Goal: Task Accomplishment & Management: Complete application form

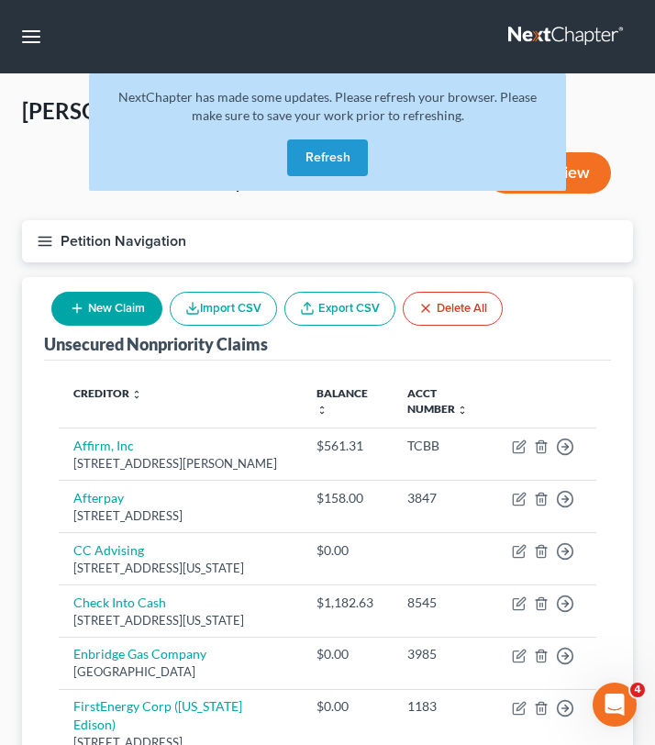
click at [306, 166] on button "Refresh" at bounding box center [327, 157] width 81 height 37
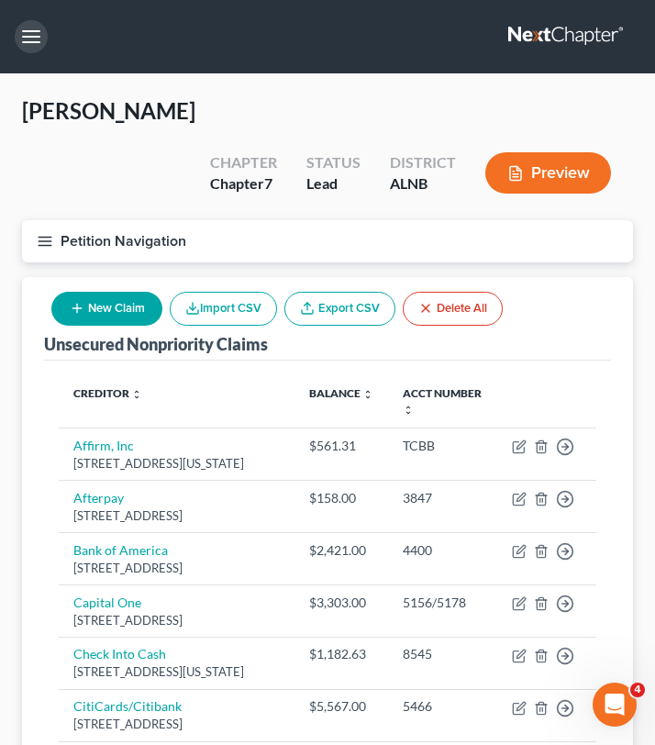
click at [35, 43] on button "button" at bounding box center [31, 36] width 33 height 33
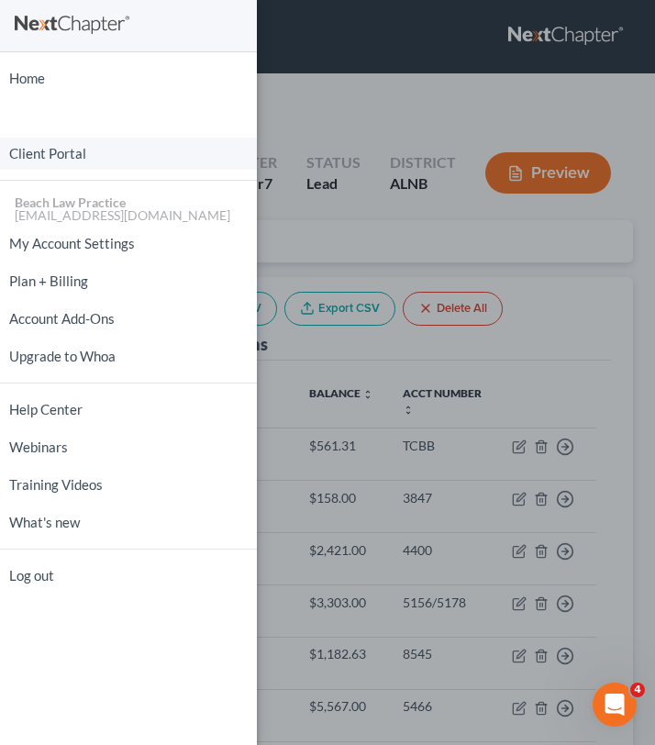
click at [69, 151] on link "Client Portal" at bounding box center [128, 154] width 257 height 32
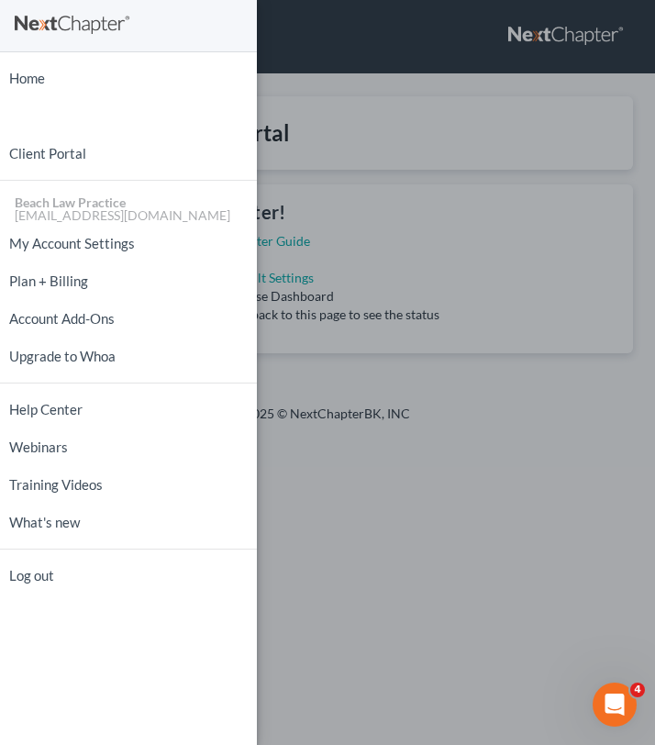
click at [292, 104] on div "Home New Case Client Portal Beach Law Practice psgreen2584@gmail.com My Account…" at bounding box center [327, 372] width 655 height 745
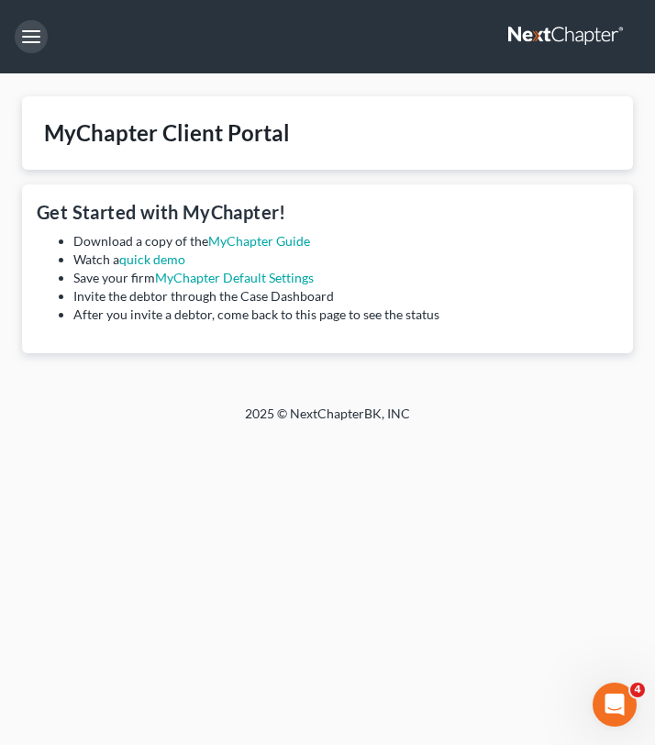
click at [35, 32] on button "button" at bounding box center [31, 36] width 33 height 33
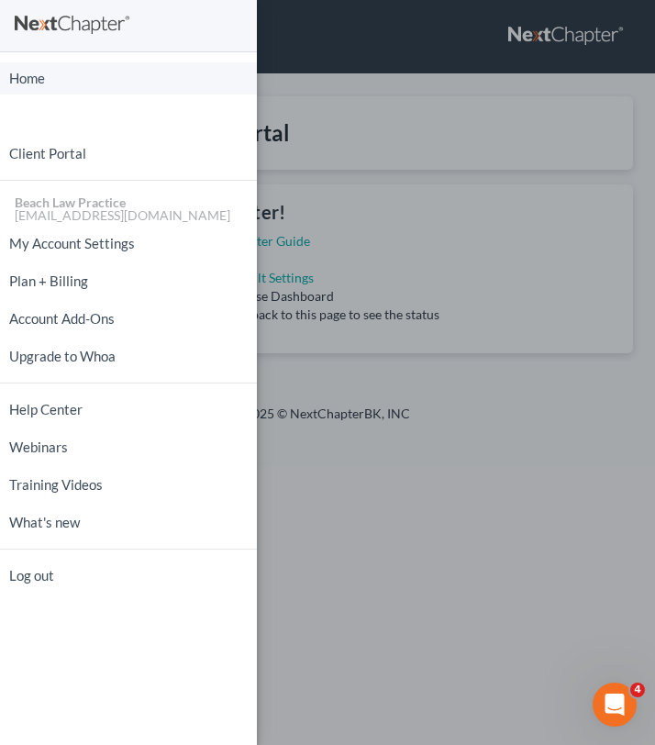
click at [53, 83] on link "Home" at bounding box center [128, 78] width 257 height 32
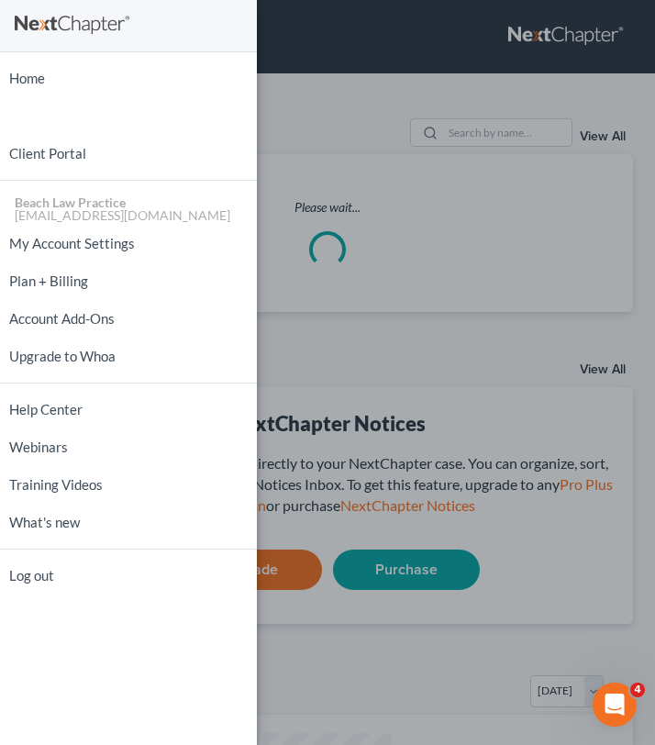
click at [293, 92] on div "Home New Case Client Portal Beach Law Practice psgreen2584@gmail.com My Account…" at bounding box center [327, 372] width 655 height 745
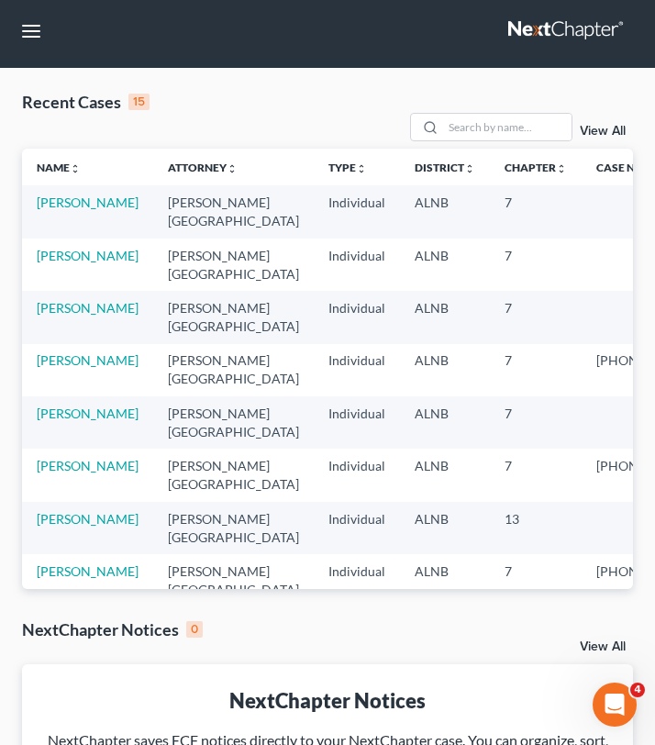
scroll to position [8, 0]
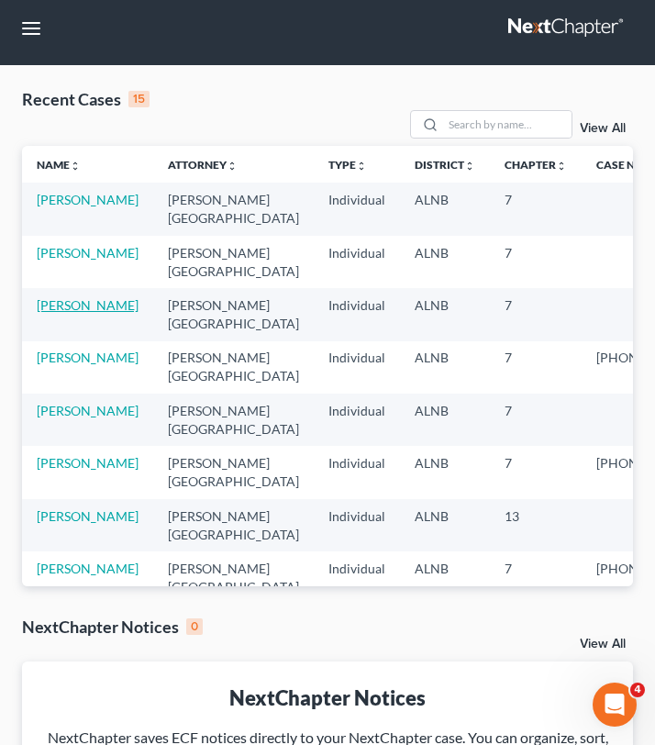
click at [94, 307] on link "[PERSON_NAME]" at bounding box center [88, 305] width 102 height 16
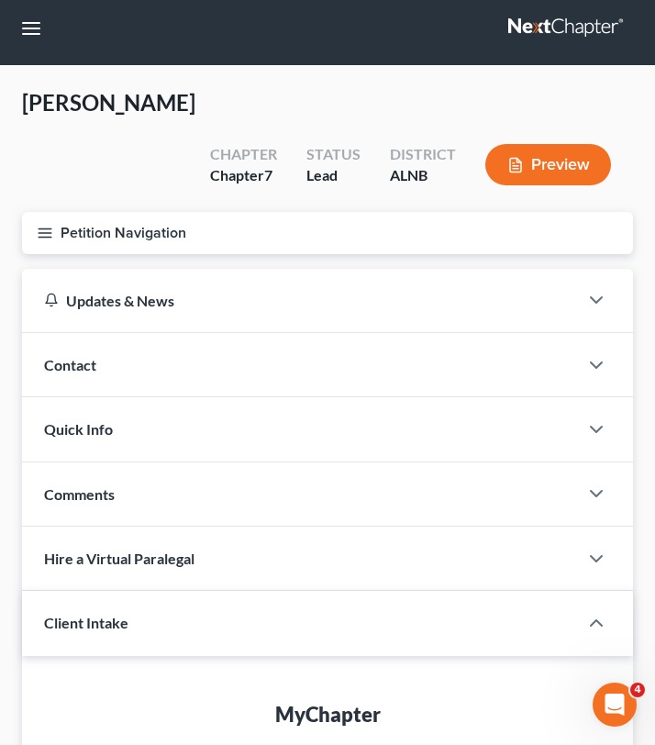
click at [52, 212] on button "Petition Navigation" at bounding box center [327, 233] width 611 height 42
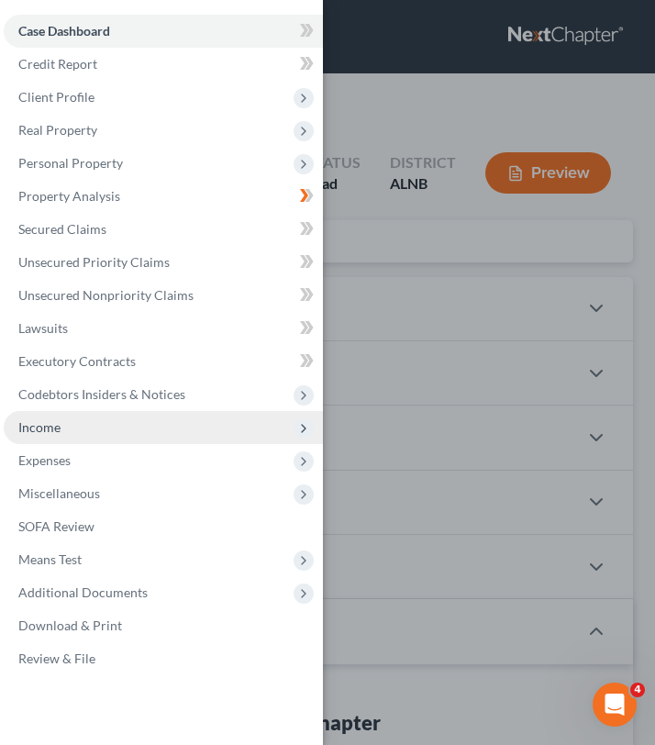
click at [62, 437] on span "Income" at bounding box center [163, 427] width 319 height 33
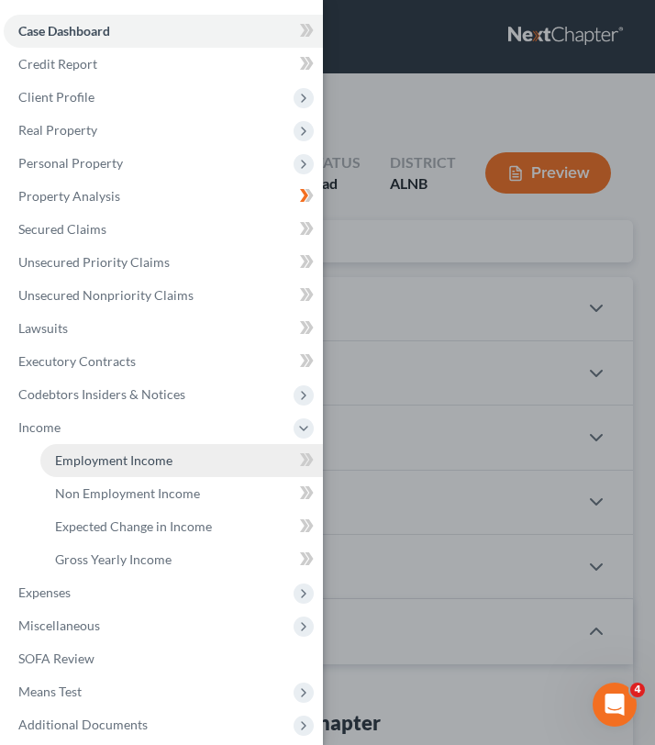
click at [87, 462] on span "Employment Income" at bounding box center [113, 460] width 117 height 16
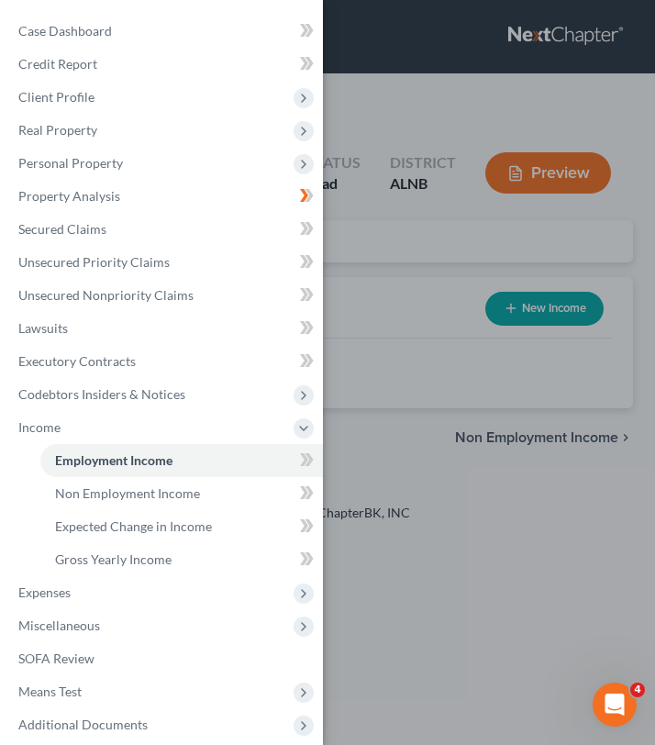
click at [395, 292] on div "Case Dashboard Payments Invoices Payments Payments Credit Report Client Profile" at bounding box center [327, 372] width 655 height 745
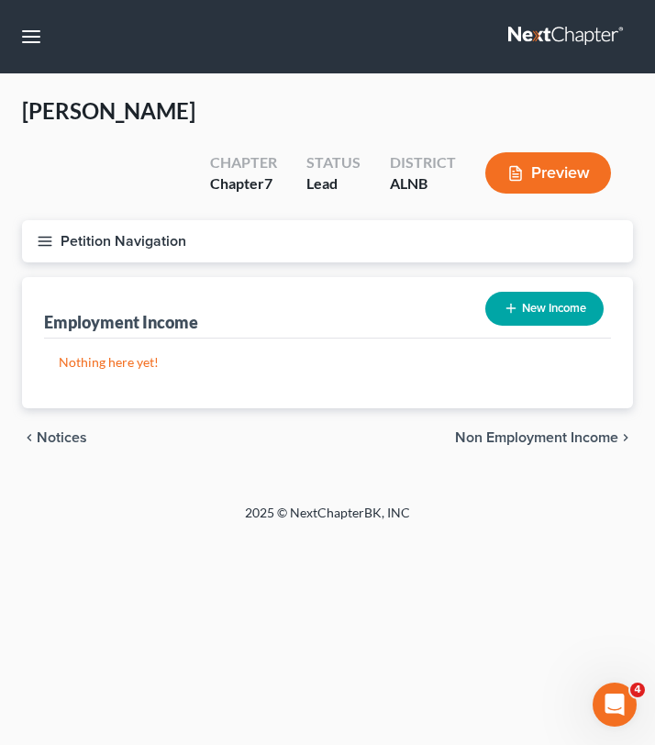
click at [512, 301] on icon "button" at bounding box center [511, 308] width 15 height 15
select select "0"
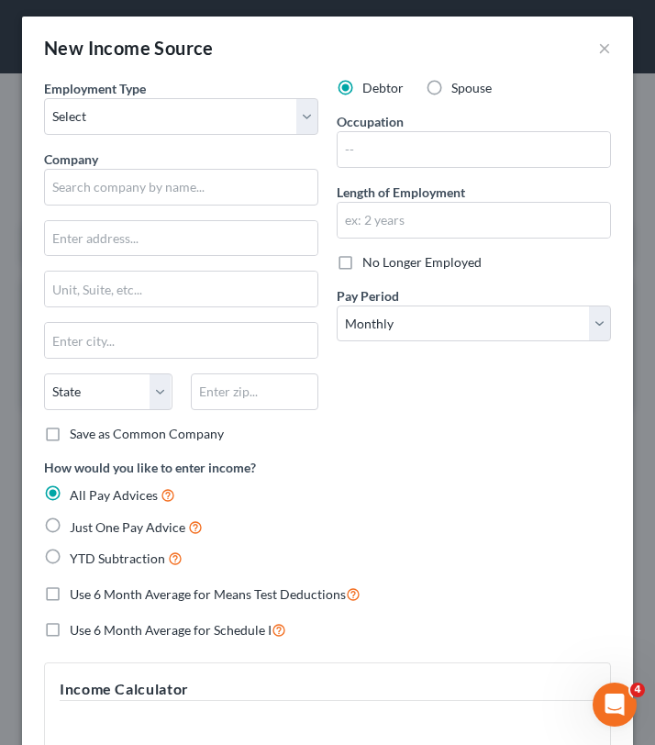
scroll to position [5, 0]
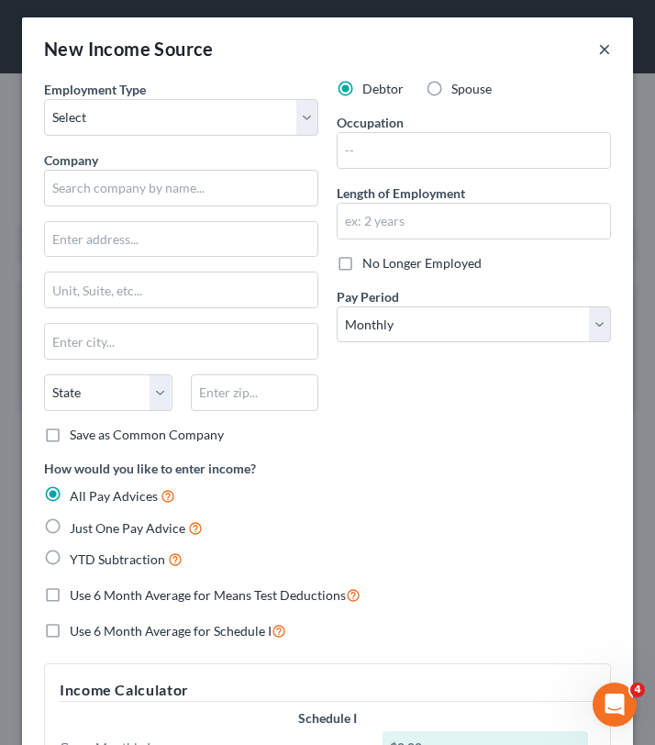
click at [603, 49] on button "×" at bounding box center [604, 49] width 13 height 22
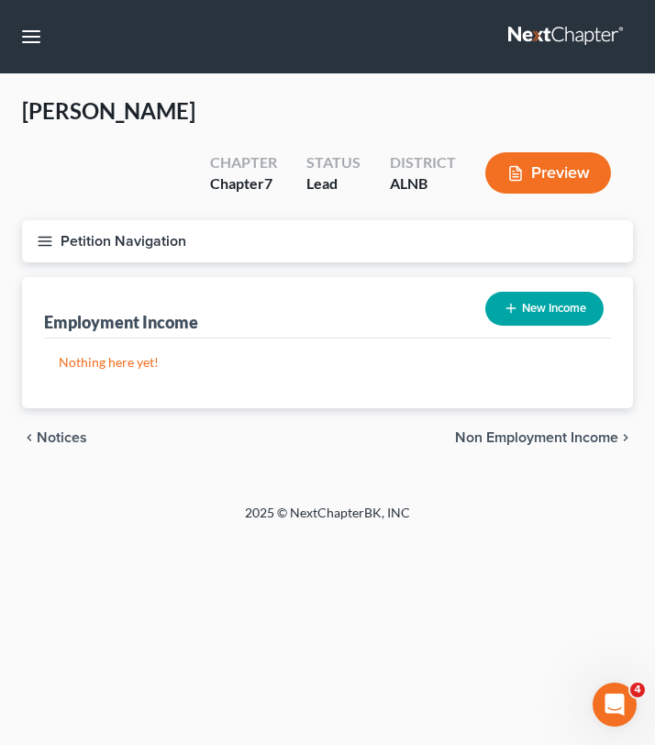
click at [44, 233] on icon "button" at bounding box center [45, 241] width 17 height 17
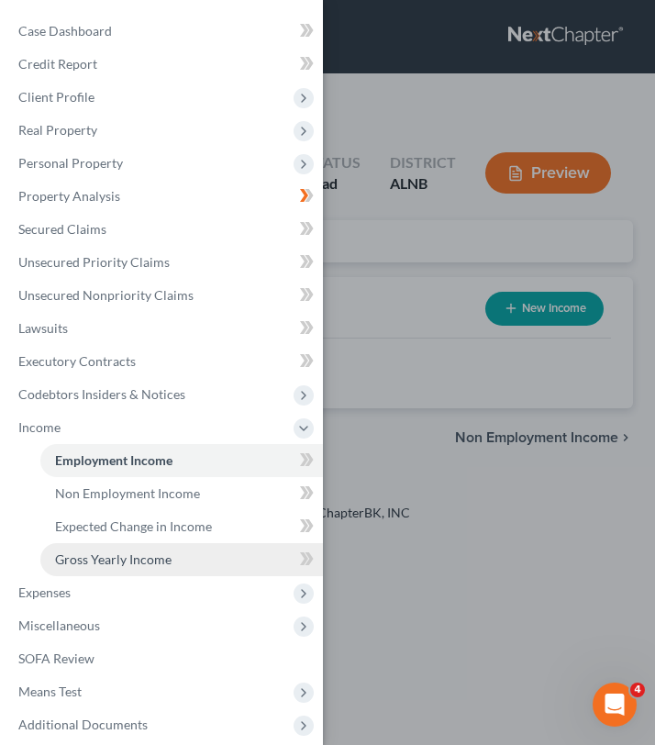
click at [100, 548] on link "Gross Yearly Income" at bounding box center [181, 559] width 282 height 33
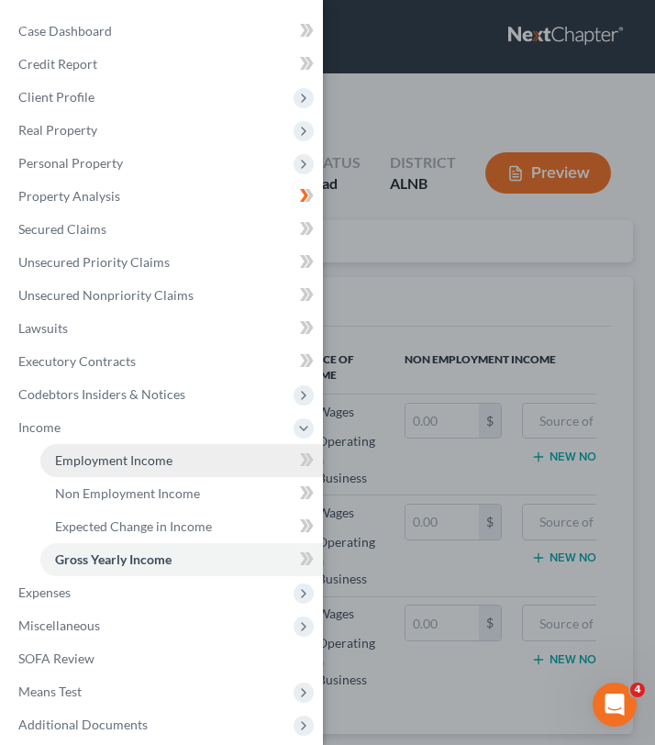
click at [107, 468] on span "Employment Income" at bounding box center [113, 460] width 117 height 16
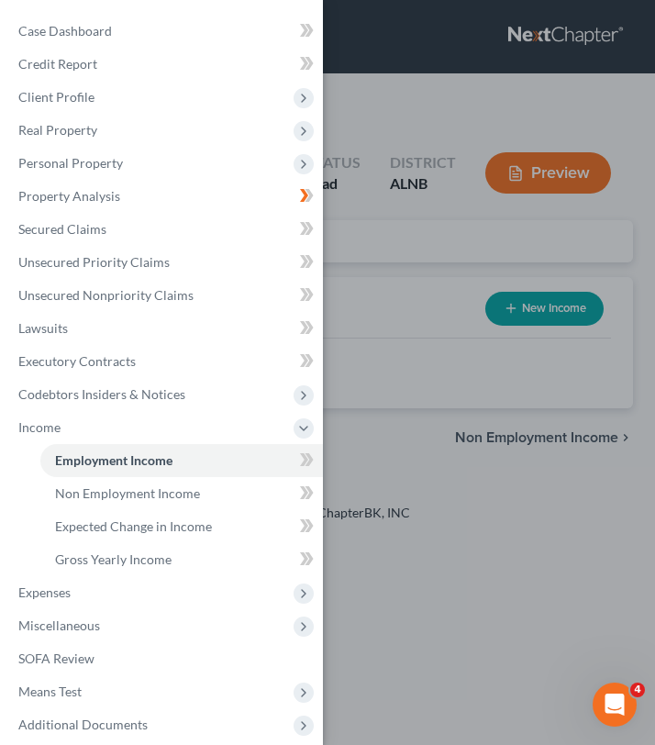
click at [417, 371] on div "Case Dashboard Payments Invoices Payments Payments Credit Report Client Profile" at bounding box center [327, 372] width 655 height 745
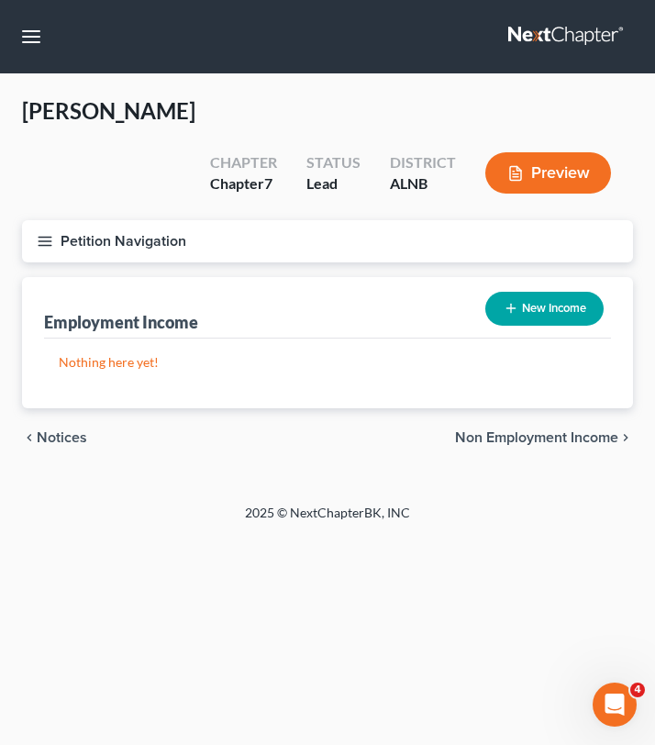
click at [507, 301] on icon "button" at bounding box center [511, 308] width 15 height 15
select select "0"
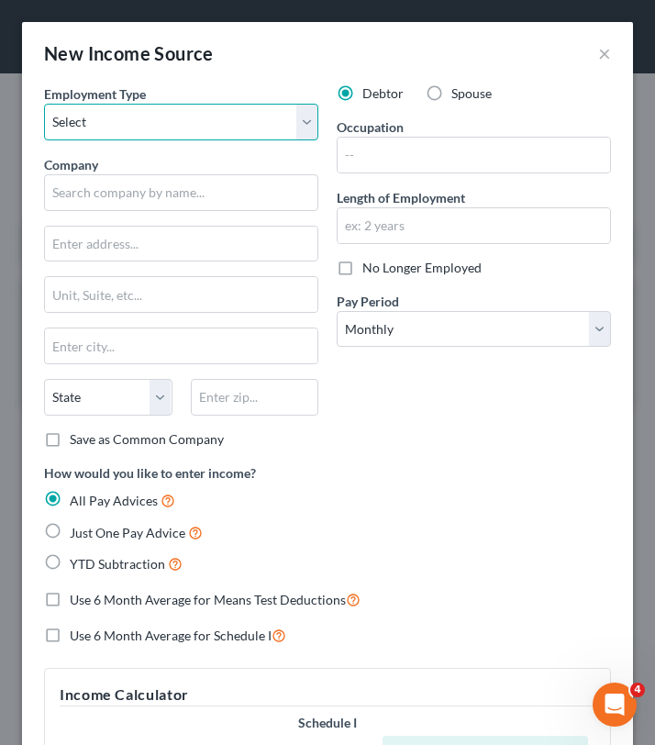
click at [83, 139] on select "Select Full or [DEMOGRAPHIC_DATA] Employment Self Employment" at bounding box center [181, 122] width 274 height 37
select select "0"
click at [44, 104] on select "Select Full or [DEMOGRAPHIC_DATA] Employment Self Employment" at bounding box center [181, 122] width 274 height 37
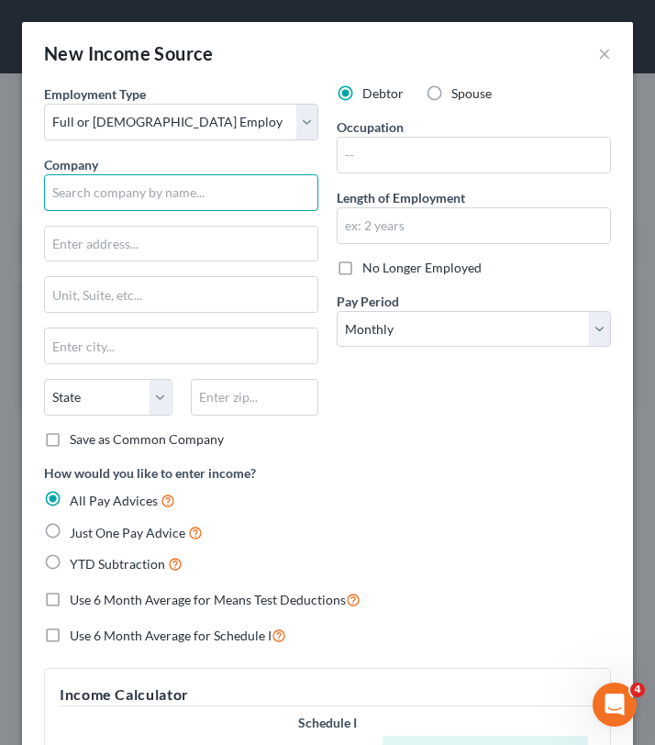
click at [108, 191] on input "text" at bounding box center [181, 192] width 274 height 37
click at [107, 191] on input "text" at bounding box center [181, 192] width 274 height 37
paste input "Concentrix CVG Customer Management Group Inc."
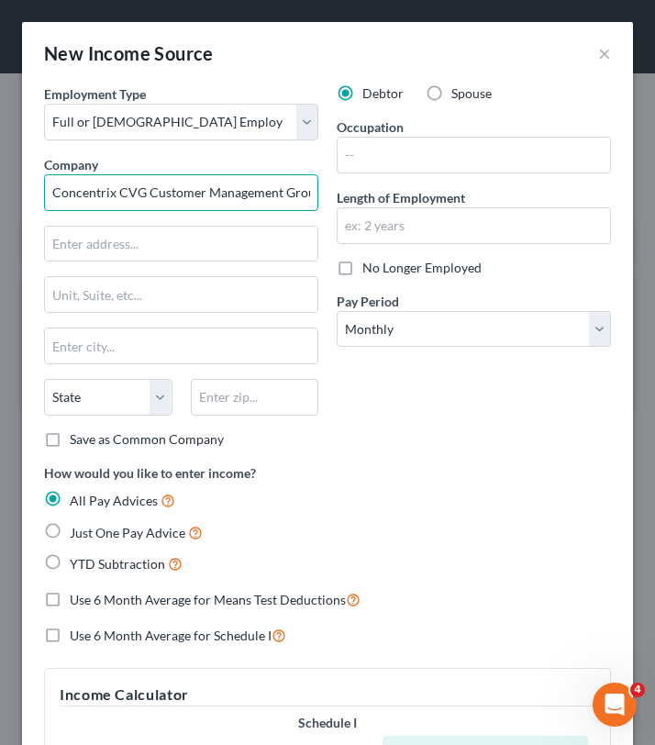
scroll to position [0, 30]
type input "Concentrix CVG Customer Management Group Inc."
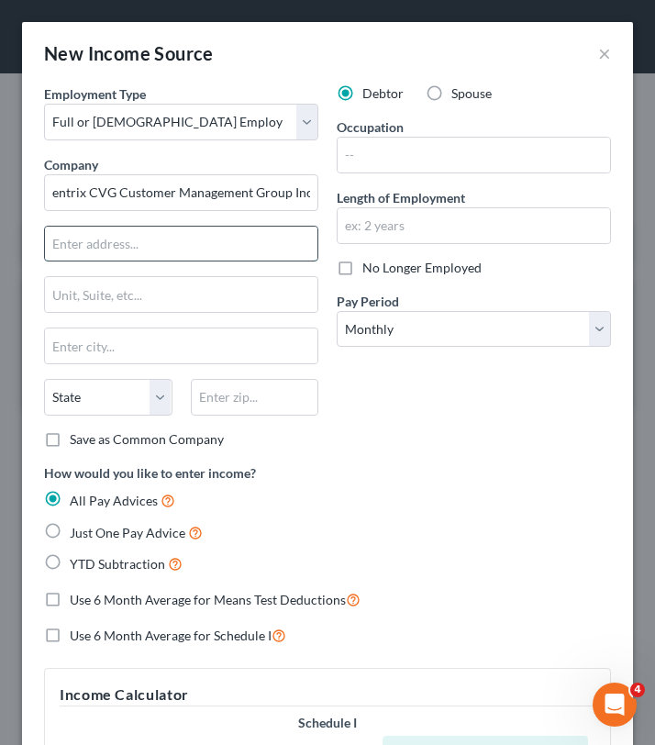
scroll to position [0, 0]
click at [131, 243] on input "text" at bounding box center [181, 244] width 272 height 35
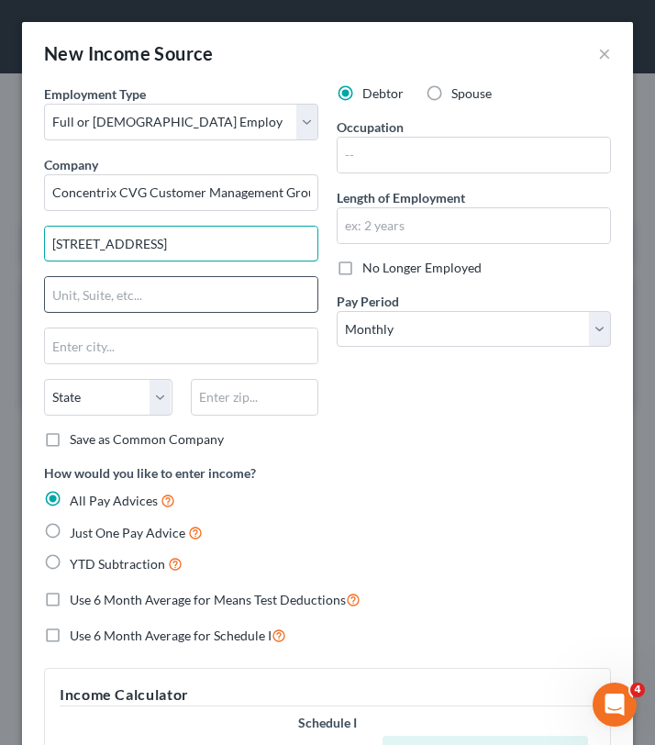
type input "[STREET_ADDRESS]"
click at [71, 293] on input "text" at bounding box center [181, 294] width 272 height 35
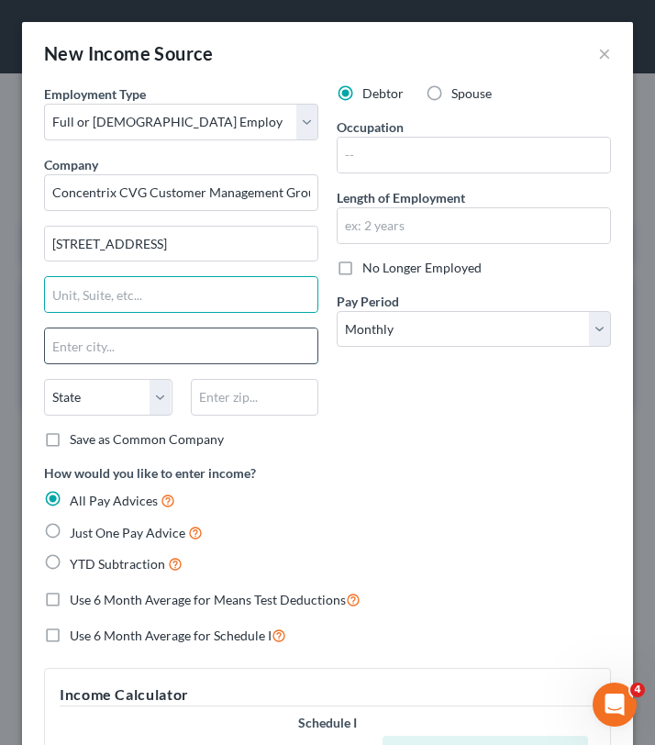
click at [71, 349] on input "text" at bounding box center [181, 345] width 272 height 35
type input "[GEOGRAPHIC_DATA]"
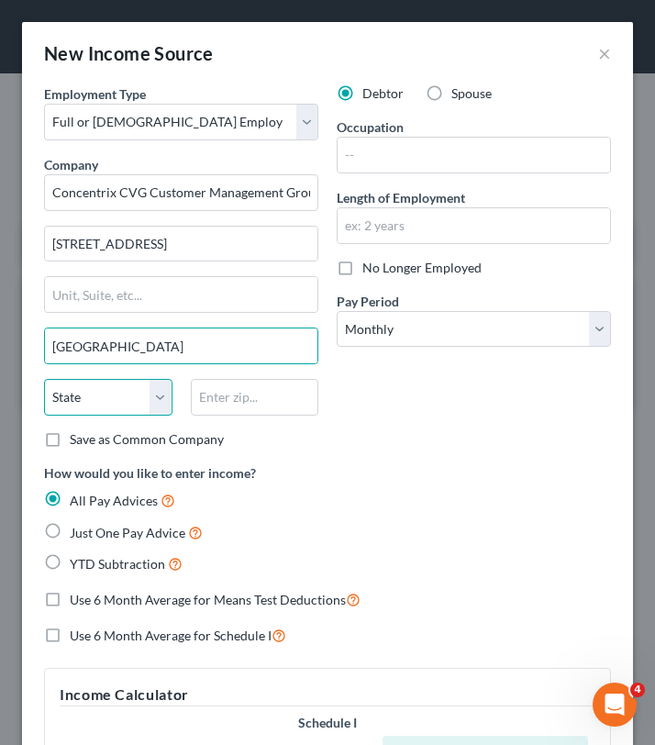
click at [104, 397] on select "State [US_STATE] AK AR AZ CA CO CT DE DC [GEOGRAPHIC_DATA] [GEOGRAPHIC_DATA] GU…" at bounding box center [108, 397] width 128 height 37
click at [97, 393] on select "State [US_STATE] AK AR AZ CA CO CT DE DC [GEOGRAPHIC_DATA] [GEOGRAPHIC_DATA] GU…" at bounding box center [108, 397] width 128 height 37
select select "36"
click at [44, 379] on select "State [US_STATE] AK AR AZ CA CO CT DE DC [GEOGRAPHIC_DATA] [GEOGRAPHIC_DATA] GU…" at bounding box center [108, 397] width 128 height 37
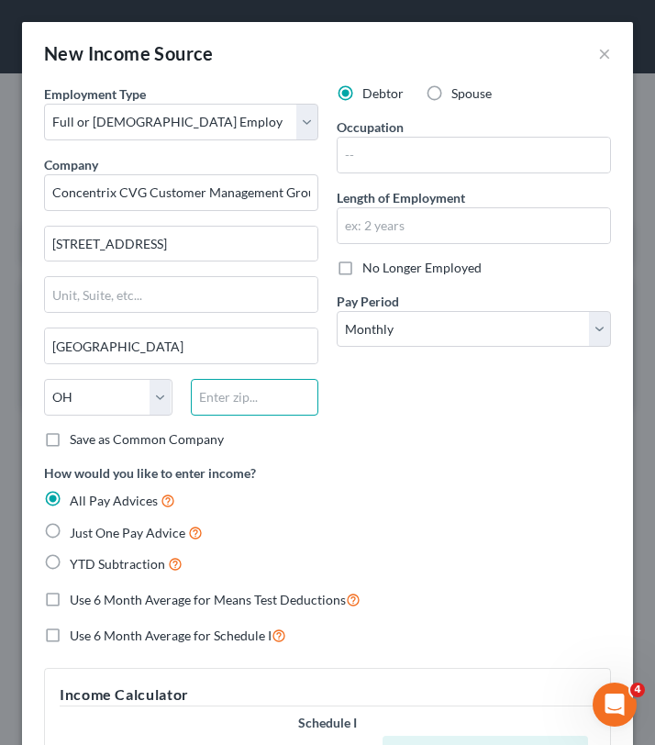
click at [207, 395] on input "text" at bounding box center [255, 397] width 128 height 37
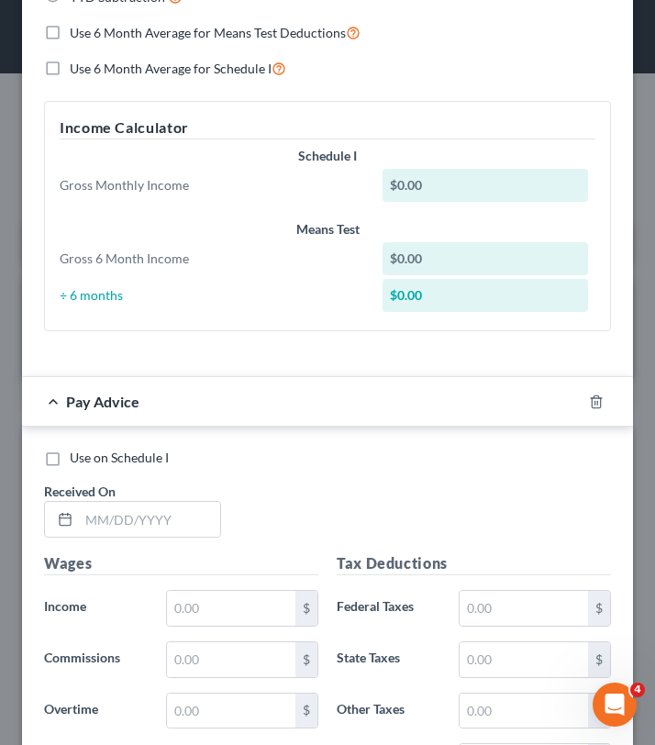
scroll to position [572, 0]
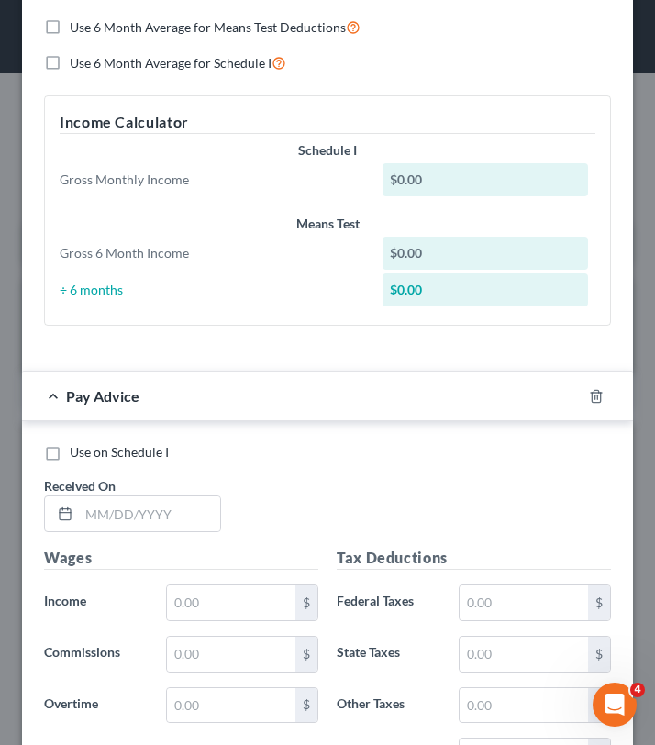
type input "45202"
click at [466, 253] on div "$0.00" at bounding box center [484, 253] width 205 height 33
click at [420, 252] on div "$0.00" at bounding box center [484, 253] width 205 height 33
click at [450, 258] on div "$0.00" at bounding box center [484, 253] width 205 height 33
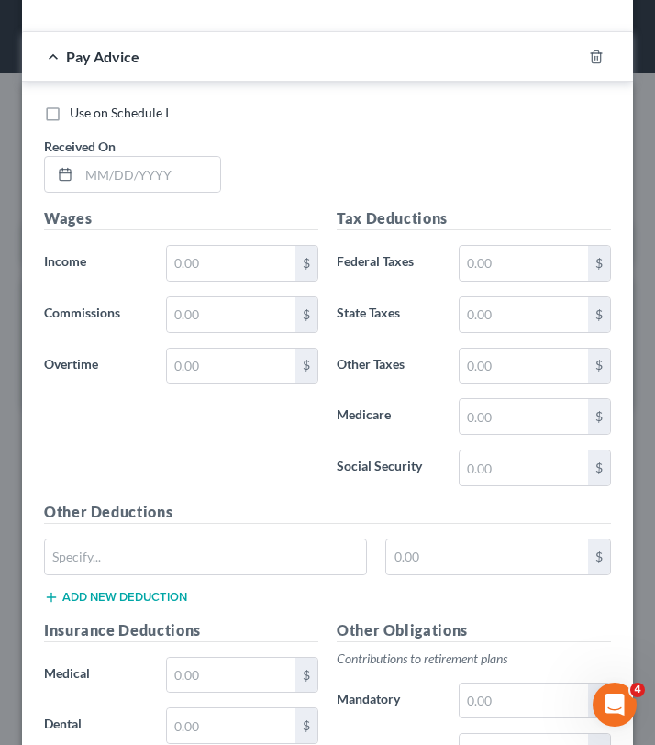
scroll to position [919, 0]
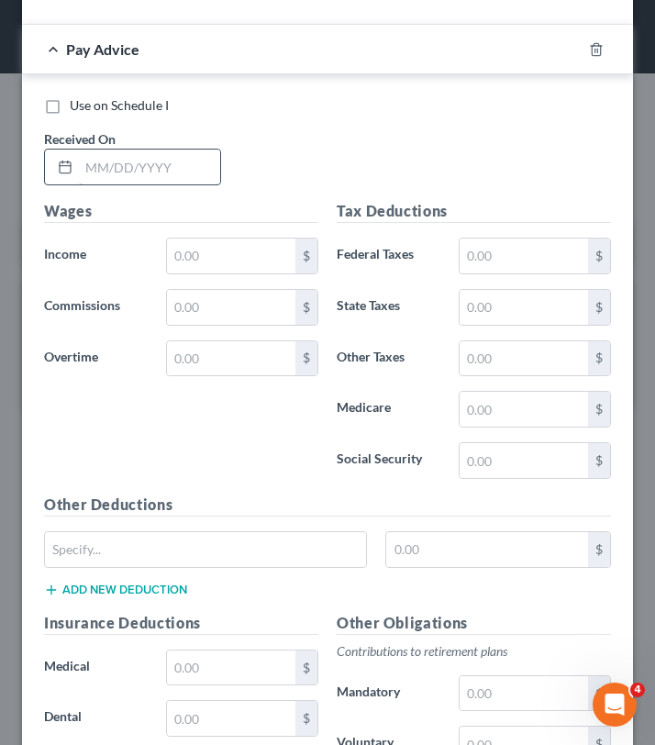
click at [128, 166] on input "text" at bounding box center [149, 166] width 141 height 35
type input "[DATE]"
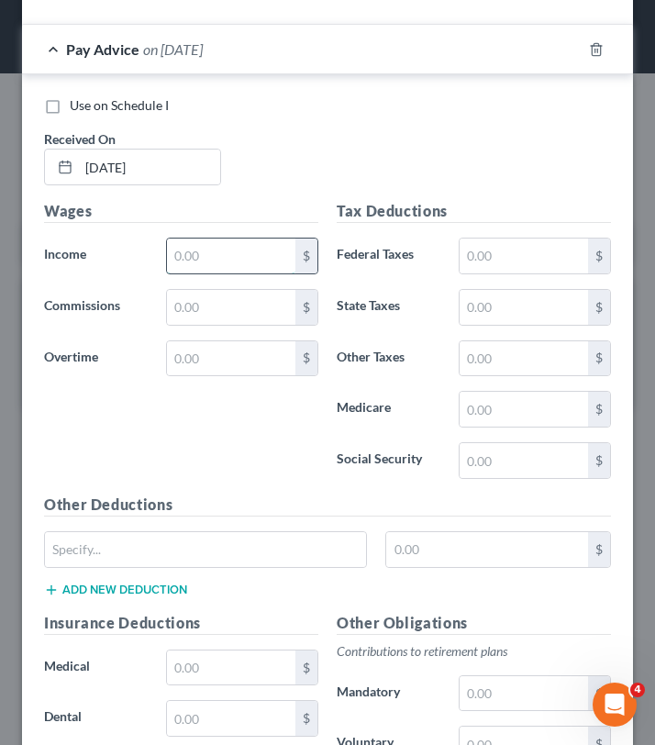
click at [175, 259] on input "text" at bounding box center [231, 255] width 128 height 35
type input "226.05"
click at [495, 253] on input "text" at bounding box center [523, 255] width 128 height 35
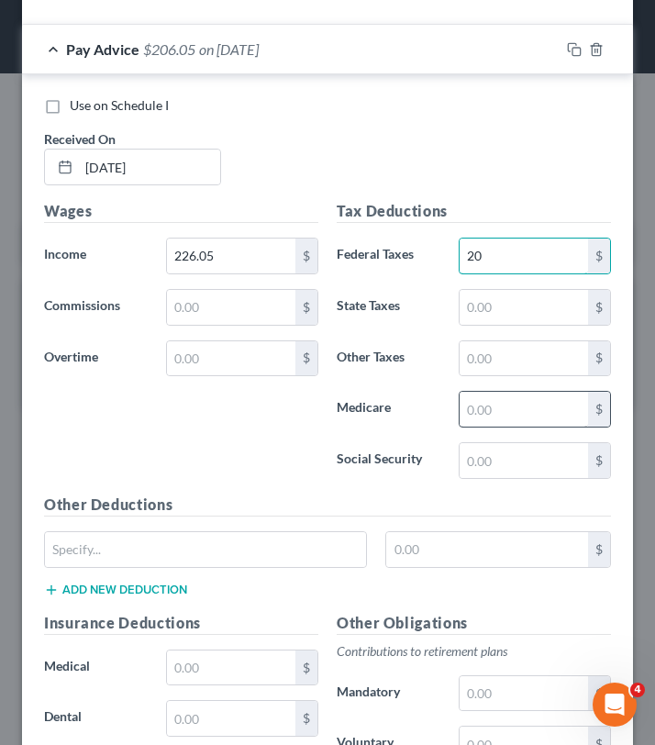
type input "20"
click at [493, 415] on input "text" at bounding box center [523, 409] width 128 height 35
type input "3.28"
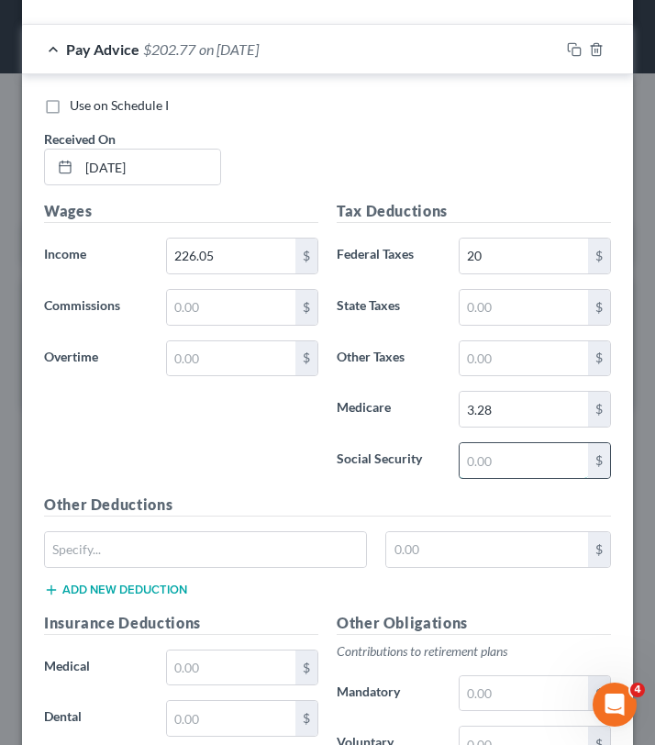
click at [472, 475] on input "text" at bounding box center [523, 460] width 128 height 35
type input "14.02"
click at [252, 464] on div "Wages Income * 226.05 $ Commissions $ Overtime $" at bounding box center [181, 346] width 293 height 293
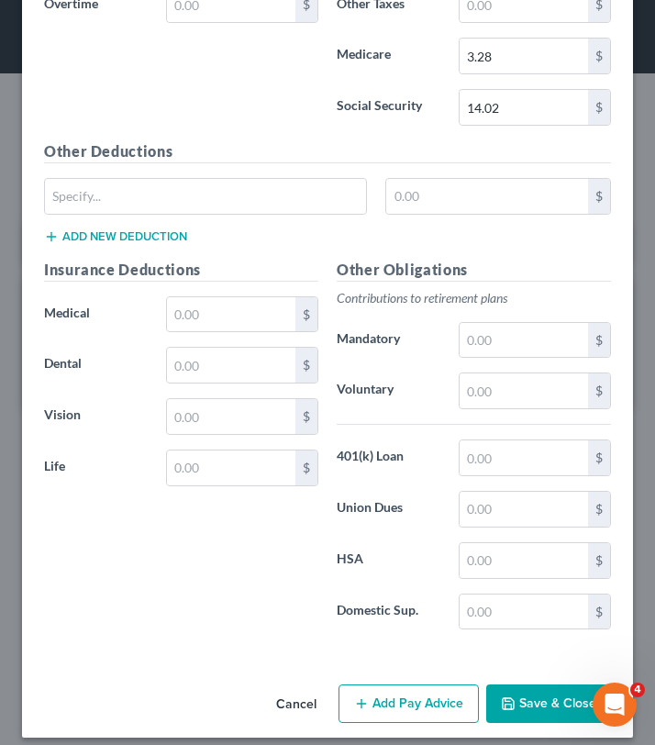
scroll to position [1287, 0]
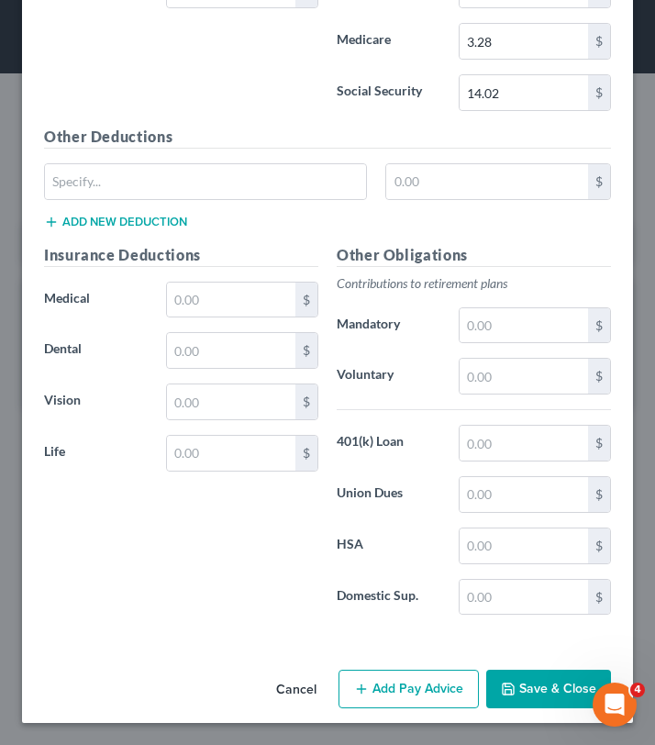
click at [537, 687] on button "Save & Close" at bounding box center [548, 689] width 125 height 39
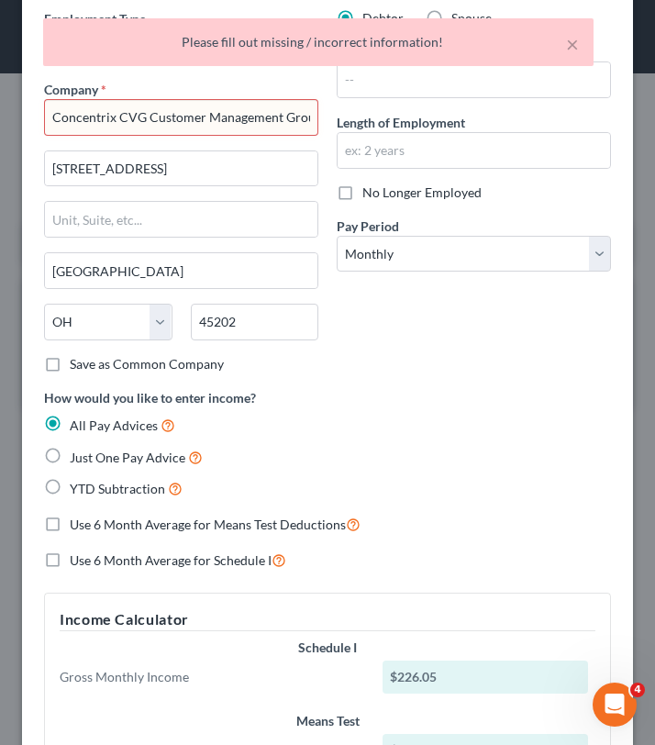
scroll to position [0, 0]
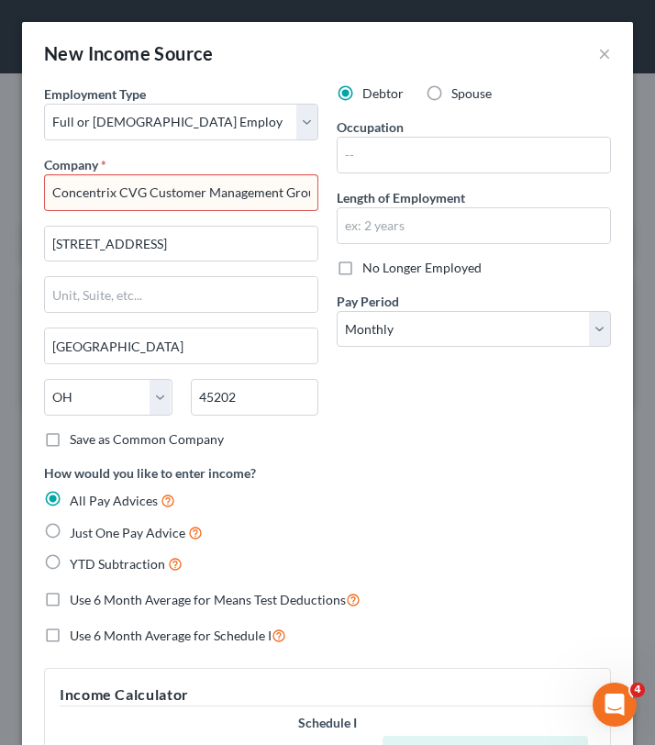
click at [249, 194] on input "Concentrix CVG Customer Management Group Inc." at bounding box center [181, 192] width 274 height 37
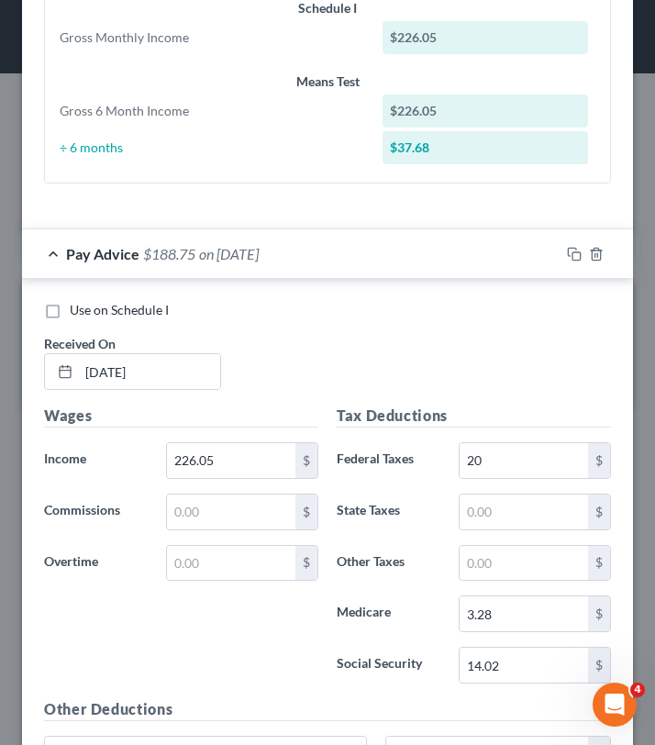
scroll to position [1287, 0]
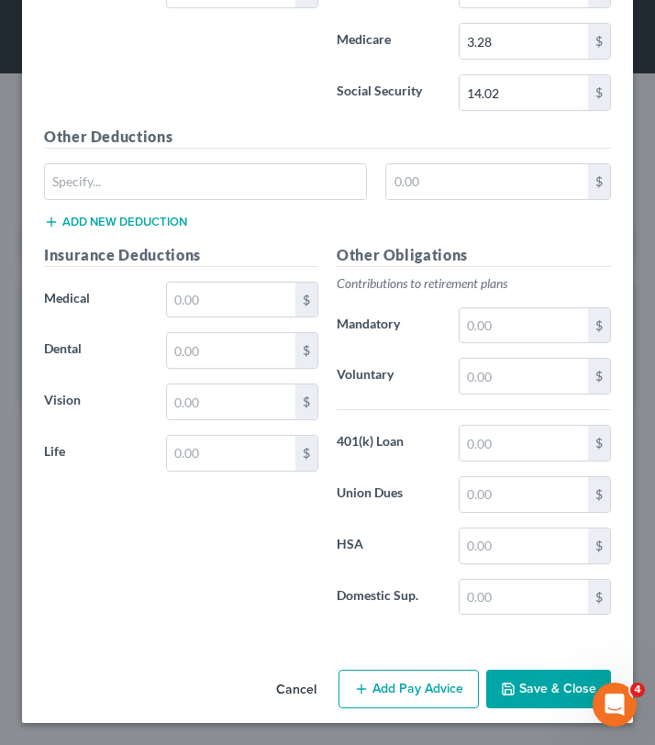
type input "Concentrix CVG Customer Management Group"
click at [549, 700] on button "Save & Close" at bounding box center [548, 689] width 125 height 39
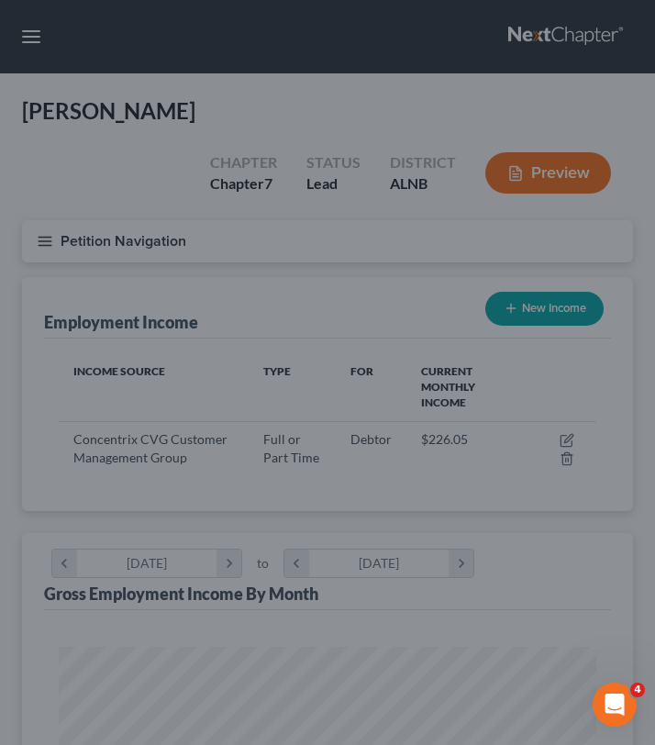
scroll to position [269, 574]
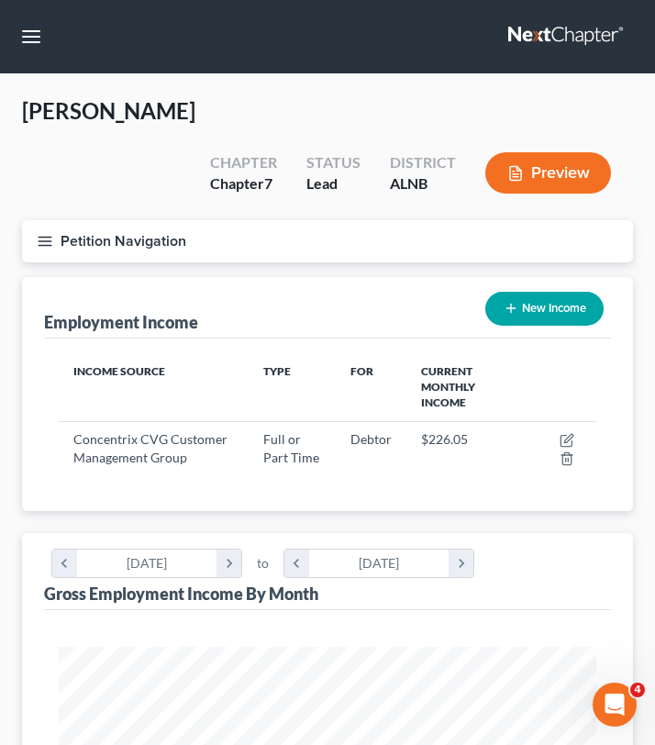
click at [500, 292] on button "New Income" at bounding box center [544, 309] width 118 height 34
select select "0"
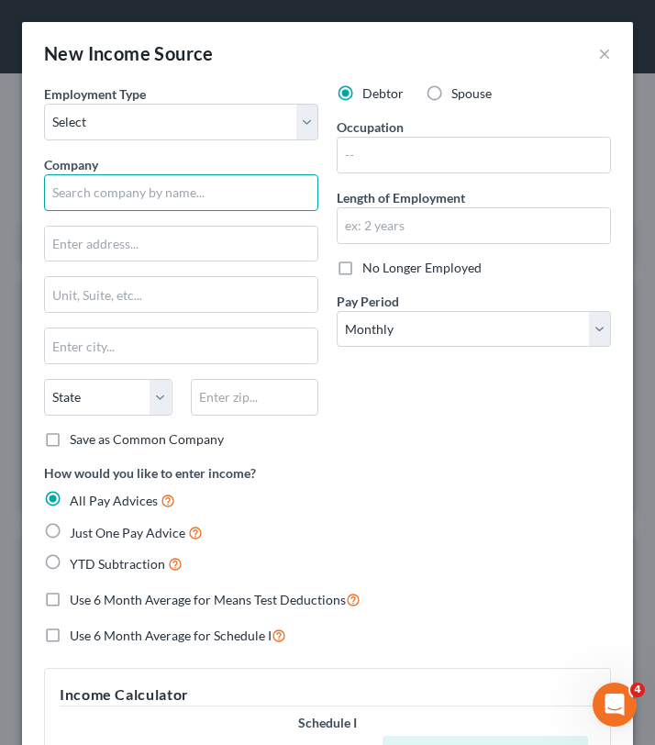
paste input "Concentrix CVG Customer Management Group Inc."
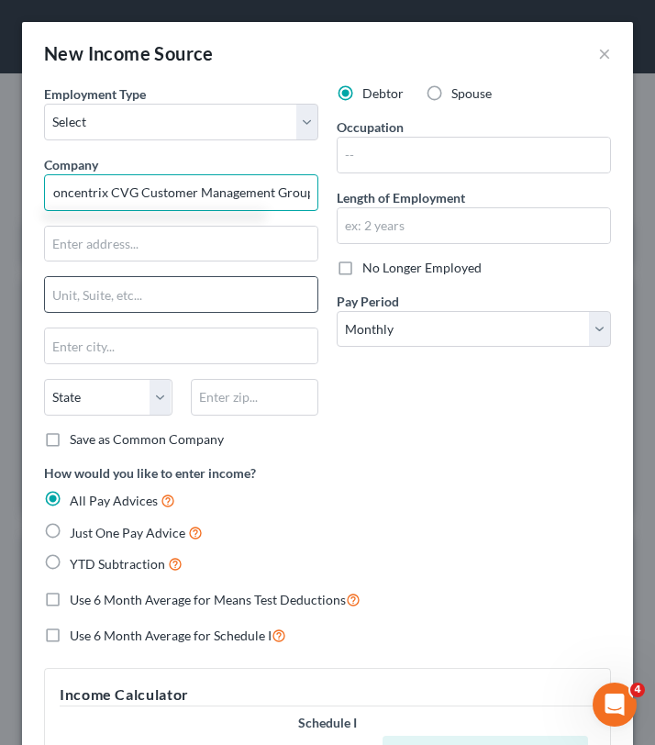
type input "Concentrix CVG Customer Management Group"
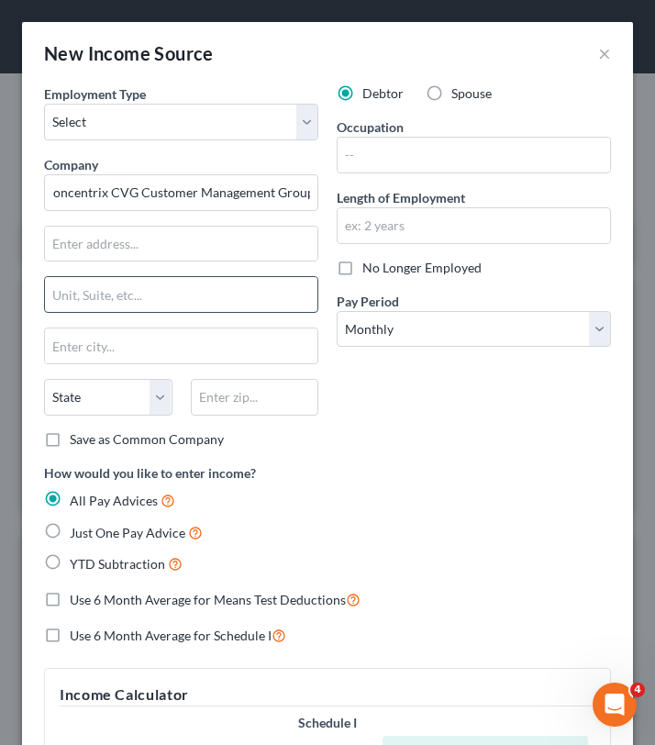
scroll to position [0, 0]
click at [152, 282] on input "text" at bounding box center [181, 294] width 272 height 35
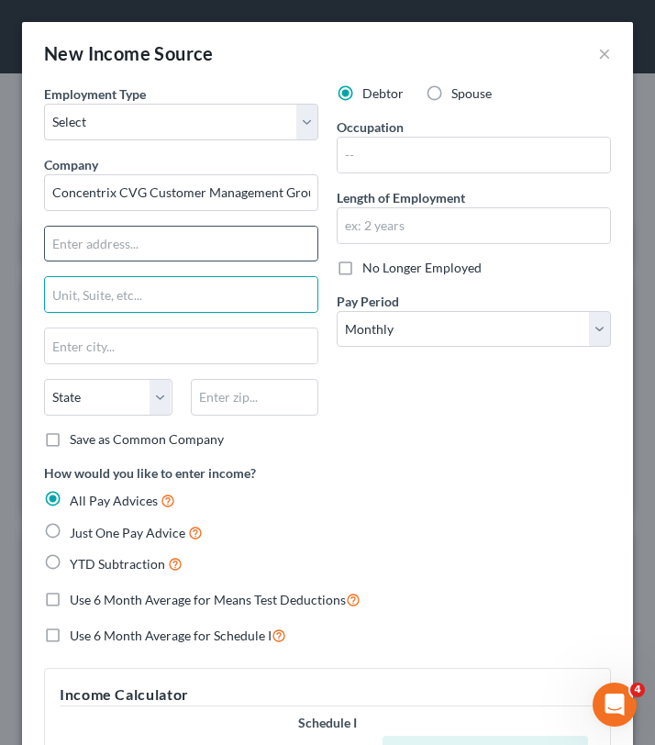
click at [180, 248] on input "text" at bounding box center [181, 244] width 272 height 35
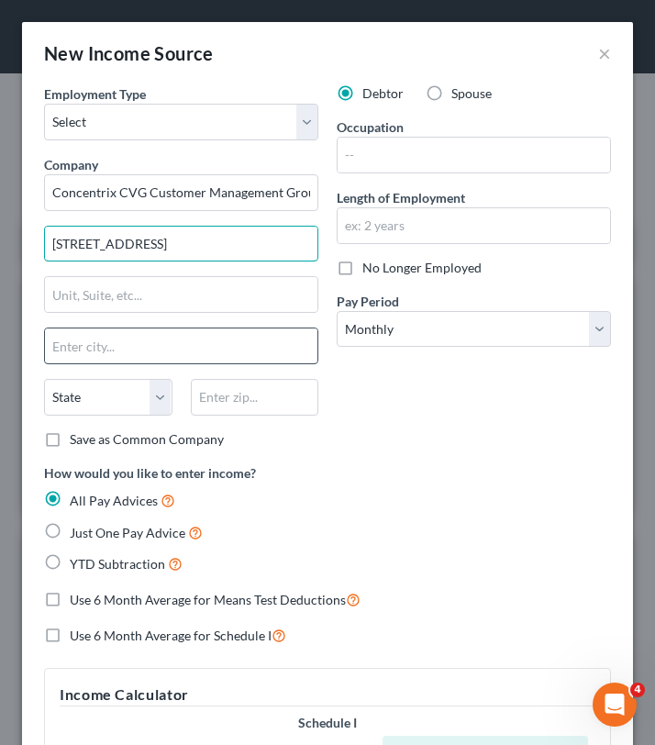
type input "[STREET_ADDRESS]"
click at [83, 346] on input "text" at bounding box center [181, 345] width 272 height 35
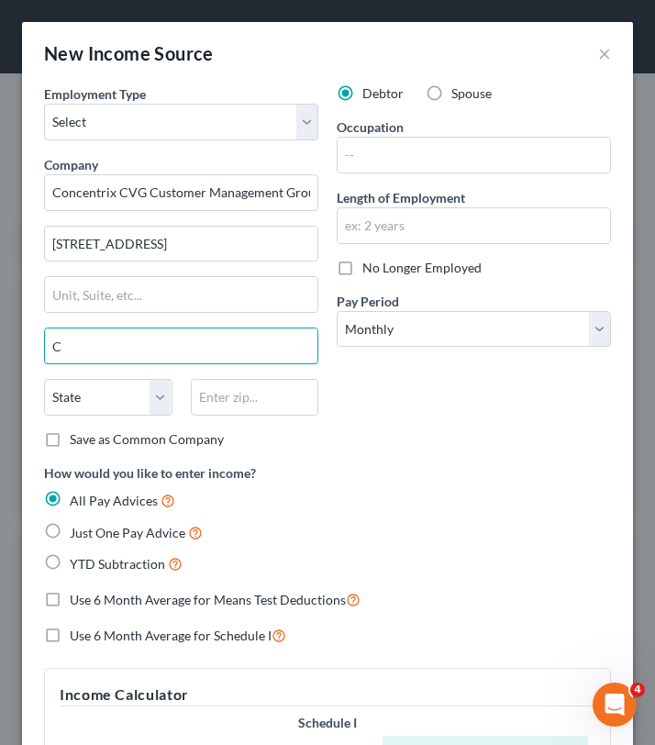
type input "[GEOGRAPHIC_DATA]"
click at [59, 403] on select "State [US_STATE] AK AR AZ CA CO CT DE DC [GEOGRAPHIC_DATA] [GEOGRAPHIC_DATA] GU…" at bounding box center [108, 397] width 128 height 37
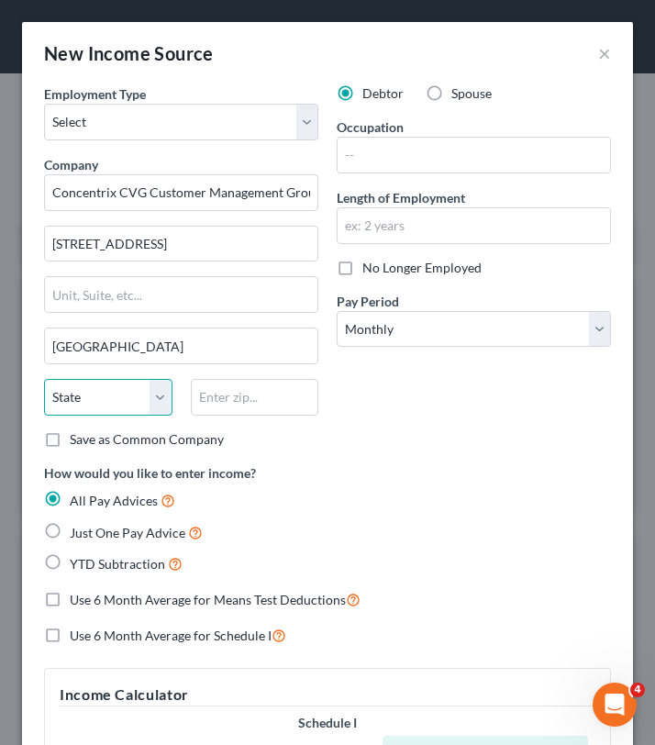
select select "36"
click at [44, 379] on select "State [US_STATE] AK AR AZ CA CO CT DE DC [GEOGRAPHIC_DATA] [GEOGRAPHIC_DATA] GU…" at bounding box center [108, 397] width 128 height 37
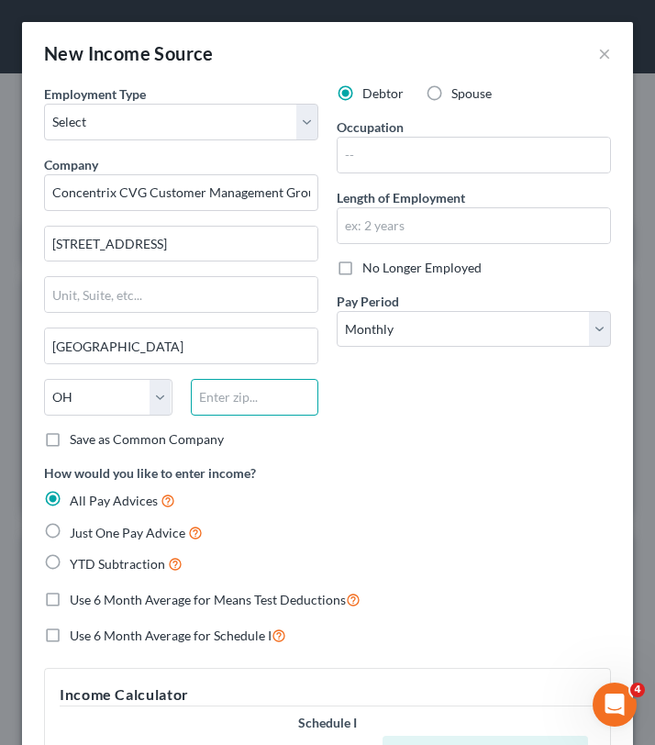
click at [244, 390] on input "text" at bounding box center [255, 397] width 128 height 37
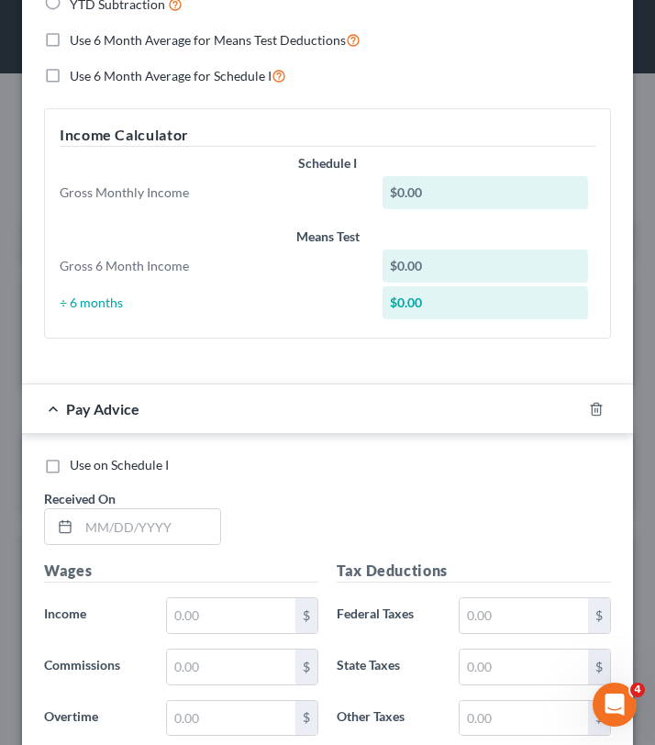
scroll to position [568, 0]
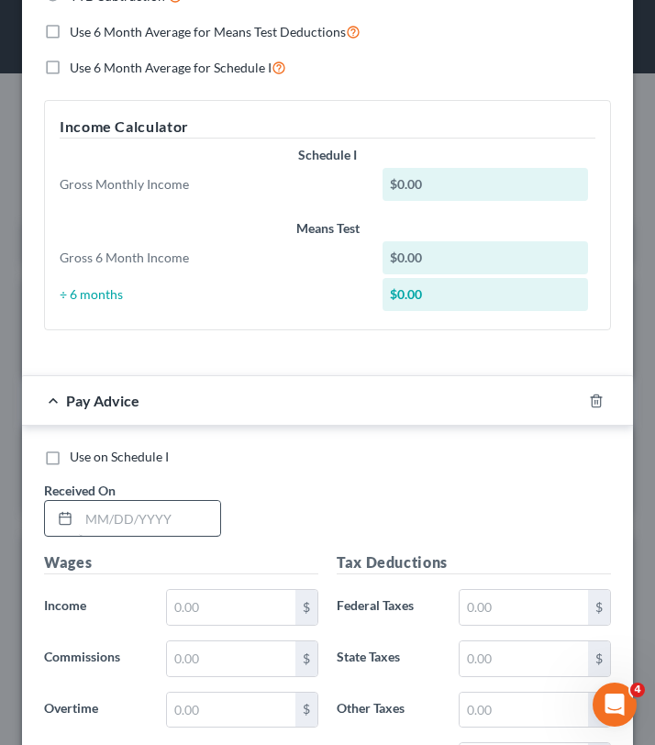
type input "45202"
click at [162, 522] on input "text" at bounding box center [149, 518] width 141 height 35
type input "[DATE]"
click at [222, 603] on input "text" at bounding box center [231, 607] width 128 height 35
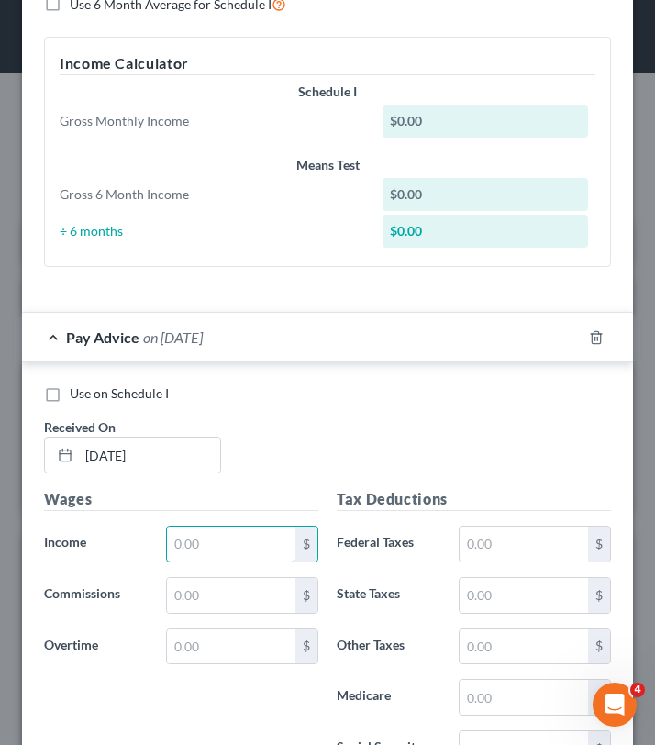
scroll to position [637, 0]
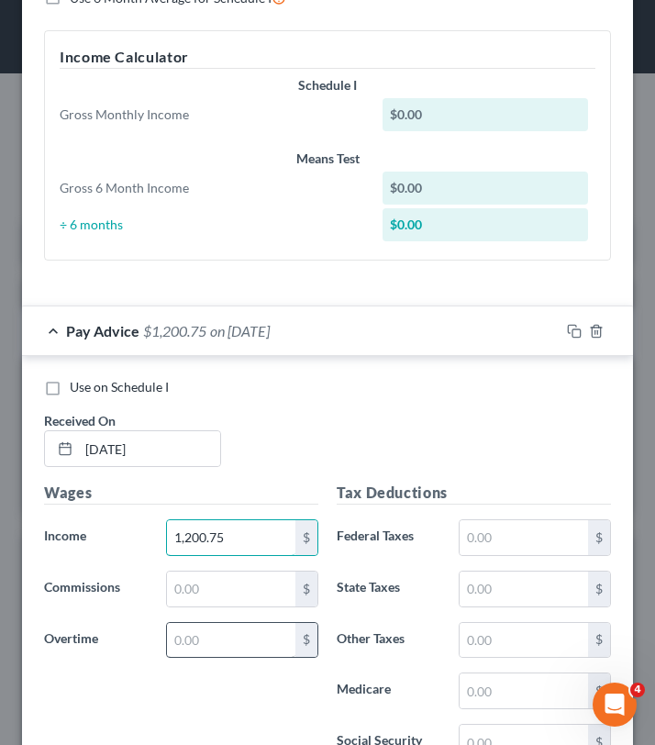
type input "1,200.75"
click at [230, 623] on input "text" at bounding box center [231, 640] width 128 height 35
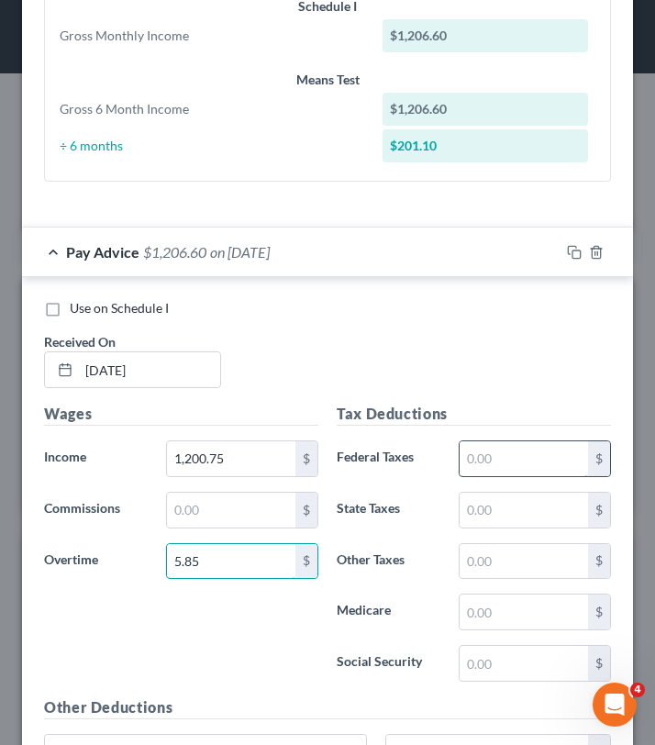
type input "5.85"
click at [494, 450] on input "text" at bounding box center [523, 458] width 128 height 35
type input "86.39"
click at [476, 511] on input "text" at bounding box center [523, 510] width 128 height 35
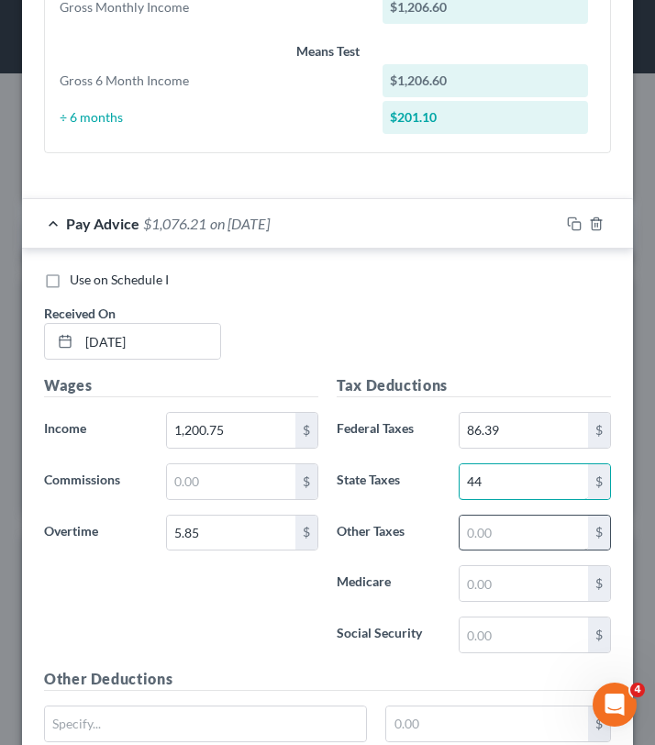
scroll to position [762, 0]
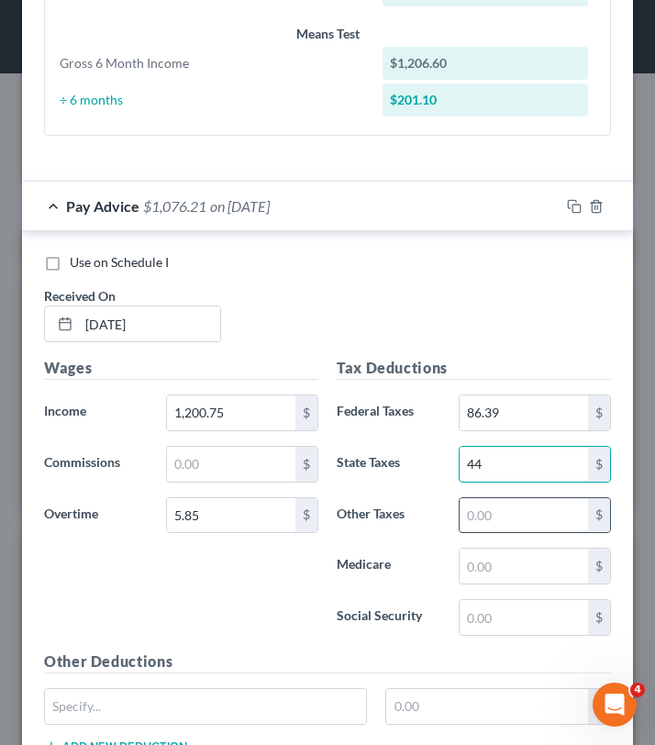
type input "44"
click at [490, 574] on input "text" at bounding box center [523, 565] width 128 height 35
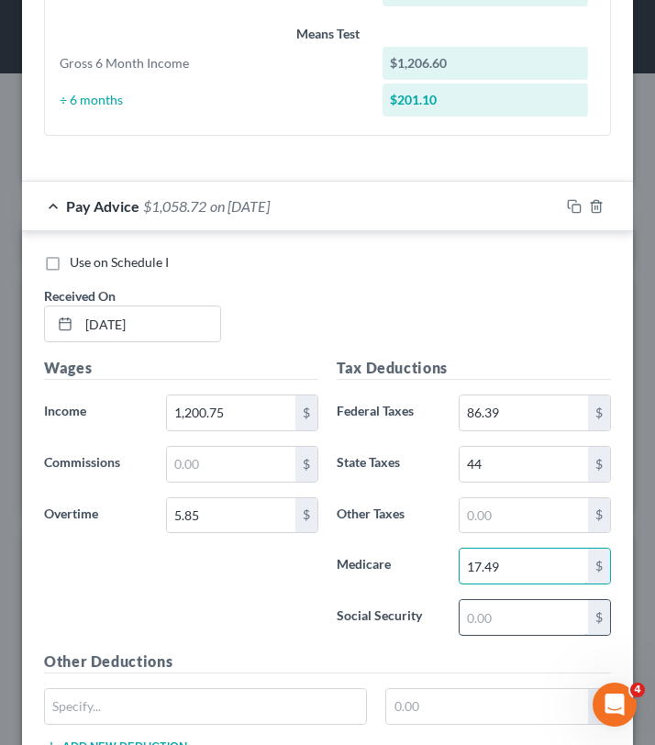
type input "17.49"
click at [506, 622] on input "text" at bounding box center [523, 617] width 128 height 35
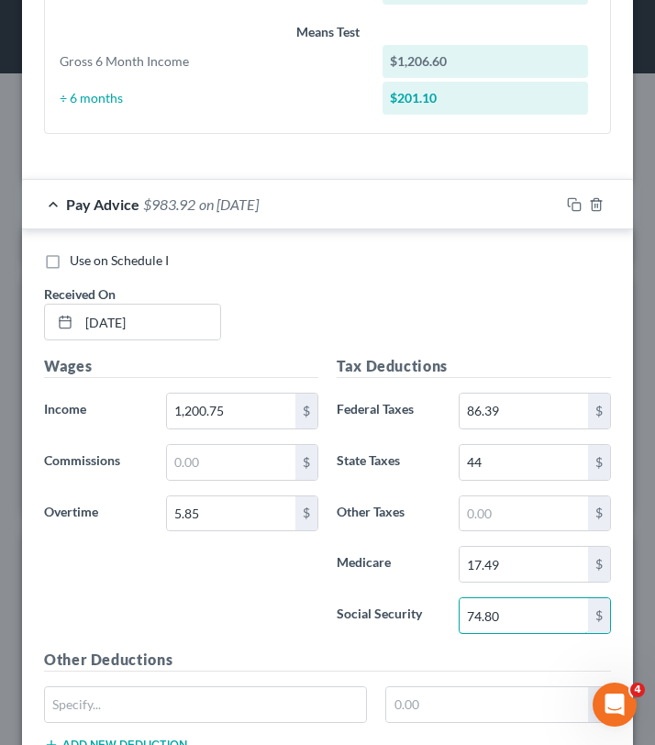
scroll to position [1287, 0]
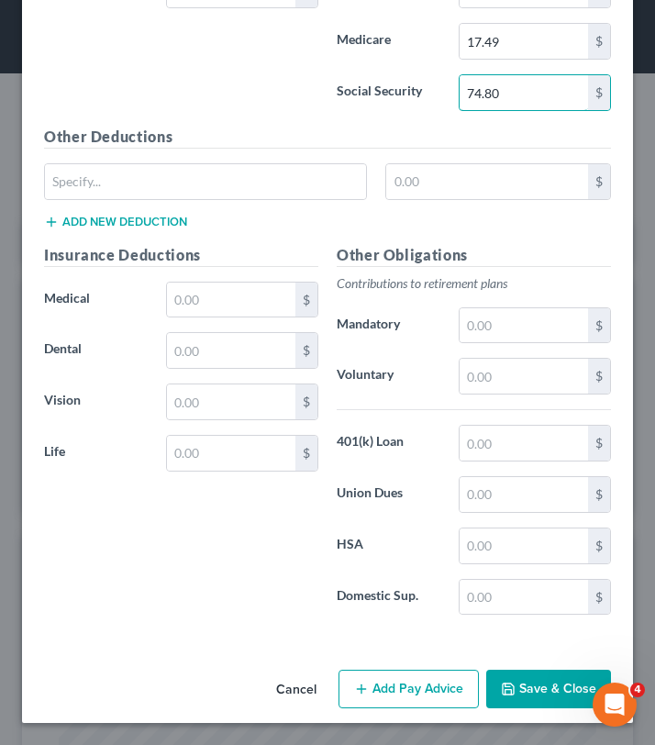
type input "74.80"
click at [514, 694] on icon "button" at bounding box center [508, 688] width 11 height 11
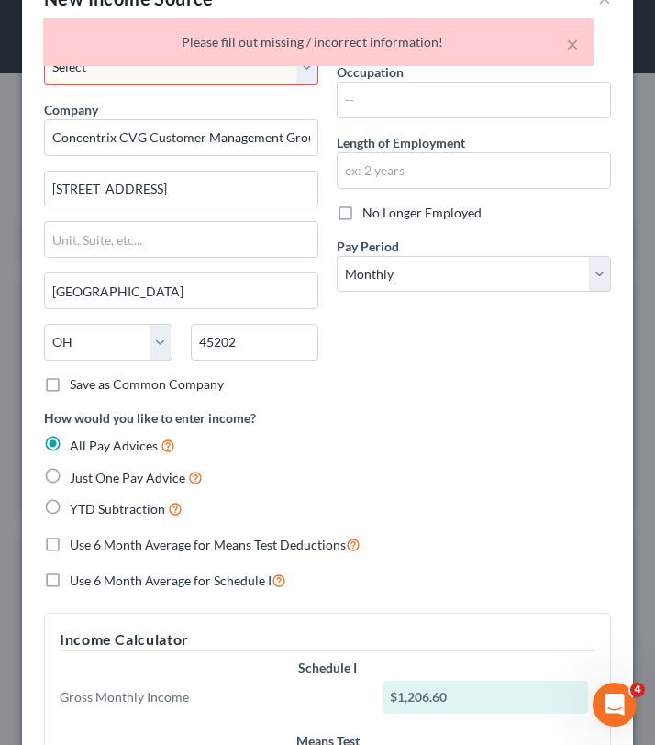
scroll to position [0, 0]
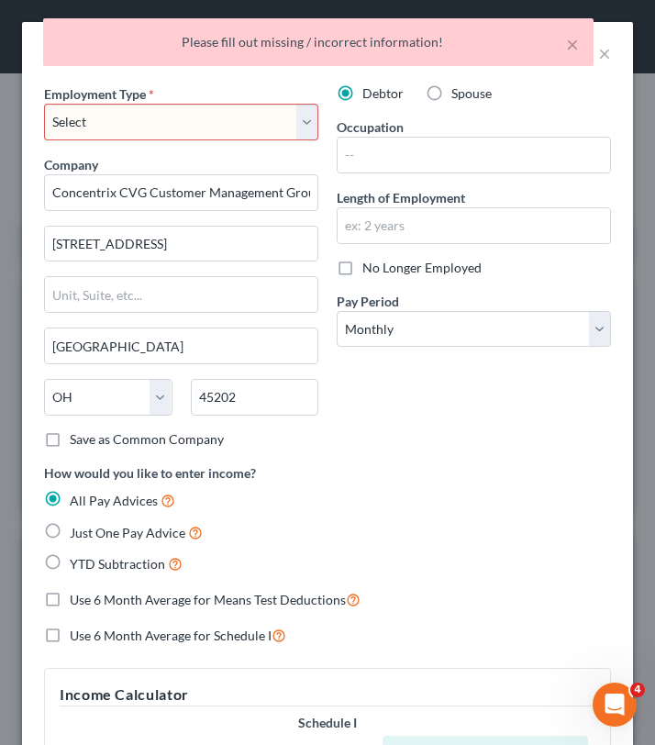
click at [227, 116] on select "Select Full or [DEMOGRAPHIC_DATA] Employment Self Employment" at bounding box center [181, 122] width 274 height 37
select select "0"
click at [44, 104] on select "Select Full or [DEMOGRAPHIC_DATA] Employment Self Employment" at bounding box center [181, 122] width 274 height 37
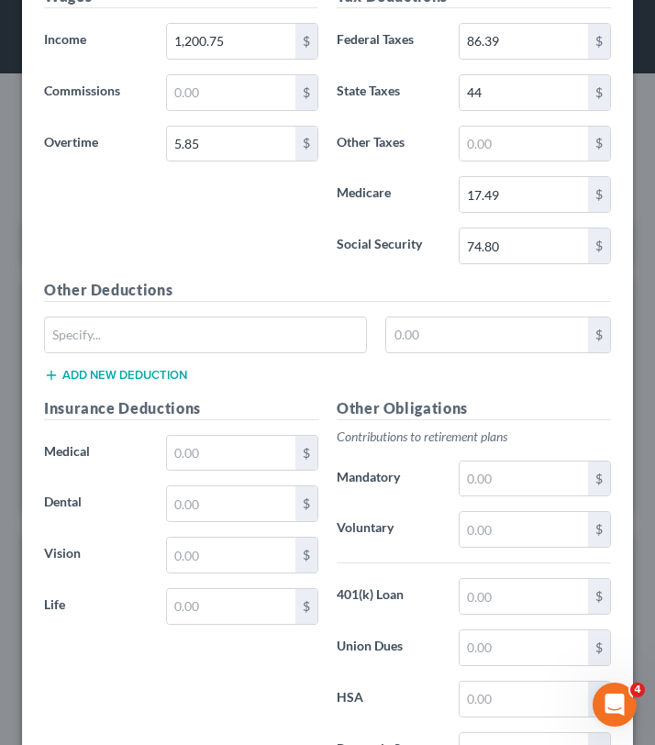
scroll to position [1287, 0]
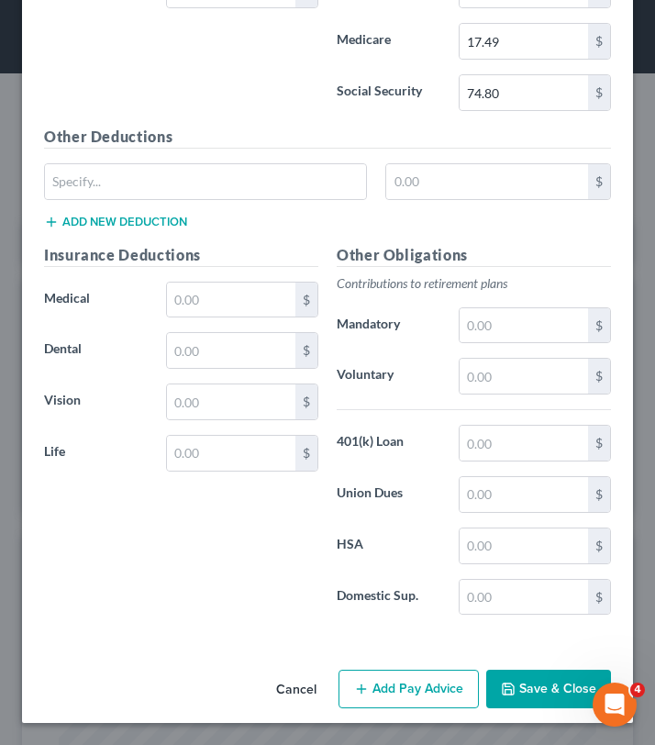
click at [544, 688] on button "Save & Close" at bounding box center [548, 689] width 125 height 39
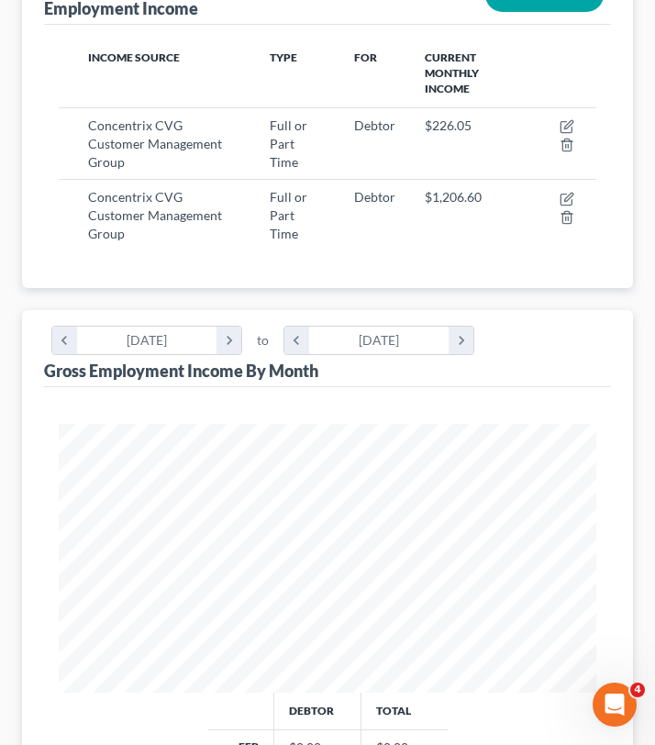
scroll to position [116, 0]
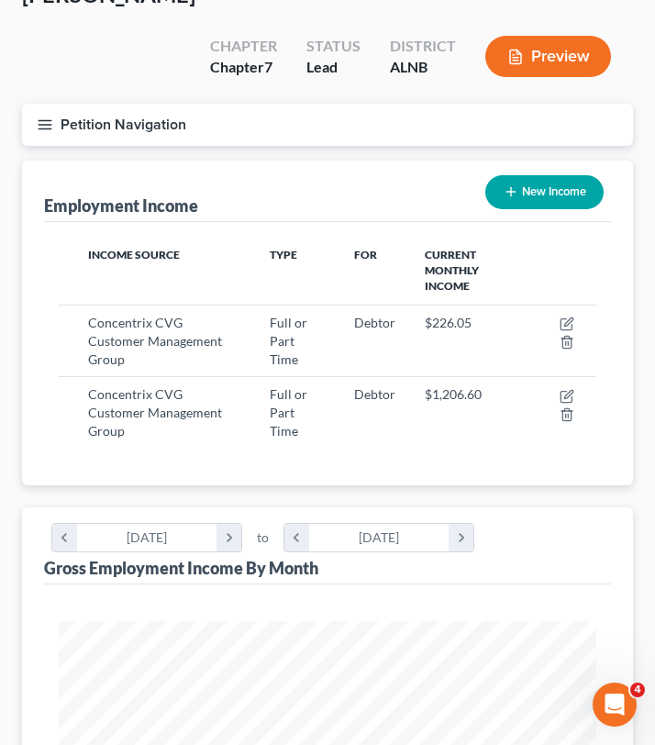
click at [513, 184] on icon "button" at bounding box center [511, 191] width 15 height 15
select select "0"
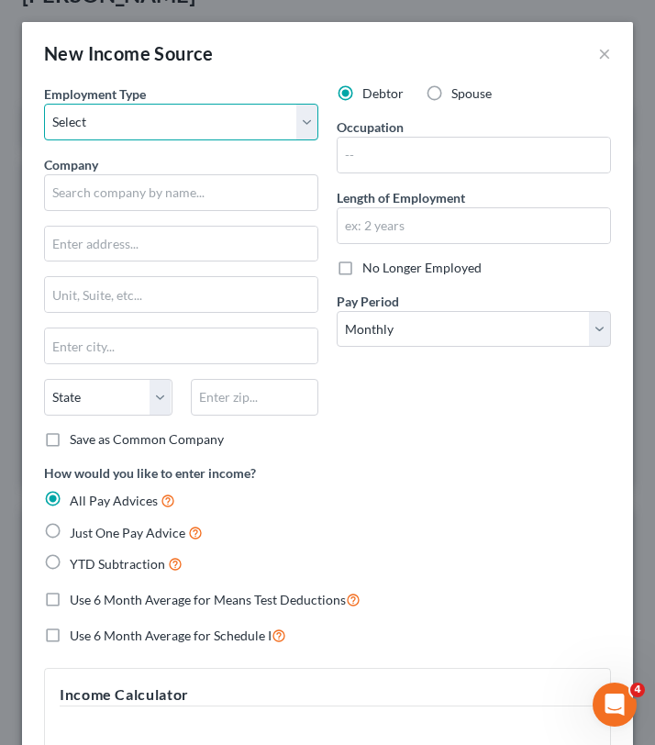
click at [177, 123] on select "Select Full or [DEMOGRAPHIC_DATA] Employment Self Employment" at bounding box center [181, 122] width 274 height 37
select select "0"
click at [44, 104] on select "Select Full or [DEMOGRAPHIC_DATA] Employment Self Employment" at bounding box center [181, 122] width 274 height 37
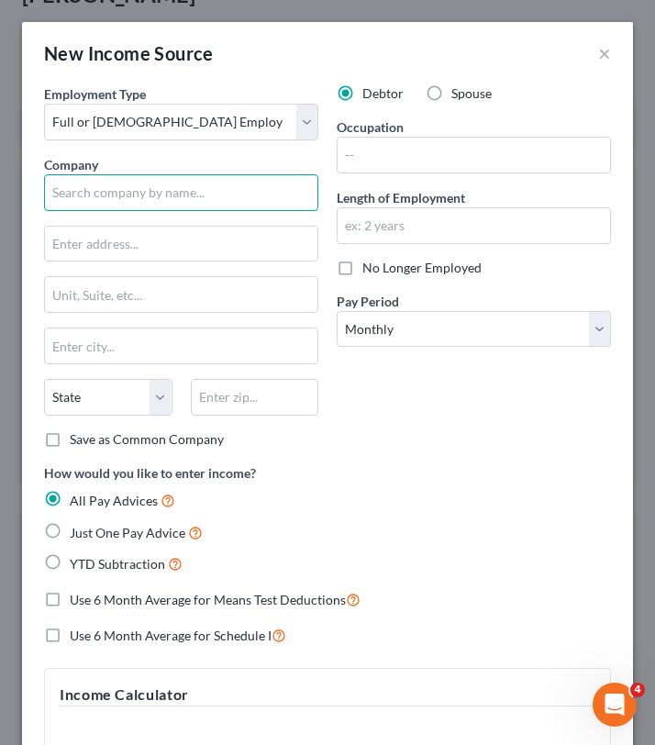
click at [170, 203] on input "text" at bounding box center [181, 192] width 274 height 37
paste input "Concentrix CVG Customer Management Group Inc."
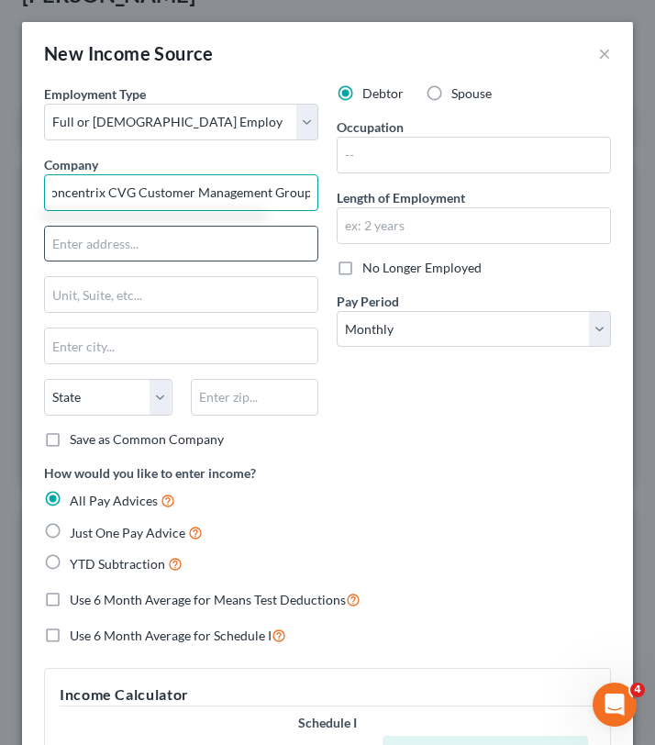
scroll to position [0, 8]
type input "Concentrix CVG Customer Management Group"
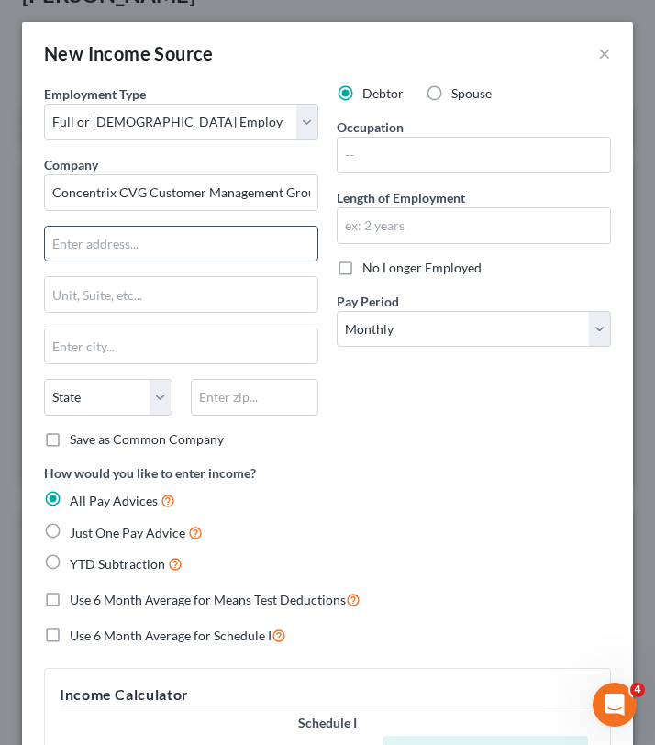
click at [92, 236] on input "text" at bounding box center [181, 244] width 272 height 35
type input "[STREET_ADDRESS]"
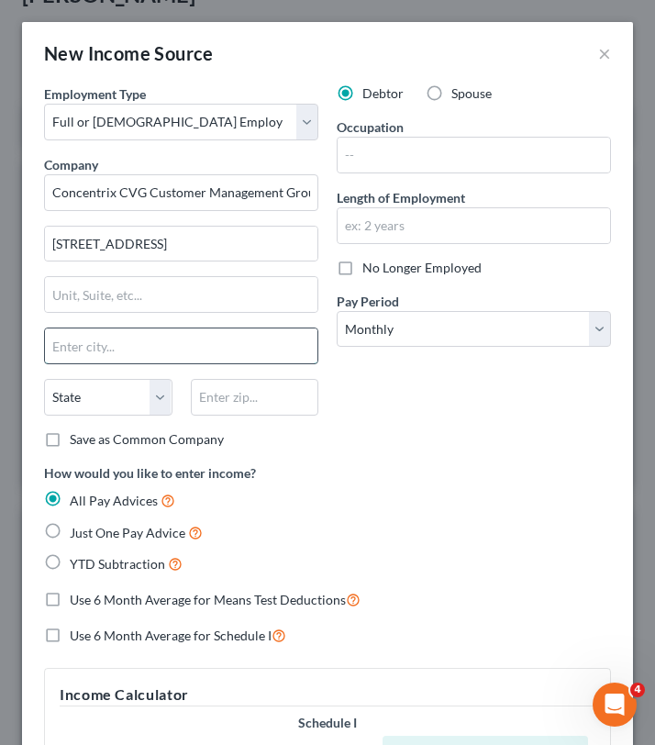
click at [85, 332] on input "text" at bounding box center [181, 345] width 272 height 35
type input "[GEOGRAPHIC_DATA]"
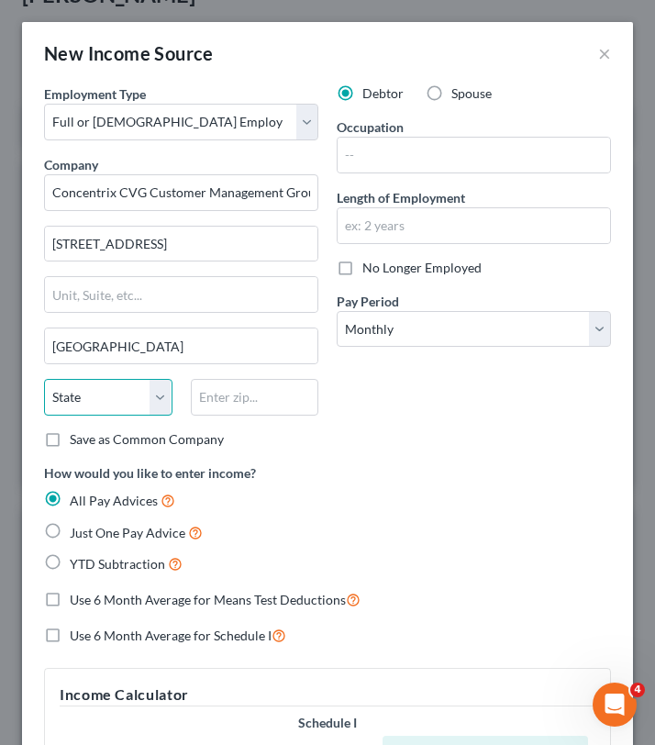
click at [104, 414] on select "State [US_STATE] AK AR AZ CA CO CT DE DC [GEOGRAPHIC_DATA] [GEOGRAPHIC_DATA] GU…" at bounding box center [108, 397] width 128 height 37
select select "36"
click at [44, 379] on select "State [US_STATE] AK AR AZ CA CO CT DE DC [GEOGRAPHIC_DATA] [GEOGRAPHIC_DATA] GU…" at bounding box center [108, 397] width 128 height 37
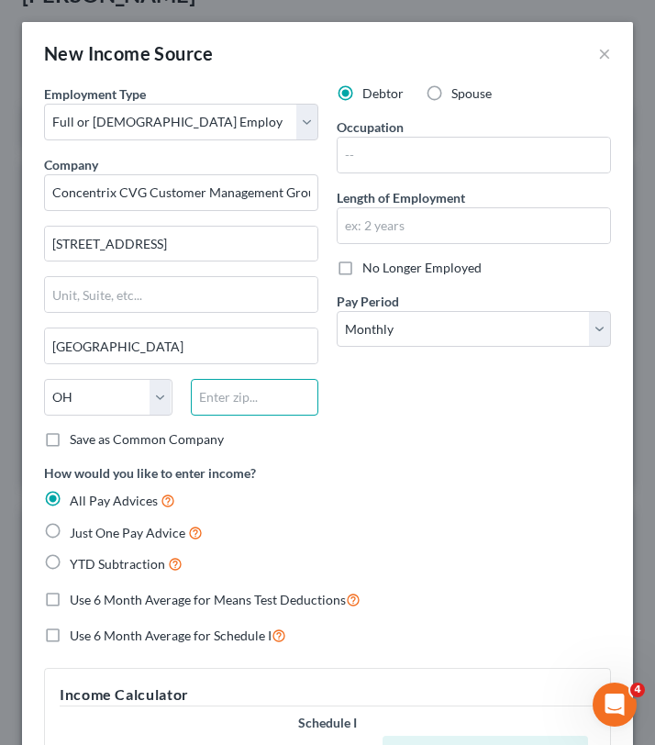
click at [267, 401] on input "text" at bounding box center [255, 397] width 128 height 37
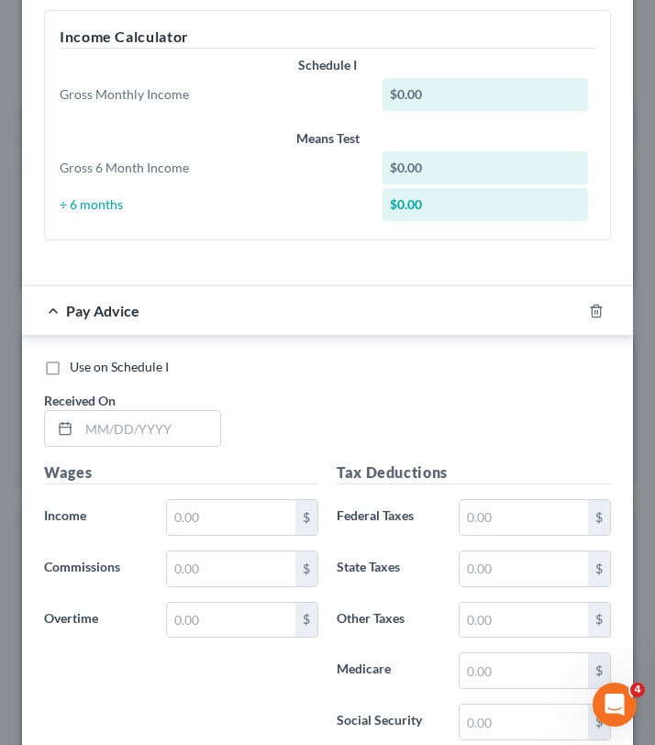
scroll to position [716, 0]
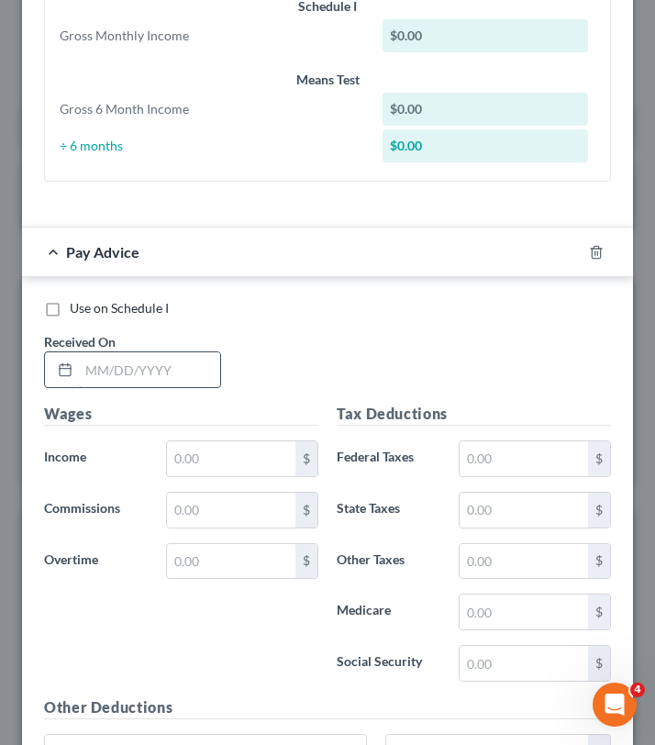
type input "45202"
click at [117, 374] on input "text" at bounding box center [149, 369] width 141 height 35
type input "[DATE]"
click at [212, 486] on div "Wages Income * $ Commissions $ Overtime $" at bounding box center [181, 549] width 293 height 293
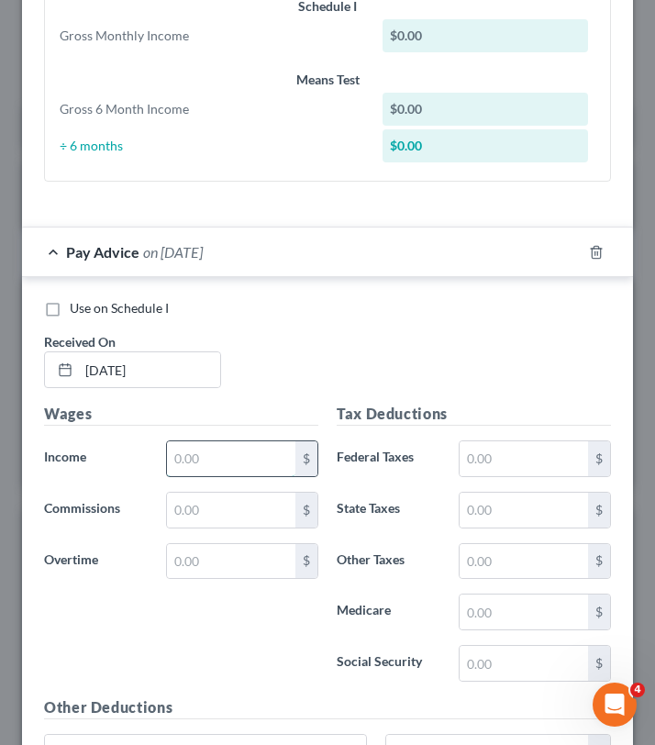
click at [205, 466] on input "text" at bounding box center [231, 458] width 128 height 35
type input "1,061.40"
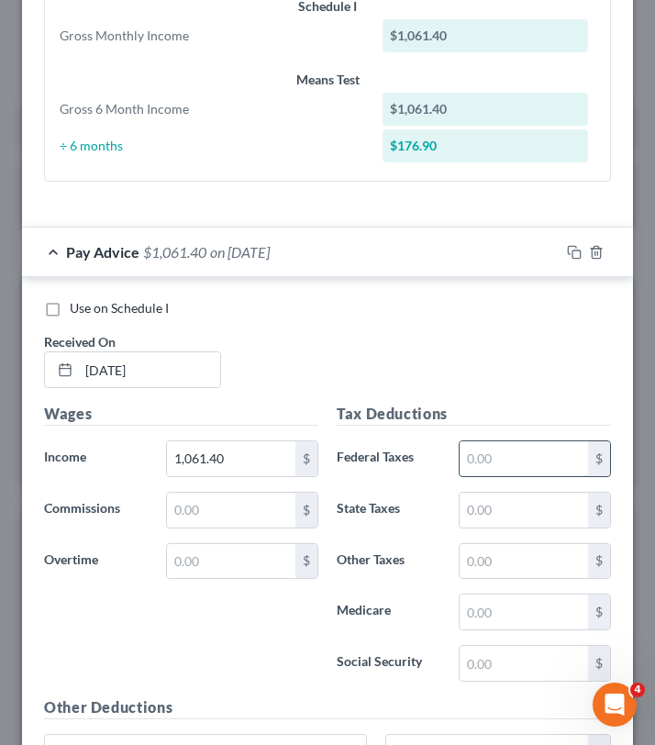
click at [500, 451] on input "text" at bounding box center [523, 458] width 128 height 35
type input "68.96"
click at [490, 512] on input "text" at bounding box center [523, 510] width 128 height 35
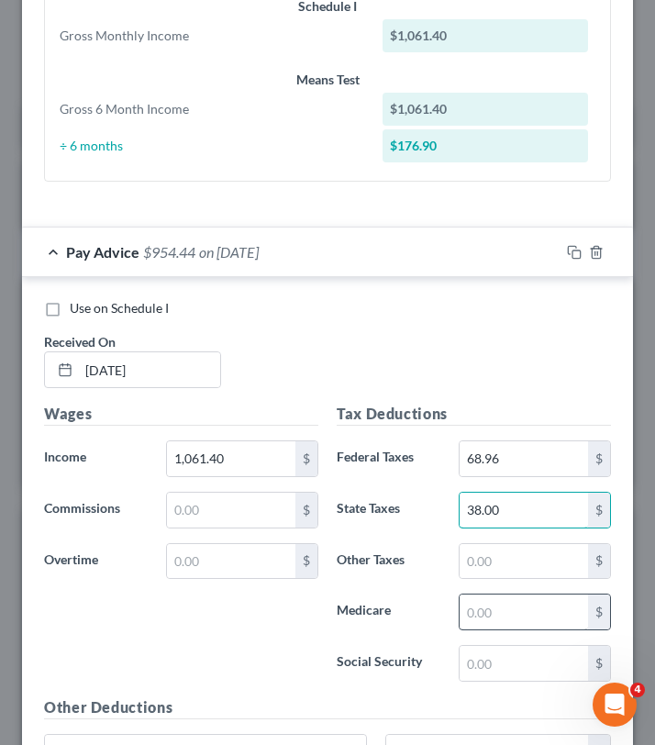
type input "38.00"
click at [491, 614] on input "text" at bounding box center [523, 611] width 128 height 35
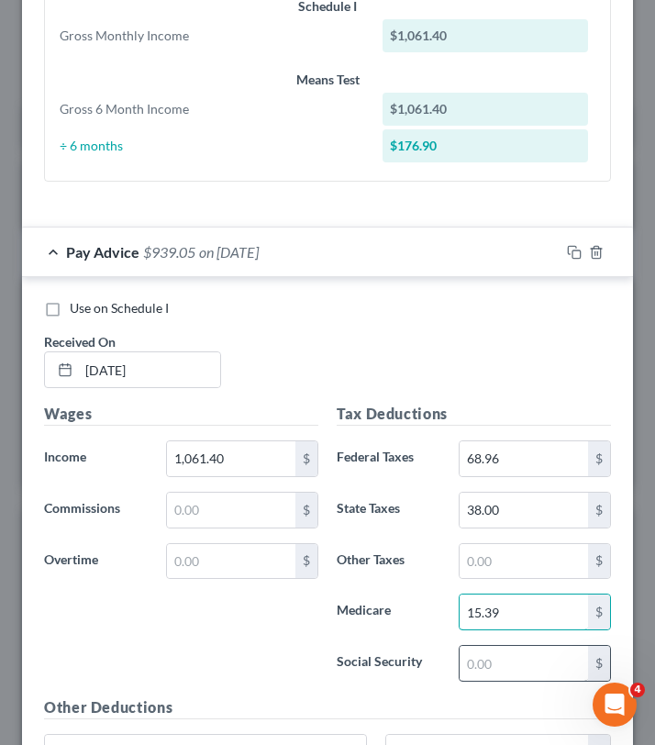
type input "15.39"
click at [482, 671] on input "text" at bounding box center [523, 663] width 128 height 35
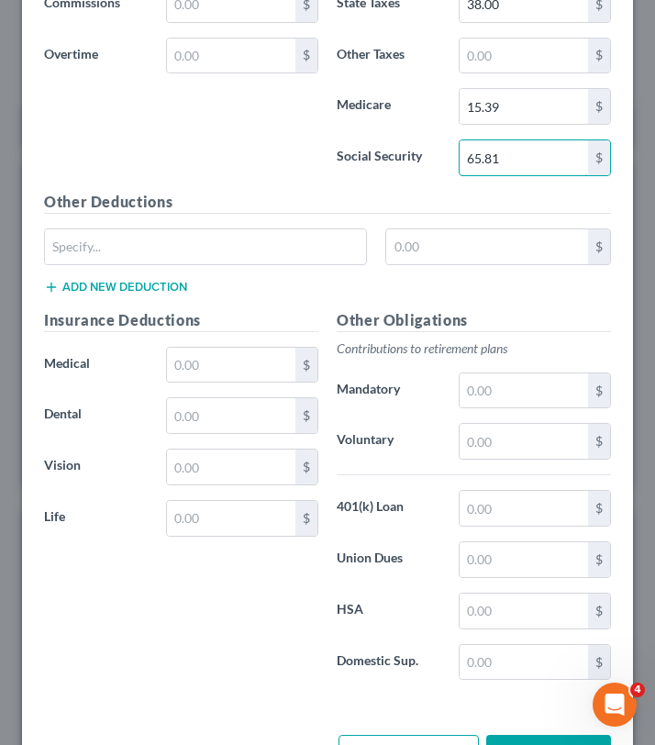
scroll to position [1287, 0]
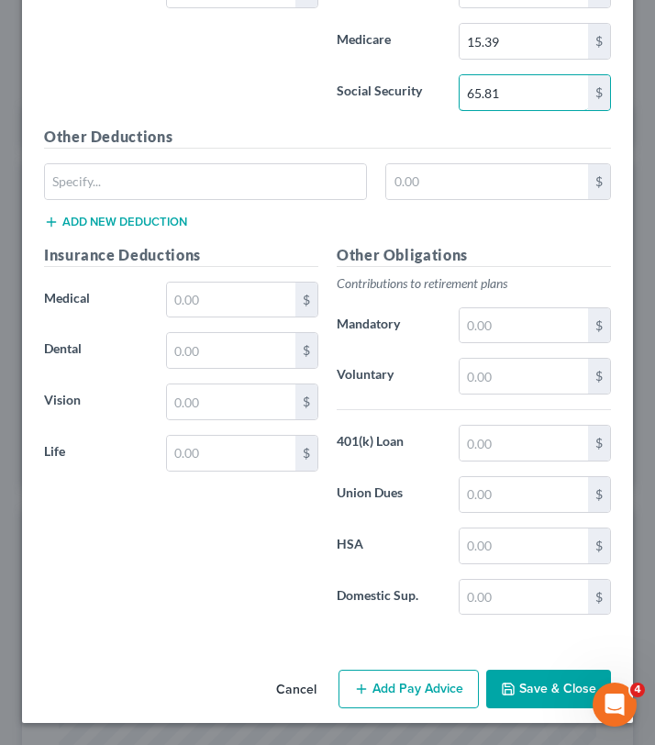
type input "65.81"
click at [504, 692] on icon "button" at bounding box center [508, 688] width 11 height 11
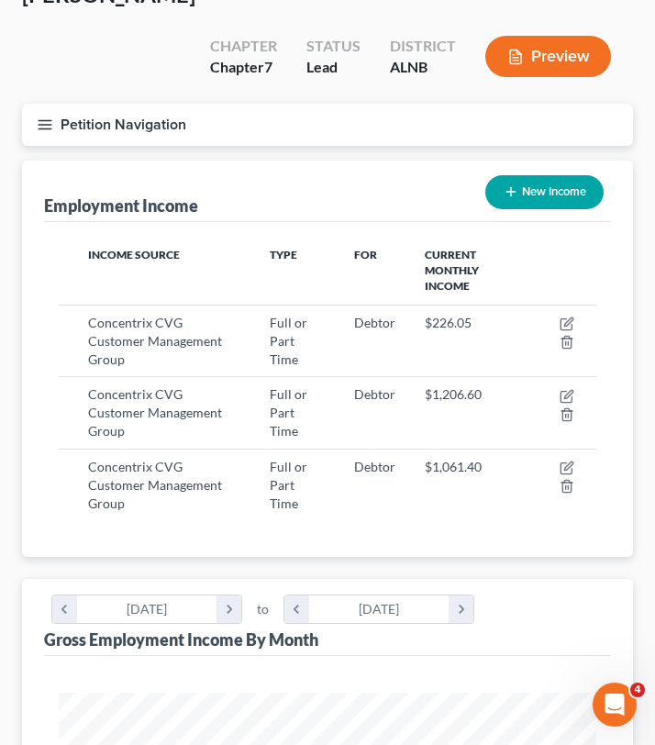
click at [526, 175] on button "New Income" at bounding box center [544, 192] width 118 height 34
select select "0"
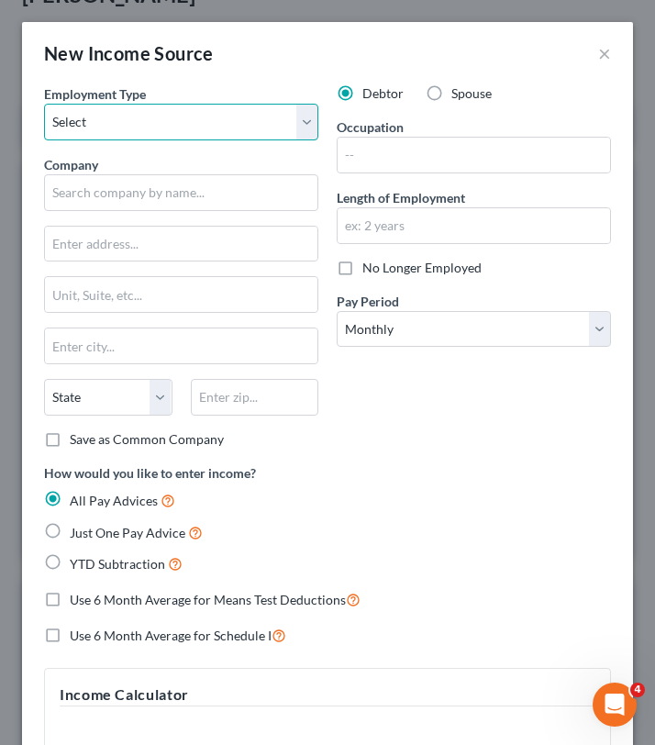
click at [196, 128] on select "Select Full or [DEMOGRAPHIC_DATA] Employment Self Employment" at bounding box center [181, 122] width 274 height 37
select select "0"
click at [44, 104] on select "Select Full or [DEMOGRAPHIC_DATA] Employment Self Employment" at bounding box center [181, 122] width 274 height 37
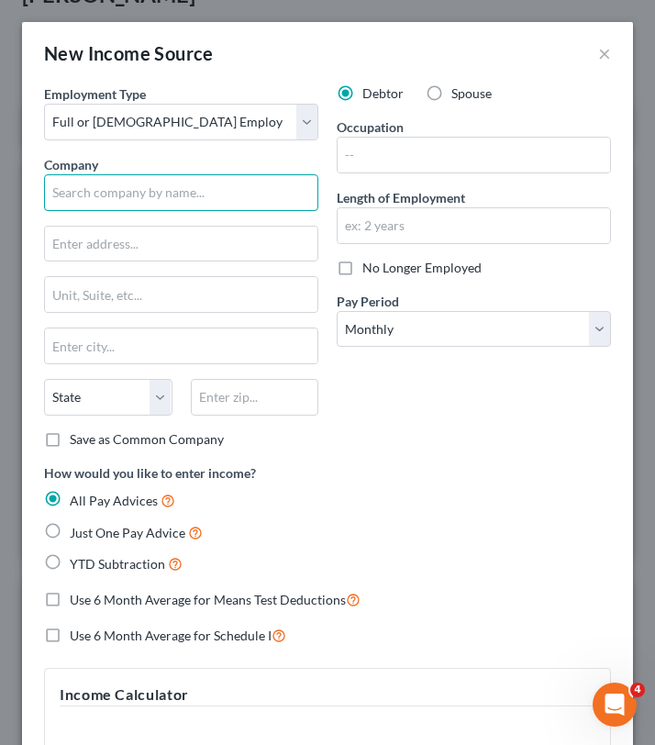
click at [185, 190] on input "text" at bounding box center [181, 192] width 274 height 37
paste input "Concentrix CVG Customer Management Group Inc."
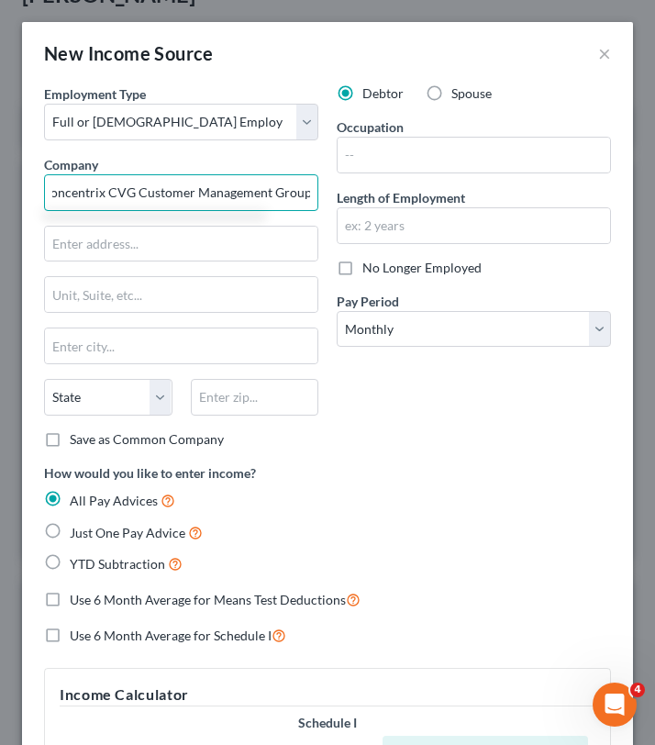
scroll to position [0, 8]
type input "Concentrix CVG Customer Management Group"
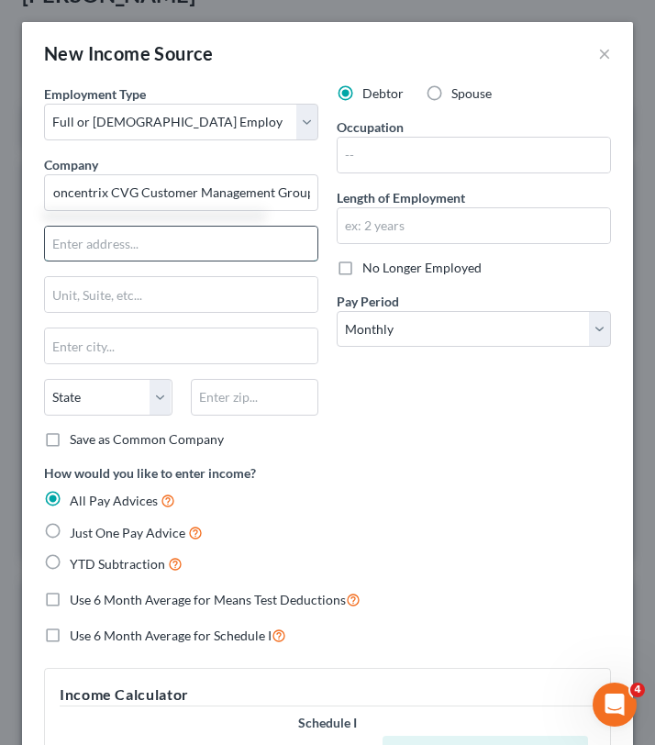
scroll to position [0, 0]
click at [94, 256] on input "text" at bounding box center [181, 244] width 272 height 35
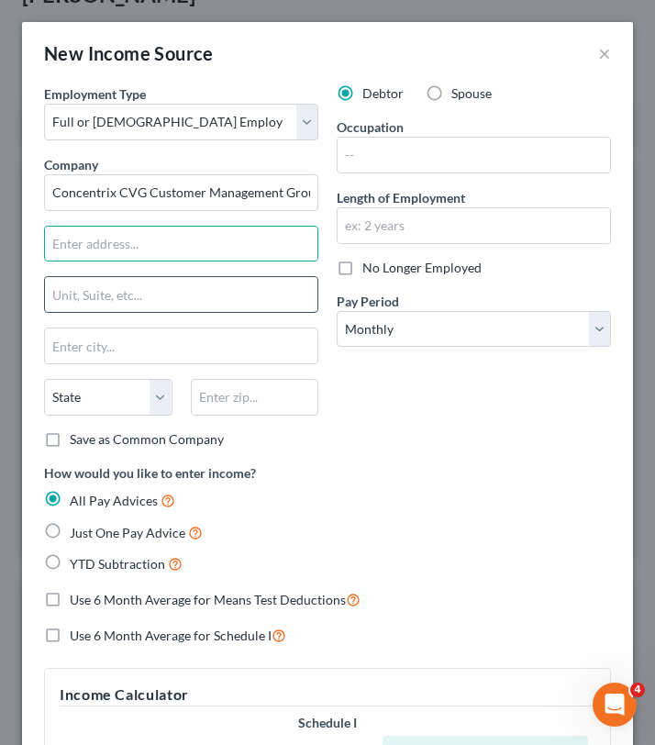
click at [84, 292] on input "text" at bounding box center [181, 294] width 272 height 35
click at [84, 293] on input "text" at bounding box center [181, 294] width 272 height 35
click at [83, 249] on input "text" at bounding box center [181, 244] width 272 height 35
type input "[STREET_ADDRESS]"
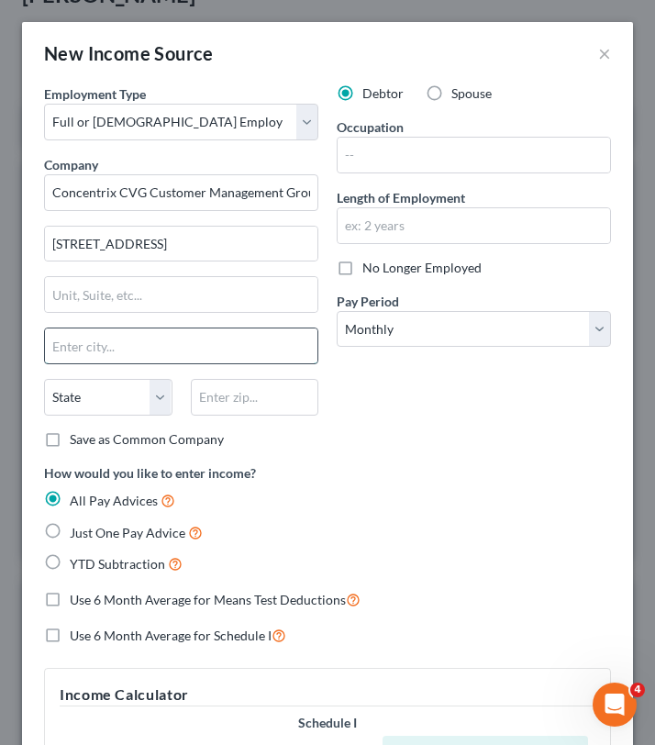
click at [96, 347] on input "text" at bounding box center [181, 345] width 272 height 35
type input "[GEOGRAPHIC_DATA]"
click at [85, 397] on select "State [US_STATE] AK AR AZ CA CO CT DE DC [GEOGRAPHIC_DATA] [GEOGRAPHIC_DATA] GU…" at bounding box center [108, 397] width 128 height 37
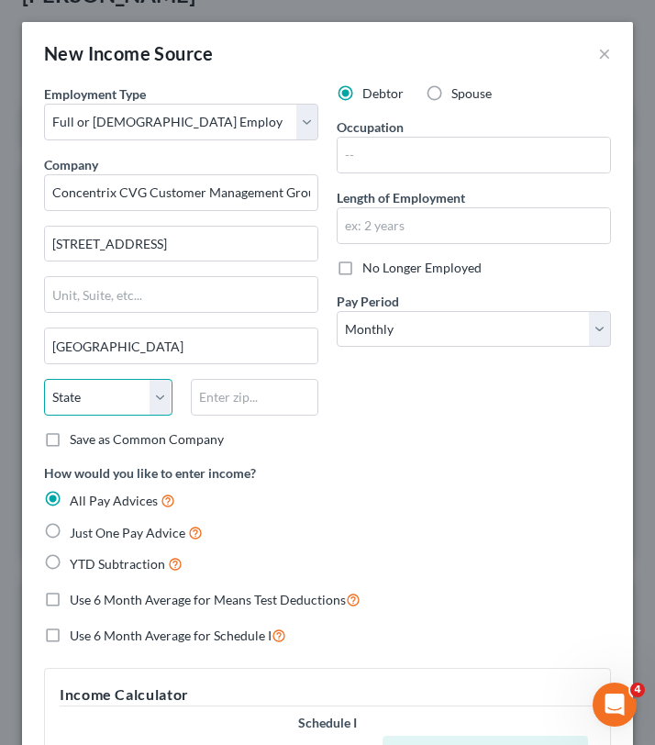
select select "36"
click at [44, 379] on select "State [US_STATE] AK AR AZ CA CO CT DE DC [GEOGRAPHIC_DATA] [GEOGRAPHIC_DATA] GU…" at bounding box center [108, 397] width 128 height 37
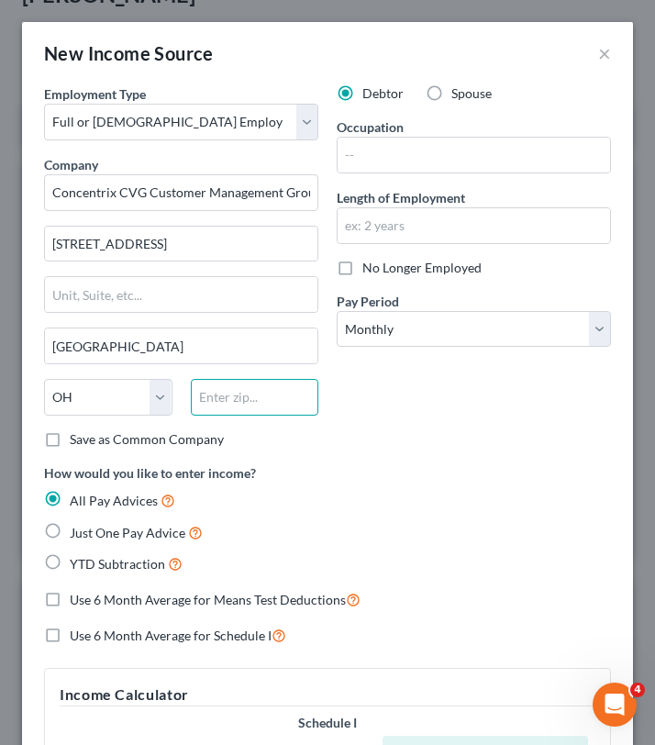
click at [226, 404] on input "text" at bounding box center [255, 397] width 128 height 37
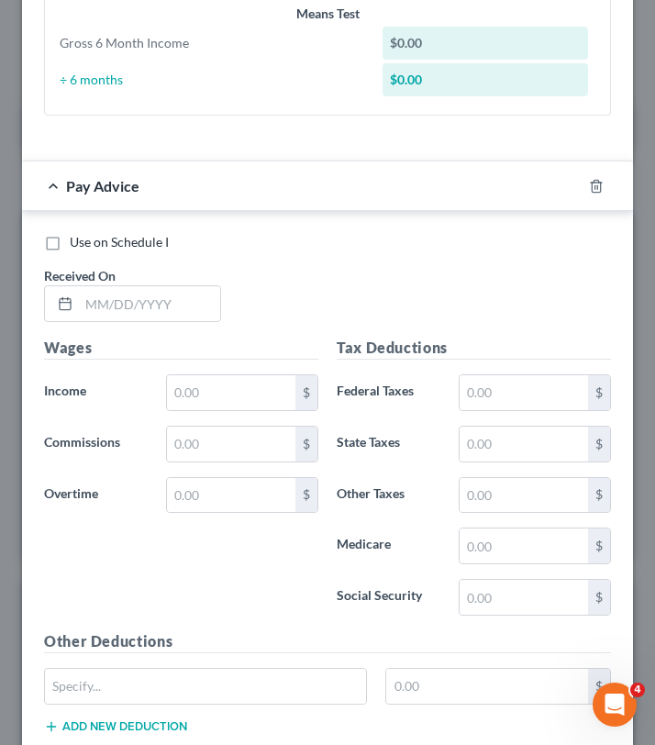
scroll to position [810, 0]
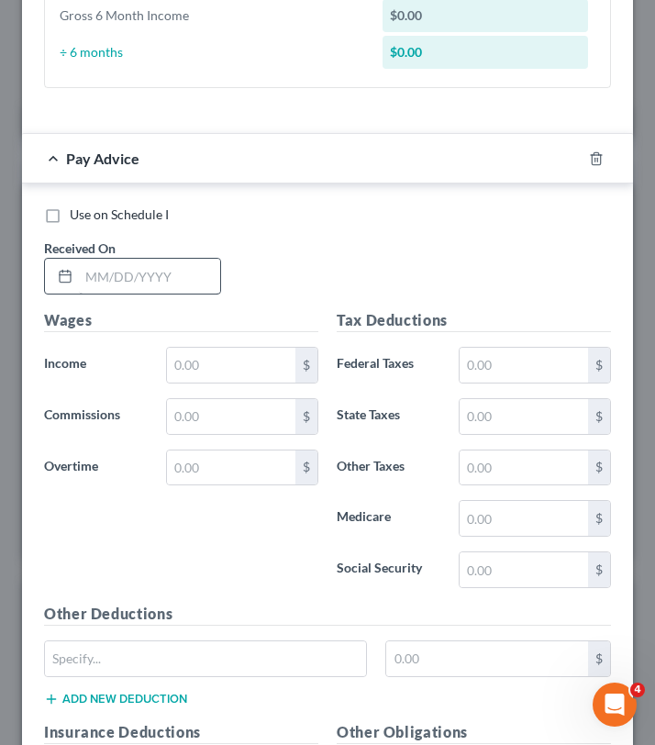
type input "45202"
click at [128, 280] on input "text" at bounding box center [149, 276] width 141 height 35
type input "[DATE]"
click at [199, 383] on div "Wages Income * $ Commissions $ Overtime $" at bounding box center [181, 455] width 293 height 293
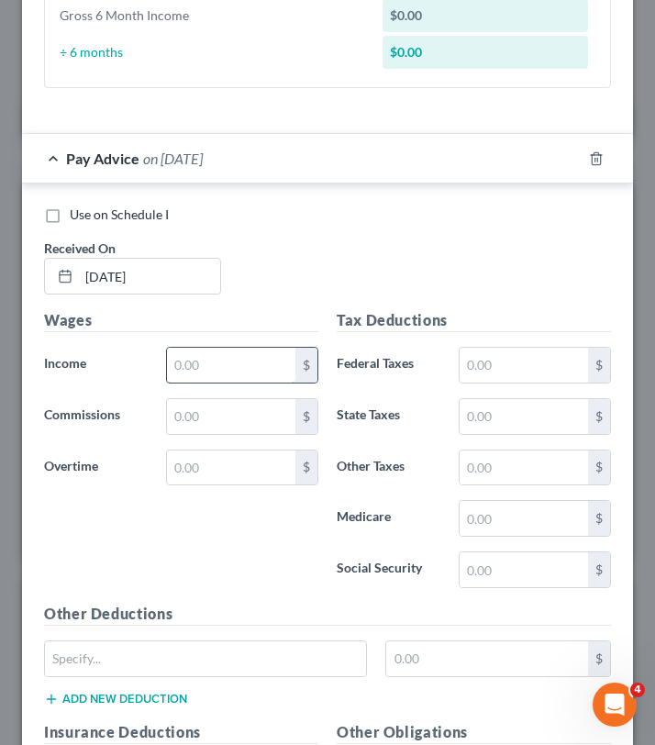
click at [198, 364] on input "text" at bounding box center [231, 365] width 128 height 35
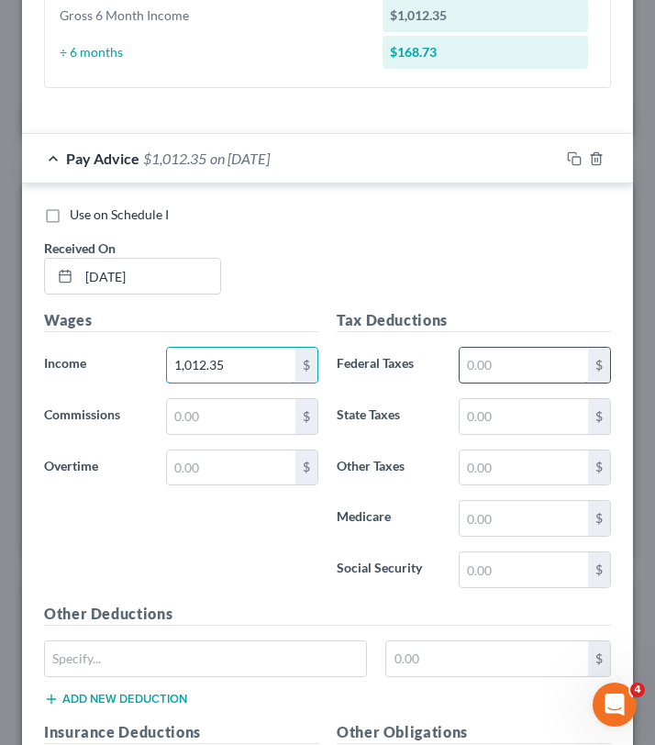
type input "1,012.35"
click at [546, 364] on input "text" at bounding box center [523, 365] width 128 height 35
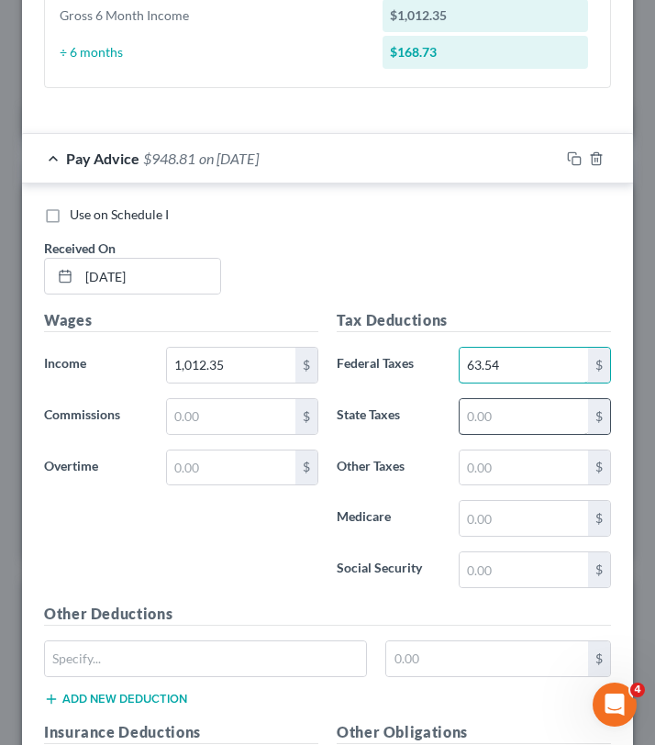
type input "63.54"
click at [478, 410] on input "text" at bounding box center [523, 416] width 128 height 35
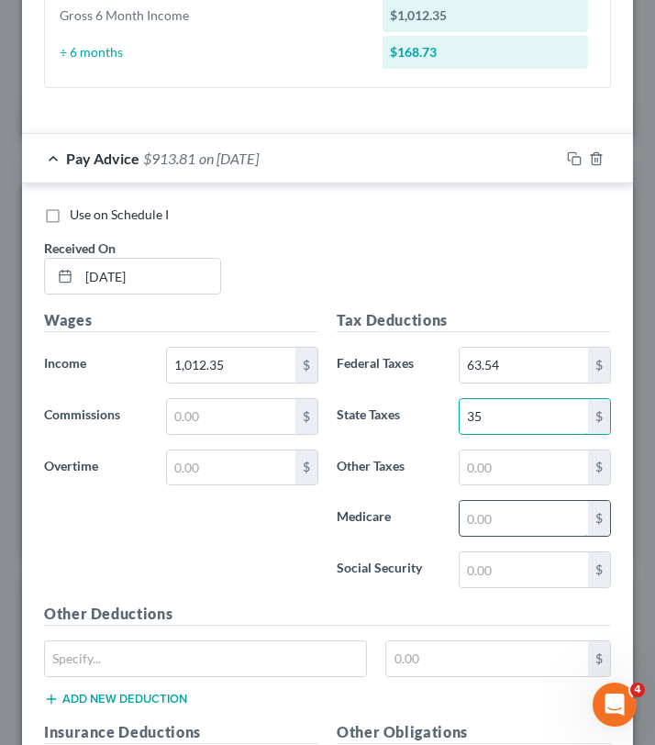
type input "35"
click at [476, 521] on input "text" at bounding box center [523, 518] width 128 height 35
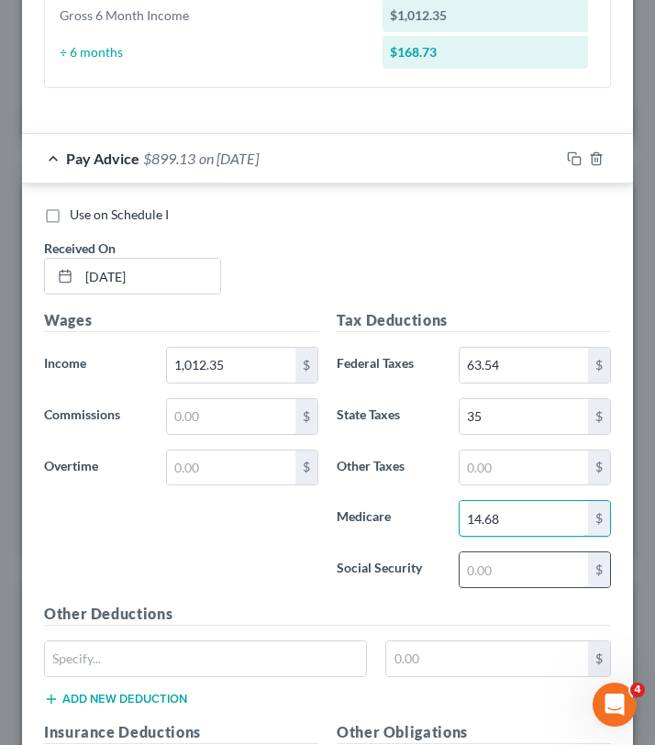
type input "14.68"
click at [521, 565] on input "text" at bounding box center [523, 569] width 128 height 35
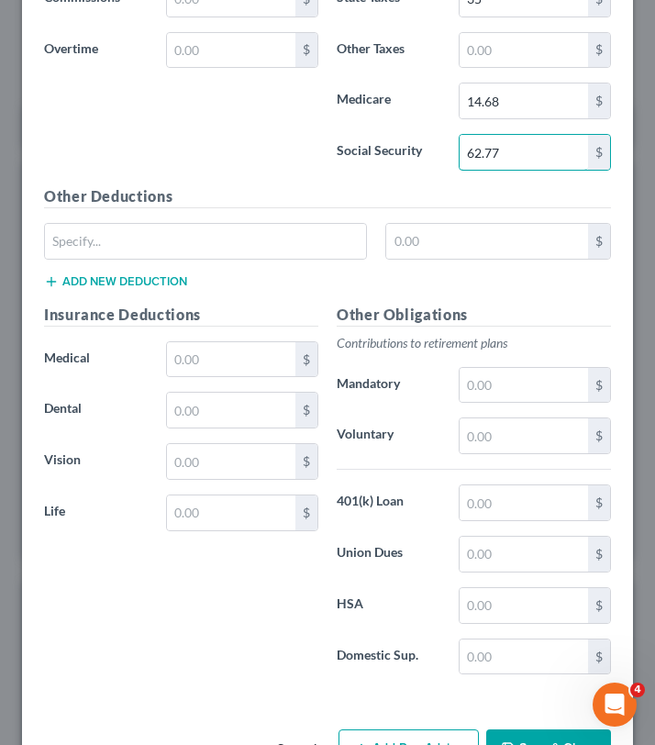
scroll to position [1287, 0]
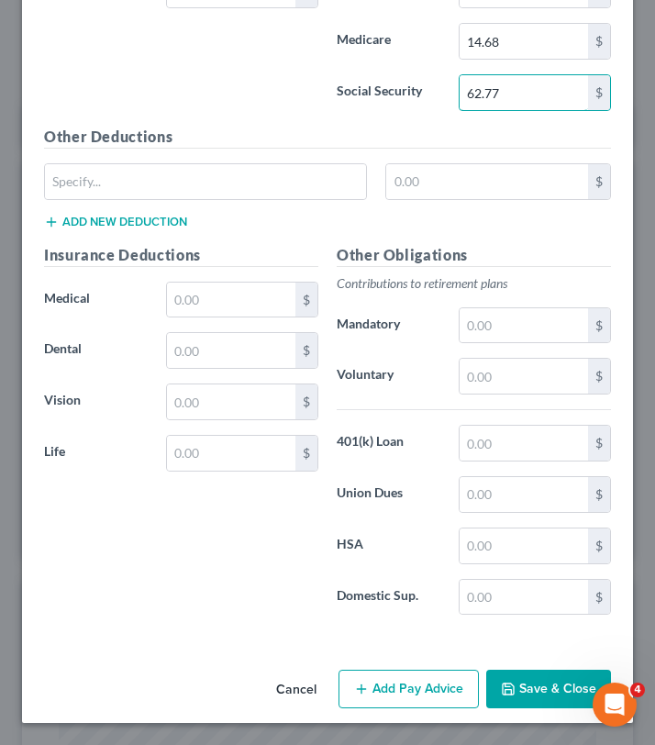
type input "62.77"
click at [525, 690] on button "Save & Close" at bounding box center [548, 689] width 125 height 39
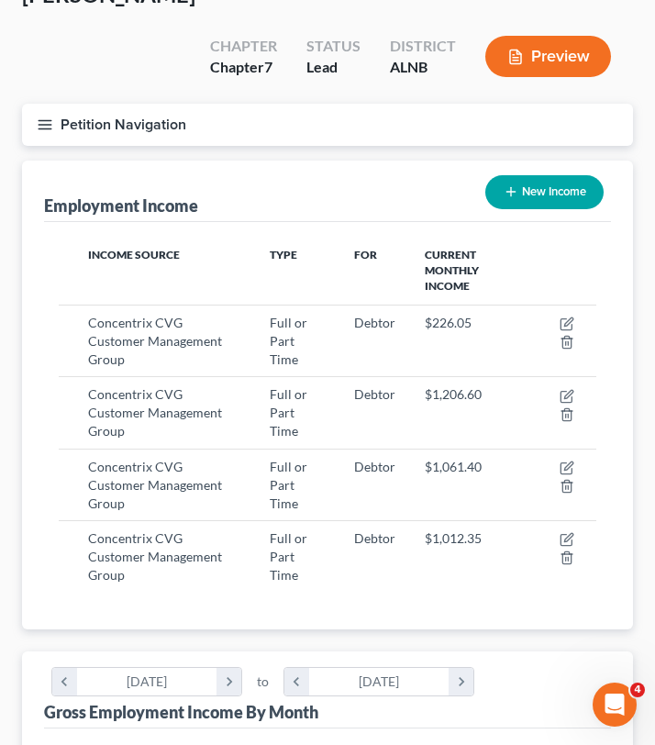
click at [537, 175] on button "New Income" at bounding box center [544, 192] width 118 height 34
select select "0"
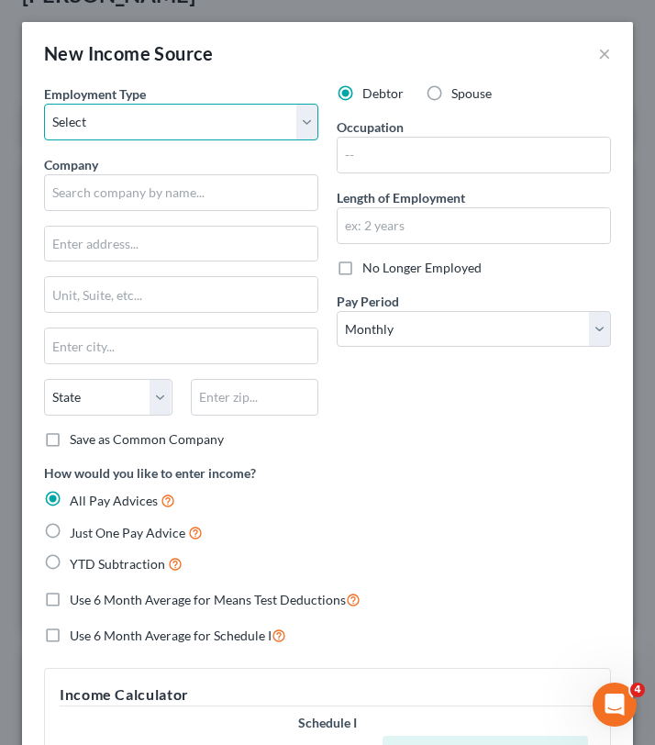
click at [127, 131] on select "Select Full or [DEMOGRAPHIC_DATA] Employment Self Employment" at bounding box center [181, 122] width 274 height 37
select select "0"
click at [44, 104] on select "Select Full or [DEMOGRAPHIC_DATA] Employment Self Employment" at bounding box center [181, 122] width 274 height 37
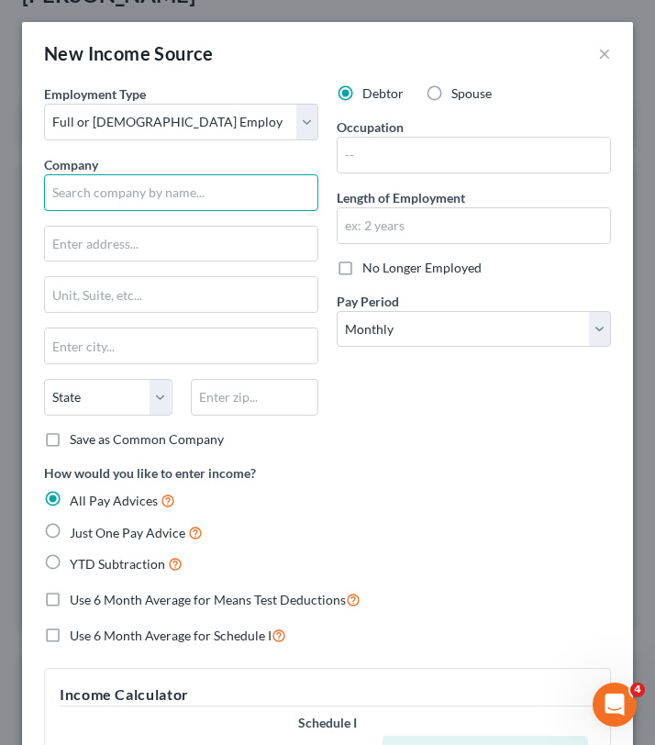
click at [111, 194] on input "text" at bounding box center [181, 192] width 274 height 37
paste input "Concentrix CVG Customer Management Group Inc."
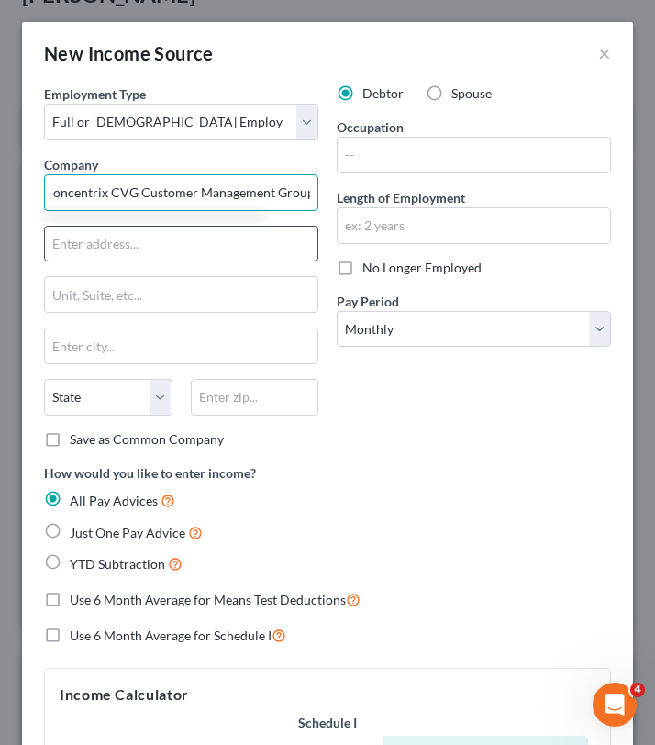
type input "Concentrix CVG Customer Management Group"
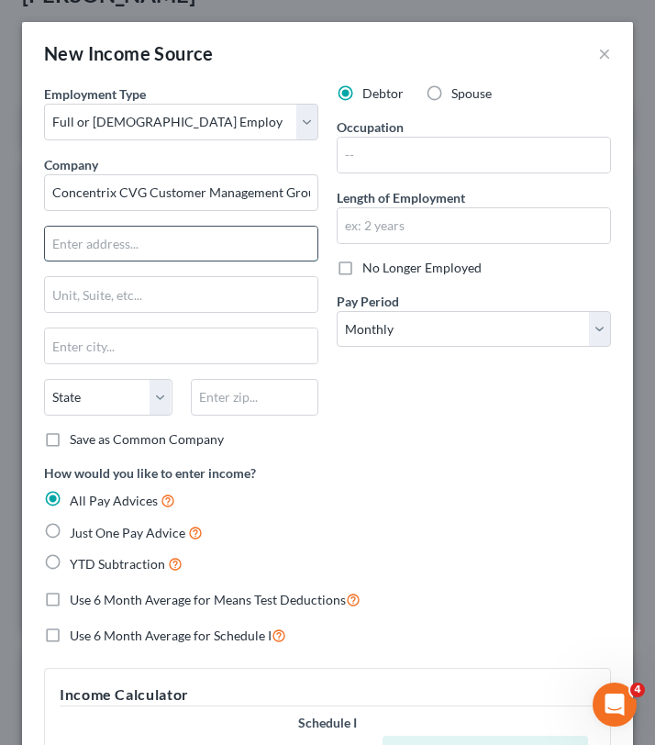
click at [140, 237] on input "text" at bounding box center [181, 244] width 272 height 35
type input "[STREET_ADDRESS]"
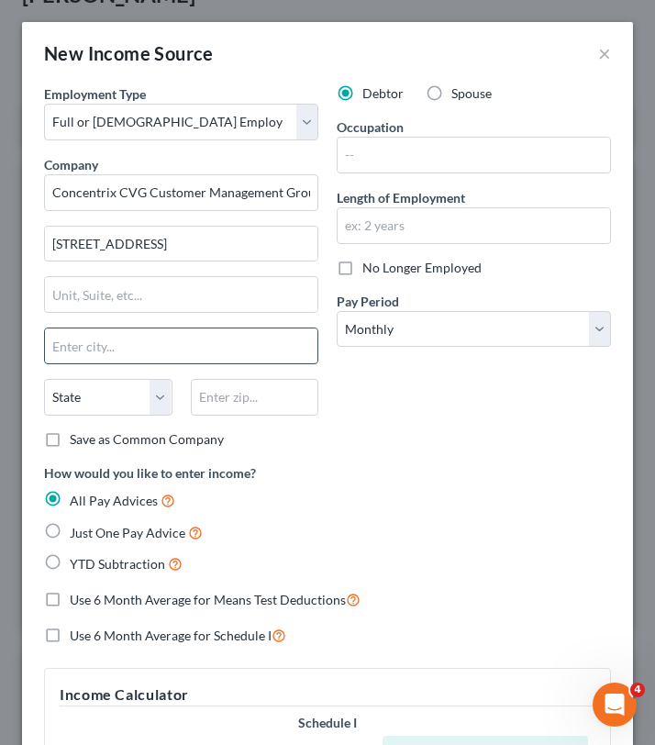
click at [73, 354] on input "text" at bounding box center [181, 345] width 272 height 35
type input "[GEOGRAPHIC_DATA]"
click at [81, 408] on select "State [US_STATE] AK AR AZ CA CO CT DE DC [GEOGRAPHIC_DATA] [GEOGRAPHIC_DATA] GU…" at bounding box center [108, 397] width 128 height 37
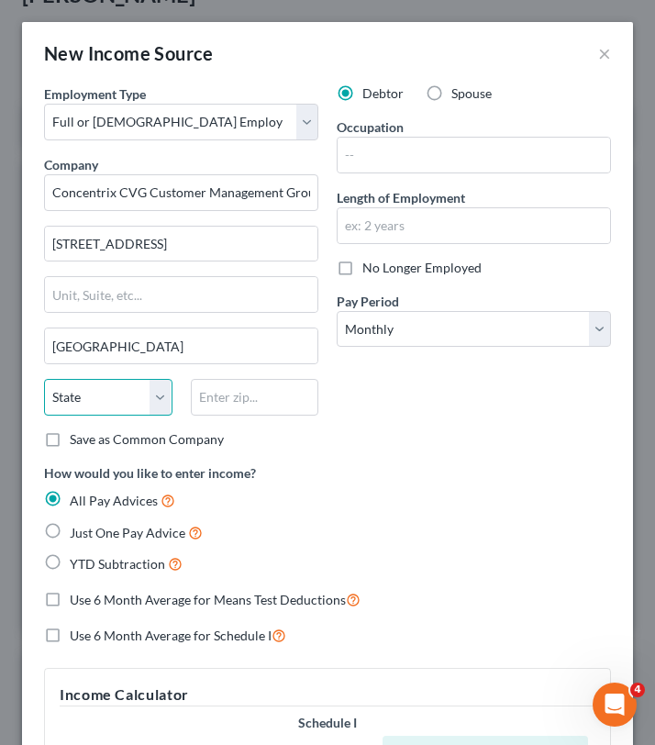
select select "36"
click at [44, 379] on select "State [US_STATE] AK AR AZ CA CO CT DE DC [GEOGRAPHIC_DATA] [GEOGRAPHIC_DATA] GU…" at bounding box center [108, 397] width 128 height 37
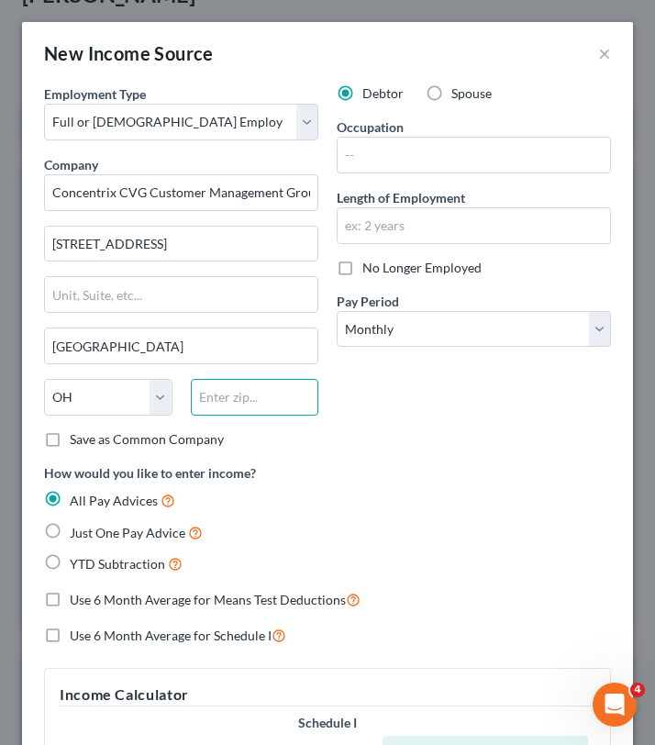
click at [252, 406] on input "text" at bounding box center [255, 397] width 128 height 37
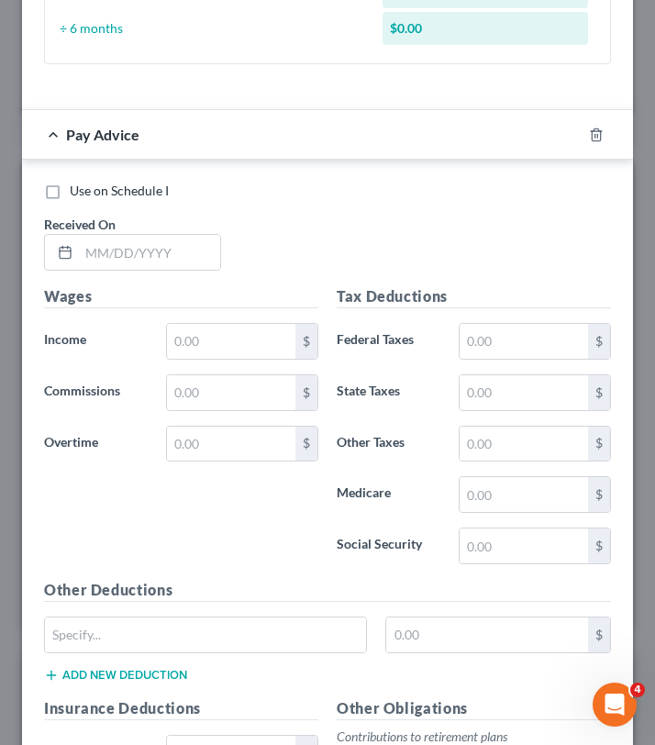
scroll to position [835, 0]
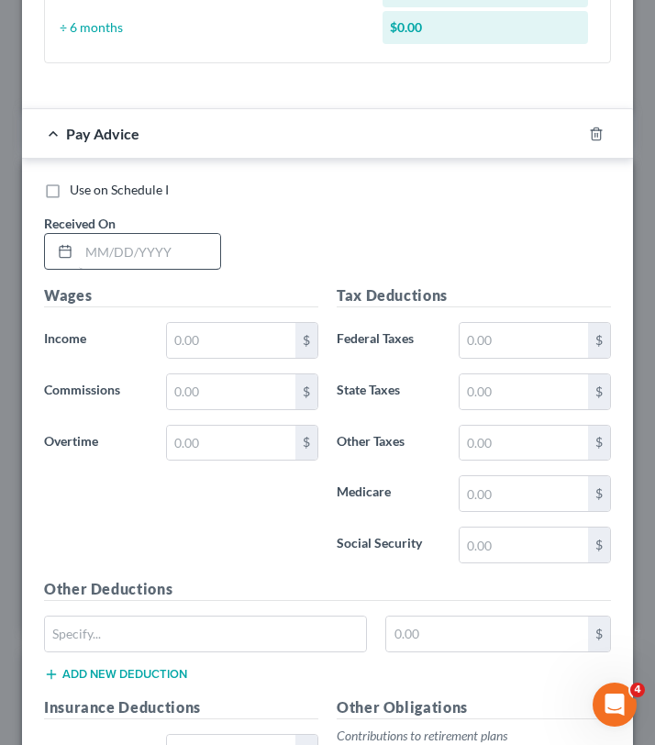
type input "45202"
click at [141, 255] on input "text" at bounding box center [149, 251] width 141 height 35
type input "[DATE]"
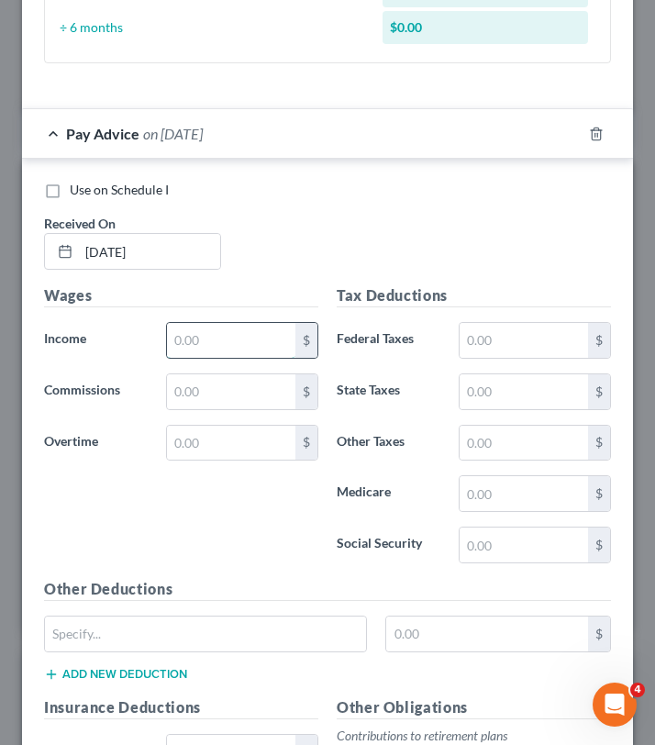
click at [235, 353] on input "text" at bounding box center [231, 340] width 128 height 35
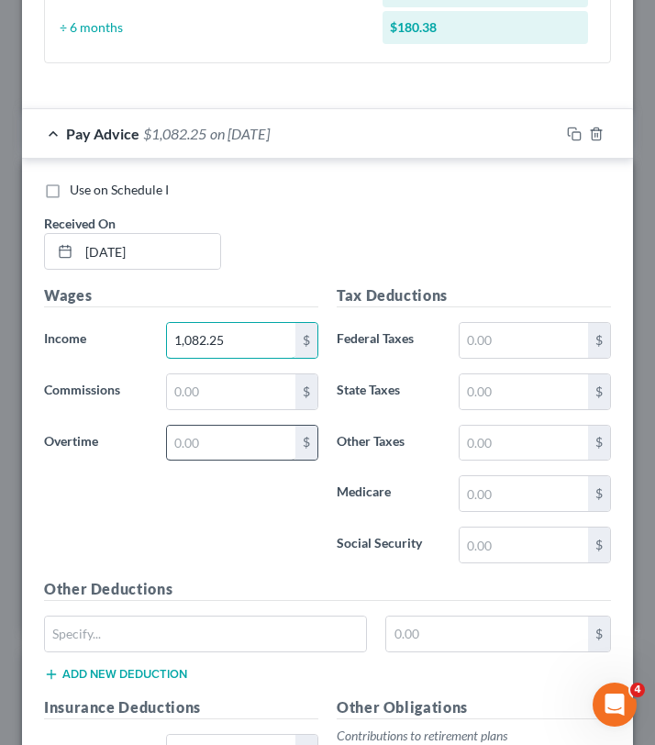
type input "1,082.25"
click at [192, 455] on input "text" at bounding box center [231, 443] width 128 height 35
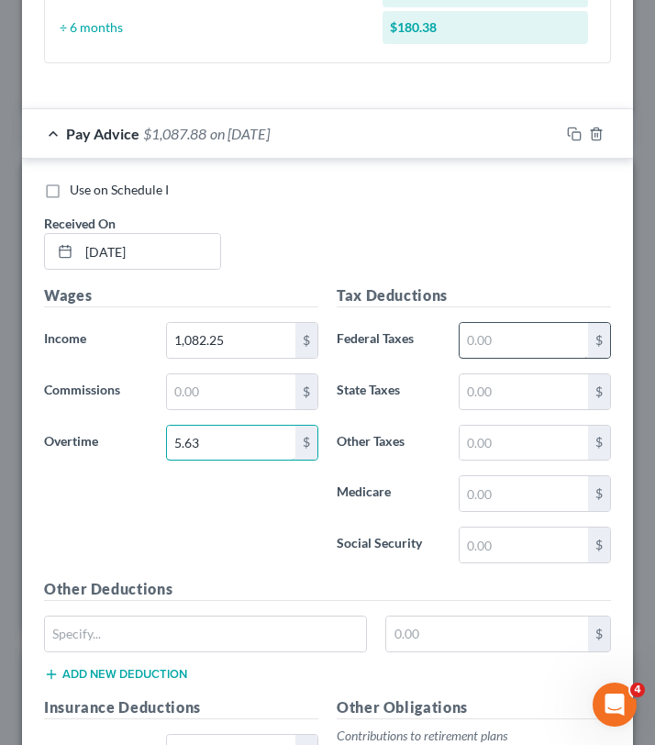
type input "5.63"
click at [540, 351] on input "text" at bounding box center [523, 340] width 128 height 35
type input "72.14"
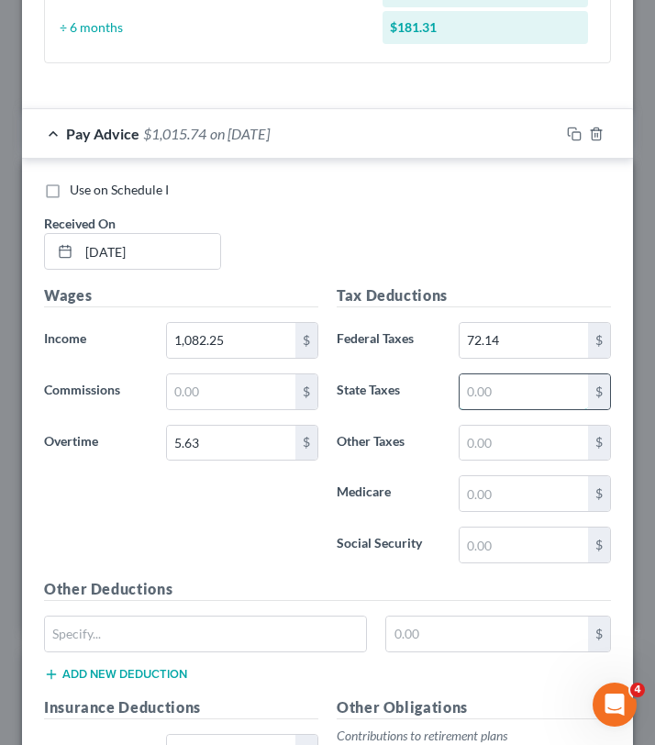
click at [493, 398] on input "text" at bounding box center [523, 391] width 128 height 35
type input "39"
click at [509, 450] on input "text" at bounding box center [523, 443] width 128 height 35
click at [497, 494] on input "text" at bounding box center [523, 493] width 128 height 35
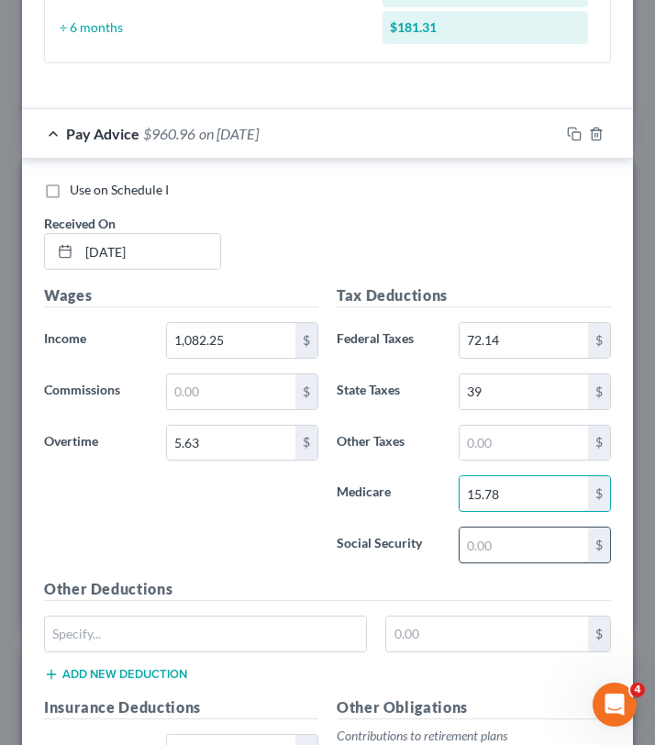
type input "15.78"
click at [504, 545] on input "text" at bounding box center [523, 544] width 128 height 35
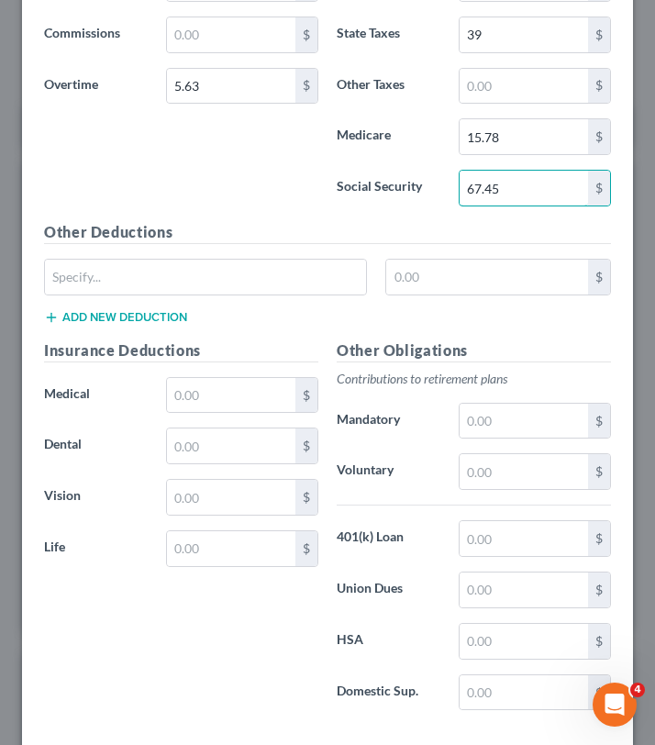
scroll to position [1287, 0]
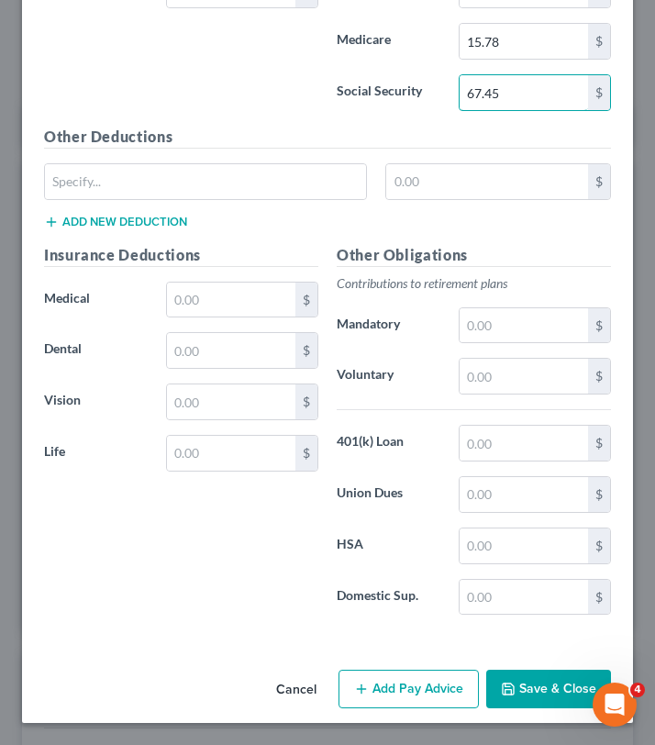
type input "67.45"
click at [541, 692] on button "Save & Close" at bounding box center [548, 689] width 125 height 39
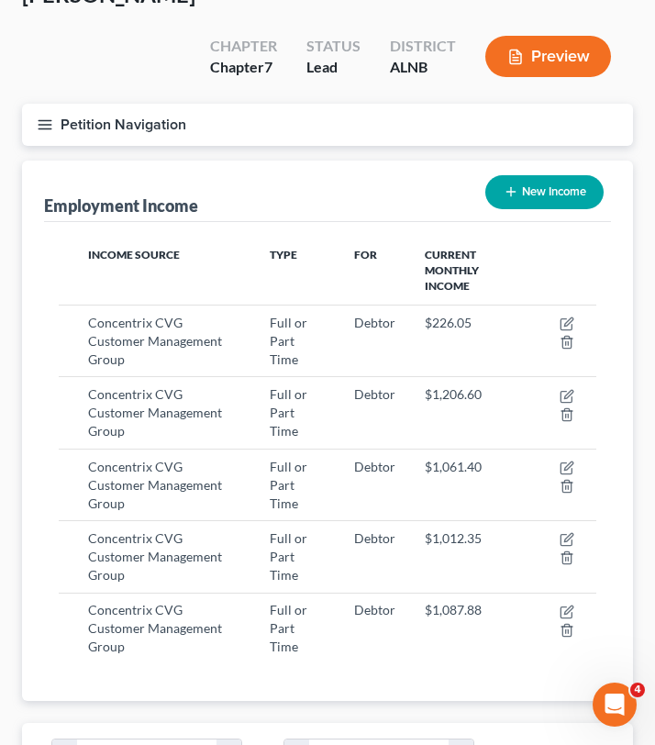
click at [526, 175] on button "New Income" at bounding box center [544, 192] width 118 height 34
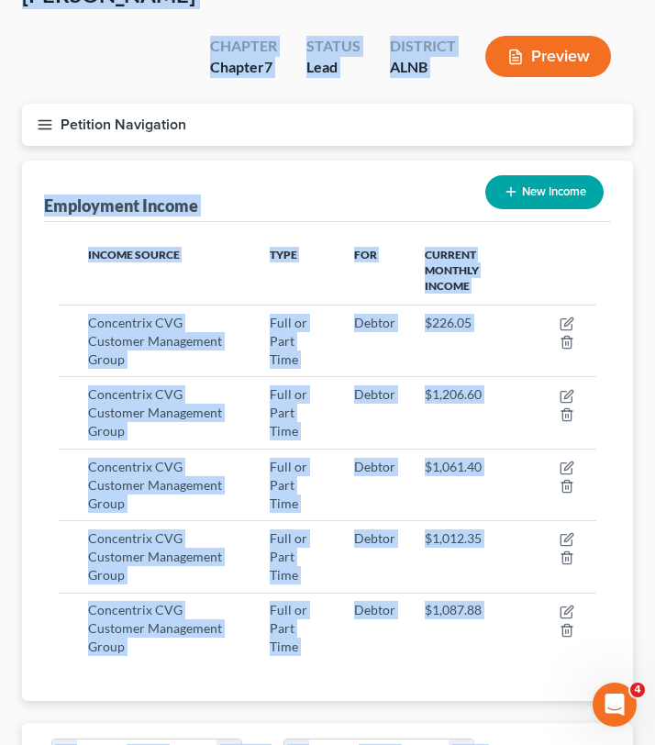
select select "0"
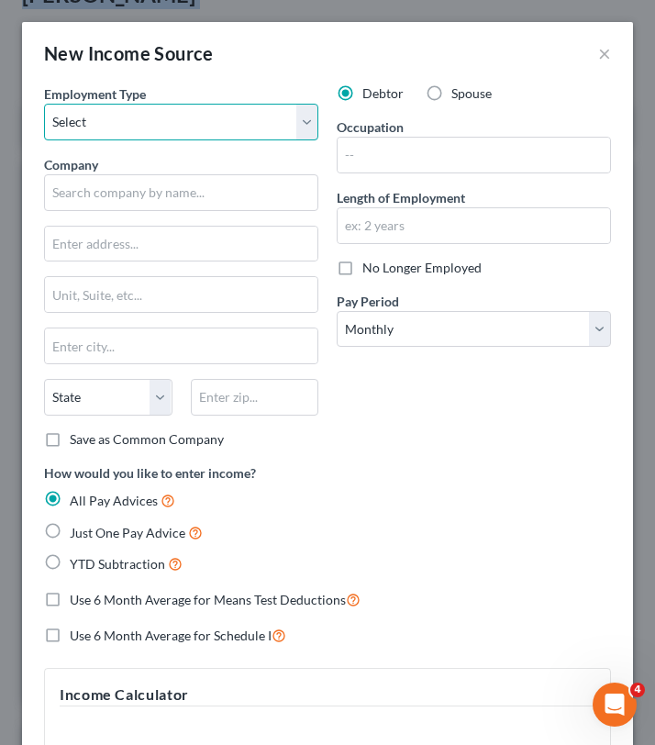
click at [137, 121] on select "Select Full or [DEMOGRAPHIC_DATA] Employment Self Employment" at bounding box center [181, 122] width 274 height 37
select select "0"
click at [44, 104] on select "Select Full or [DEMOGRAPHIC_DATA] Employment Self Employment" at bounding box center [181, 122] width 274 height 37
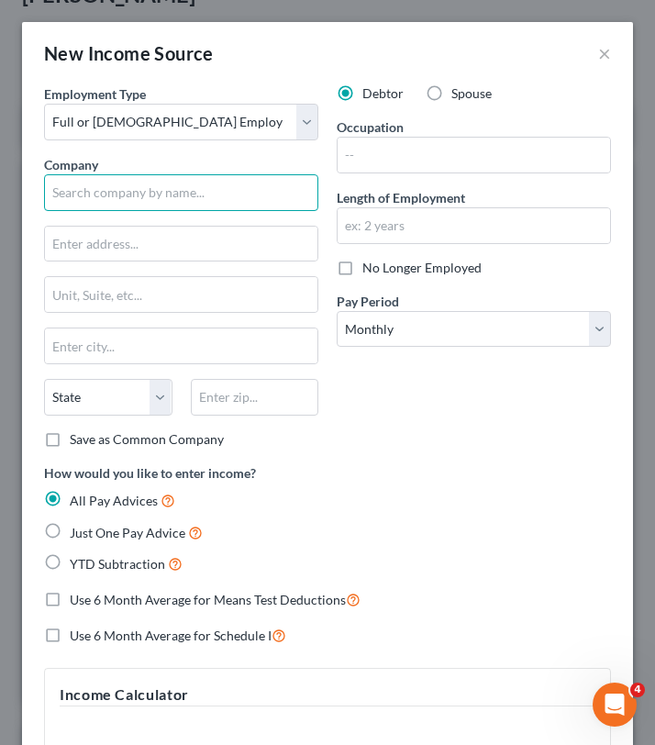
click at [124, 193] on input "text" at bounding box center [181, 192] width 274 height 37
paste input "Concentrix CVG Customer Management Group Inc."
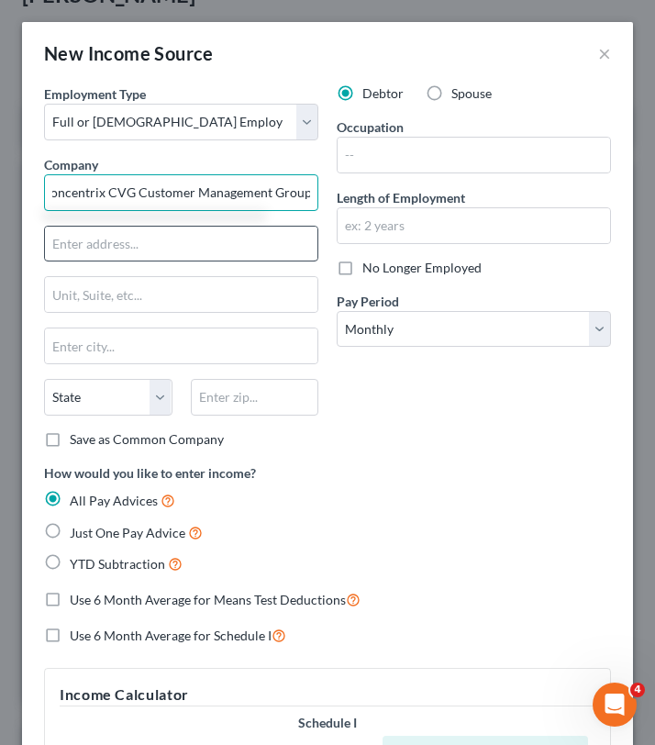
scroll to position [0, 8]
type input "Concentrix CVG Customer Management Group"
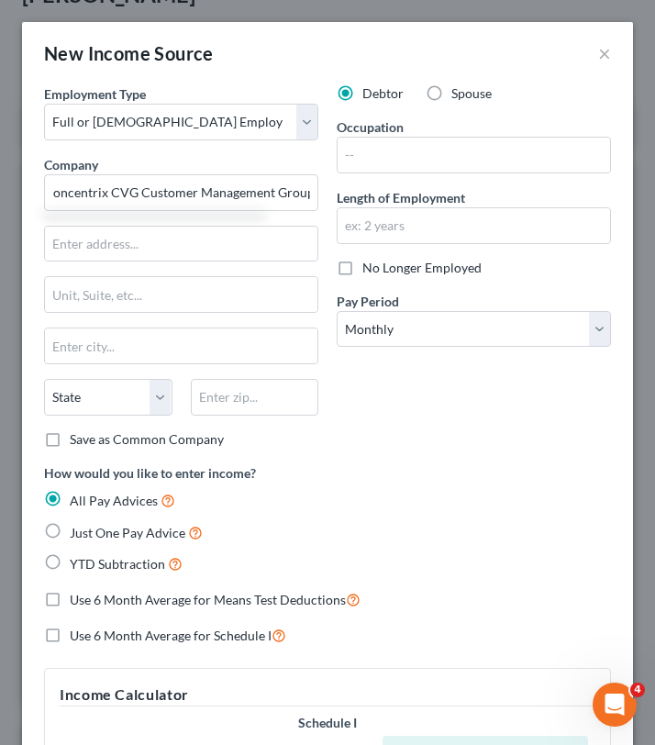
scroll to position [0, 0]
click at [127, 263] on div "Employment Type * Select Full or [DEMOGRAPHIC_DATA] Employment Self Employment …" at bounding box center [181, 273] width 293 height 379
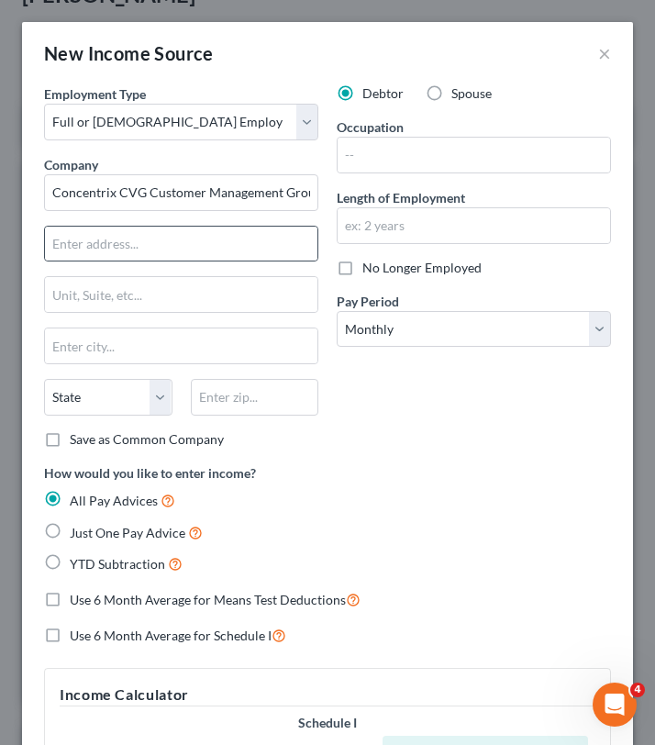
click at [127, 260] on div at bounding box center [181, 244] width 274 height 37
click at [127, 253] on input "text" at bounding box center [181, 244] width 272 height 35
type input "[STREET_ADDRESS]"
click at [167, 293] on input "text" at bounding box center [181, 294] width 272 height 35
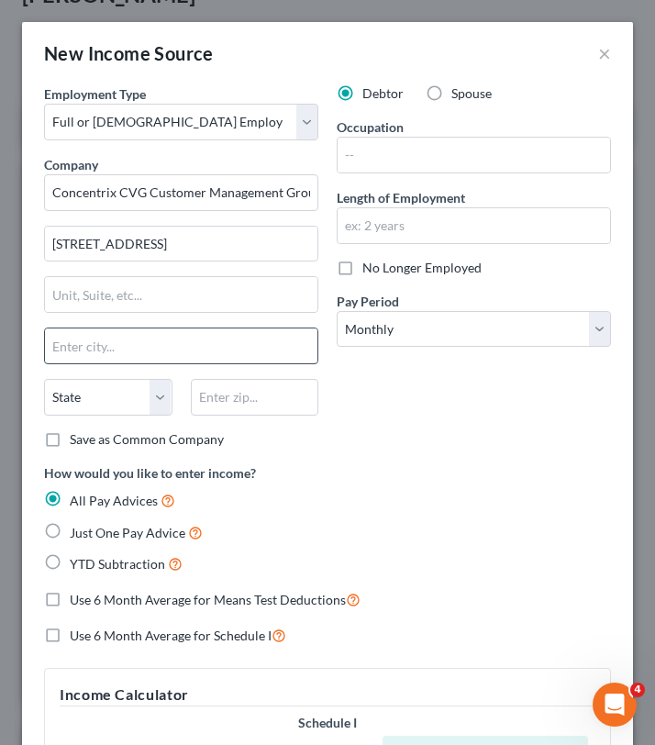
click at [125, 339] on input "text" at bounding box center [181, 345] width 272 height 35
type input "[GEOGRAPHIC_DATA]"
click at [106, 396] on select "State [US_STATE] AK AR AZ CA CO CT DE DC [GEOGRAPHIC_DATA] [GEOGRAPHIC_DATA] GU…" at bounding box center [108, 397] width 128 height 37
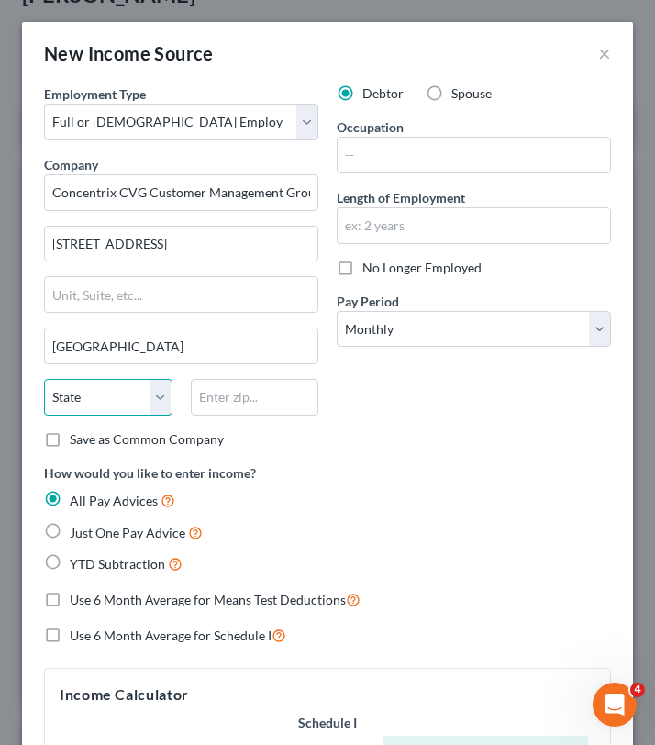
select select "36"
click at [44, 379] on select "State [US_STATE] AK AR AZ CA CO CT DE DC [GEOGRAPHIC_DATA] [GEOGRAPHIC_DATA] GU…" at bounding box center [108, 397] width 128 height 37
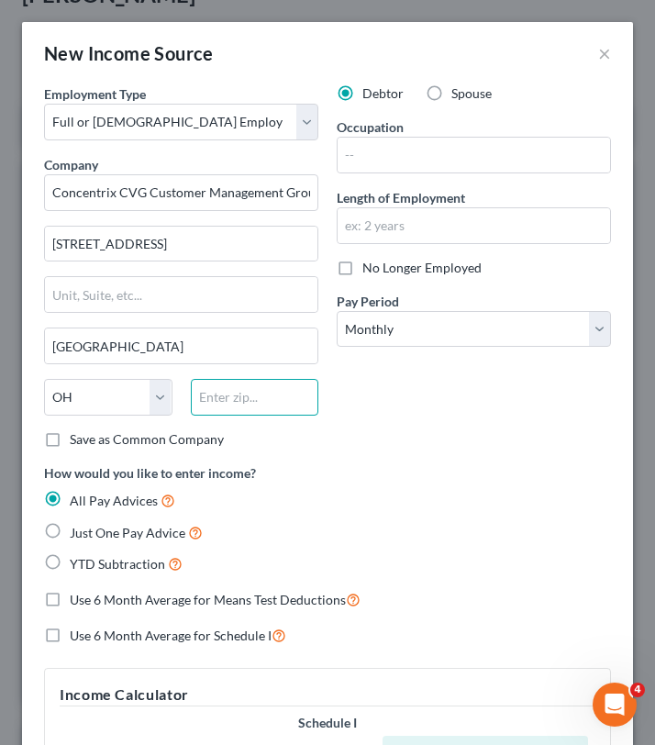
click at [222, 411] on input "text" at bounding box center [255, 397] width 128 height 37
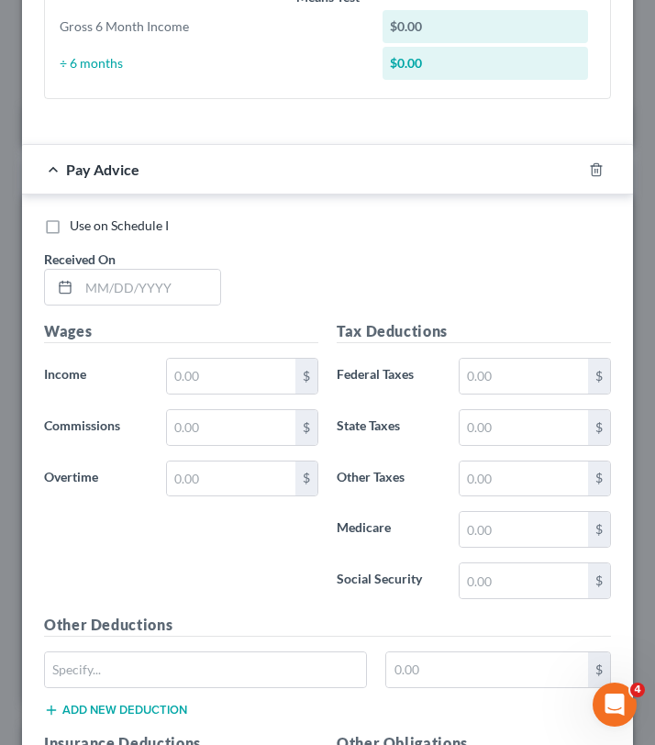
scroll to position [832, 0]
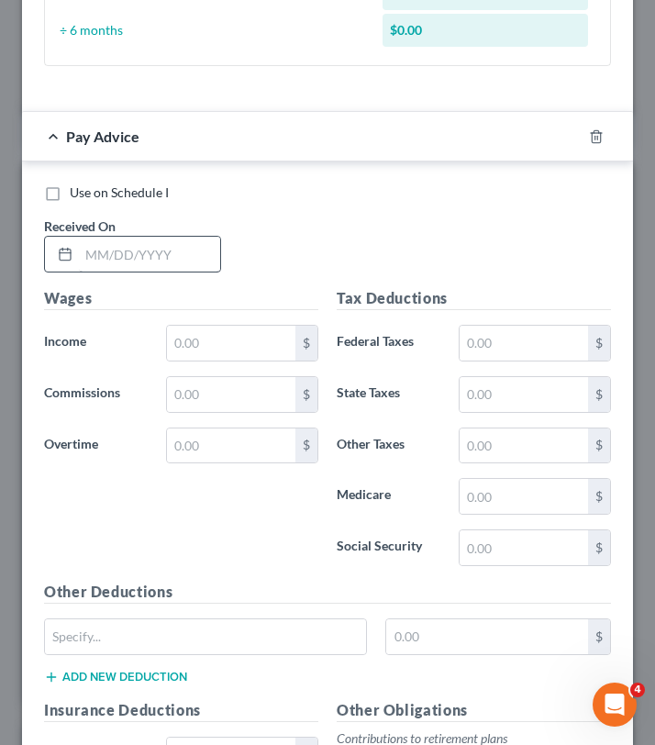
type input "45202"
click at [103, 264] on input "text" at bounding box center [149, 254] width 141 height 35
type input "[DATE]"
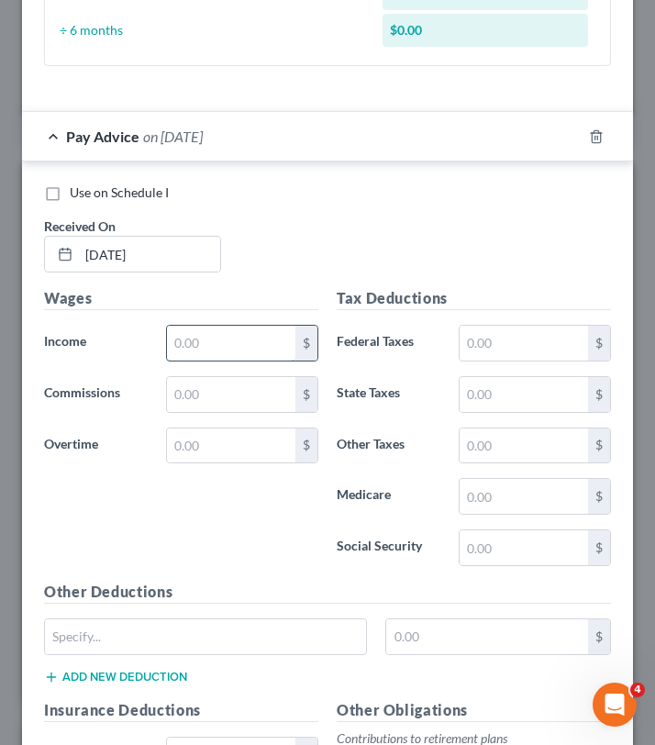
click at [195, 343] on input "text" at bounding box center [231, 343] width 128 height 35
type input "874.20"
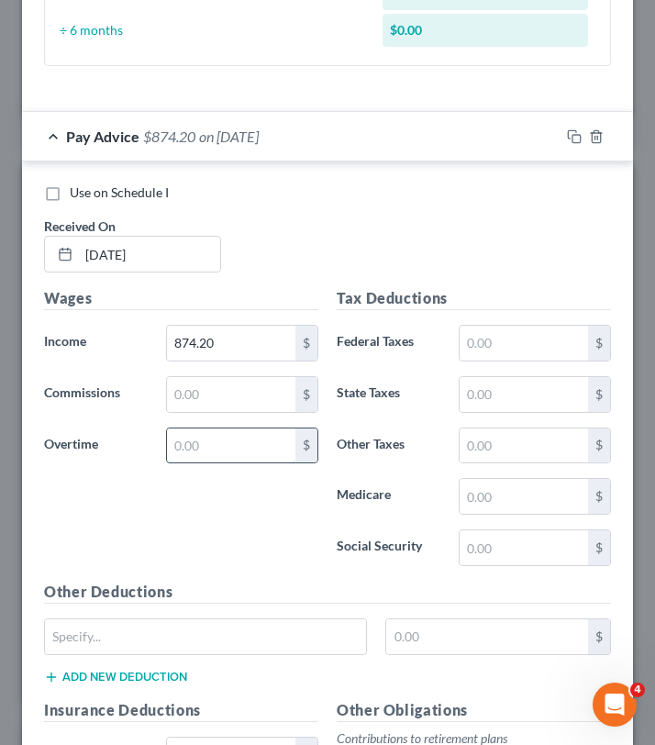
click at [196, 447] on input "text" at bounding box center [231, 445] width 128 height 35
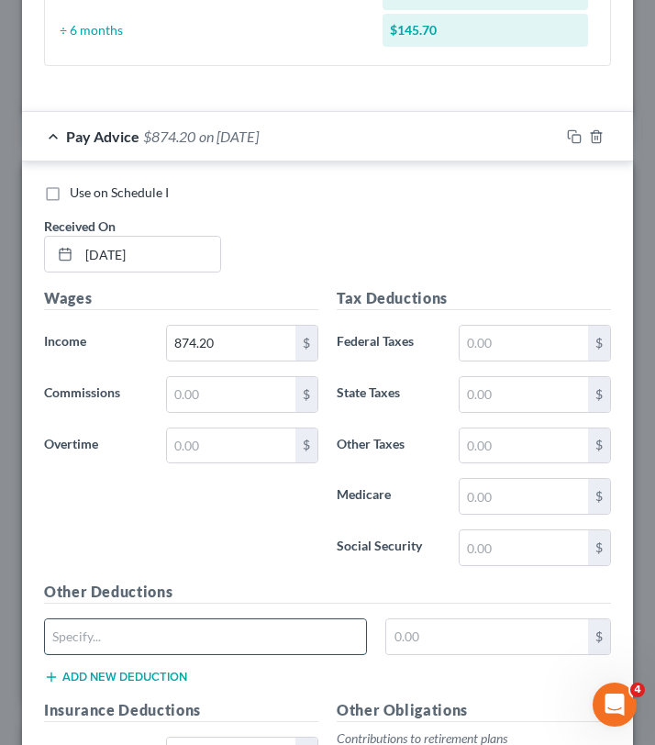
click at [81, 636] on input "text" at bounding box center [205, 636] width 321 height 35
type input "PTO"
click at [418, 627] on input "text" at bounding box center [487, 636] width 202 height 35
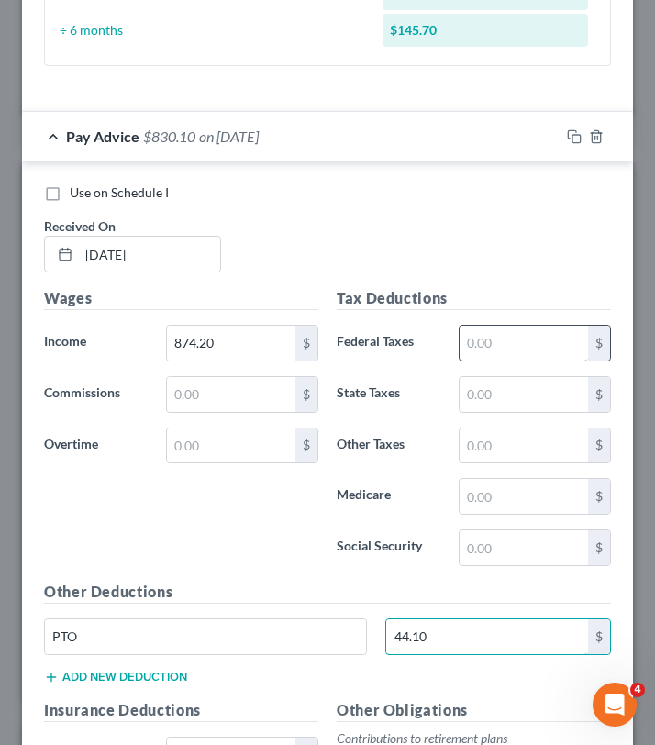
type input "44.10"
click at [488, 349] on input "text" at bounding box center [523, 343] width 128 height 35
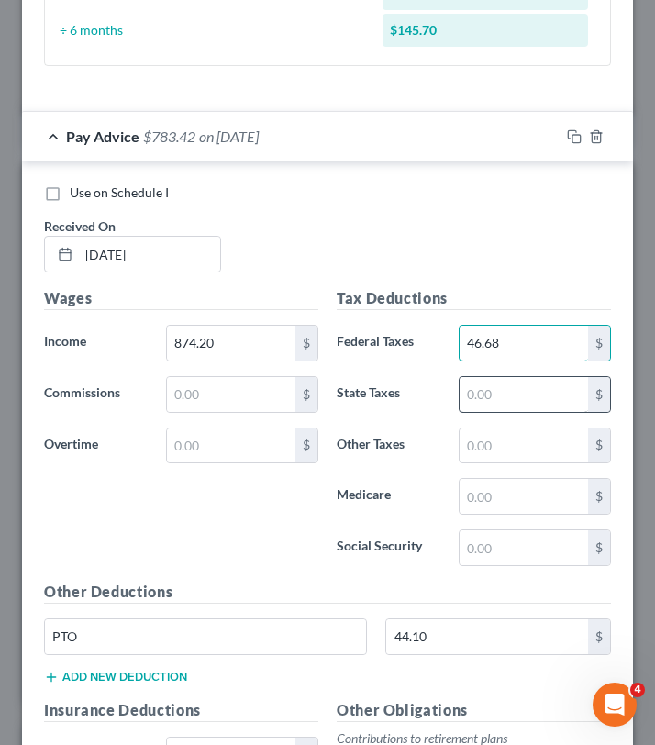
type input "46.68"
click at [479, 389] on input "text" at bounding box center [523, 394] width 128 height 35
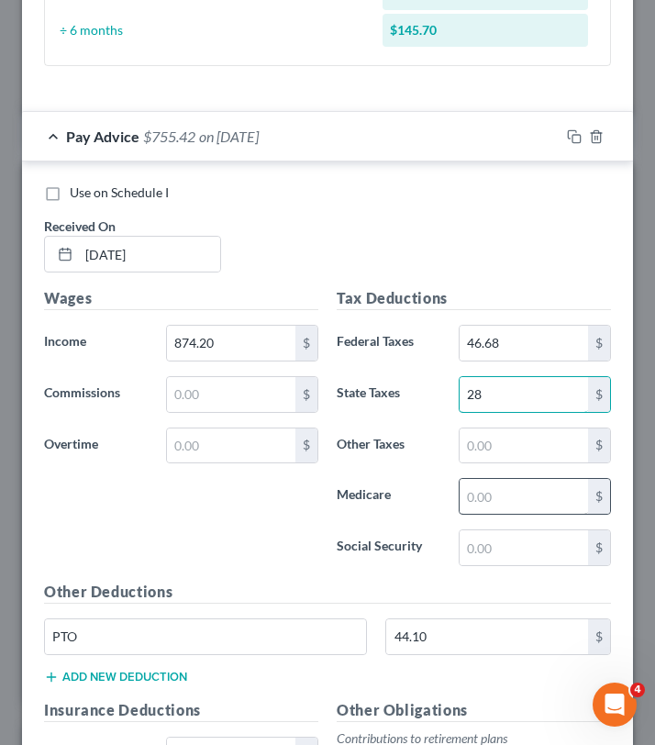
type input "28"
click at [503, 501] on input "text" at bounding box center [523, 496] width 128 height 35
type input "2"
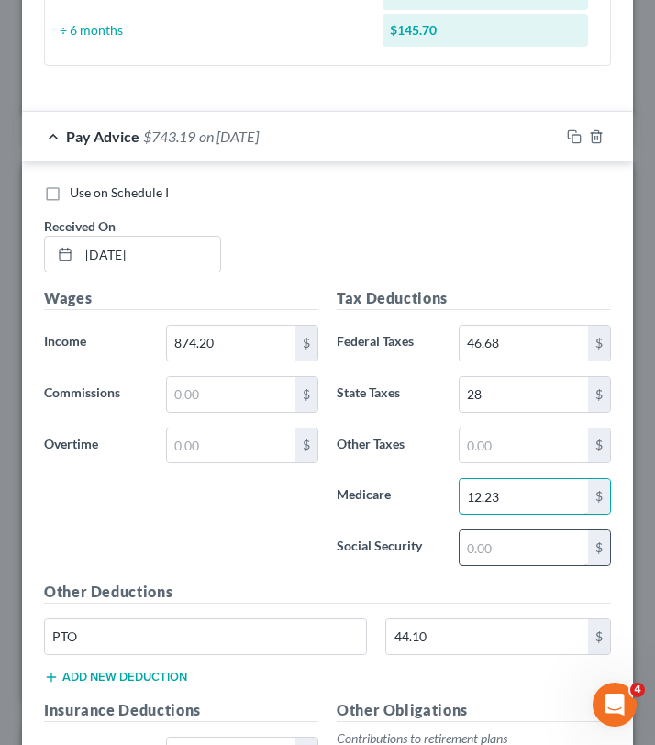
type input "12.23"
click at [509, 547] on input "text" at bounding box center [523, 547] width 128 height 35
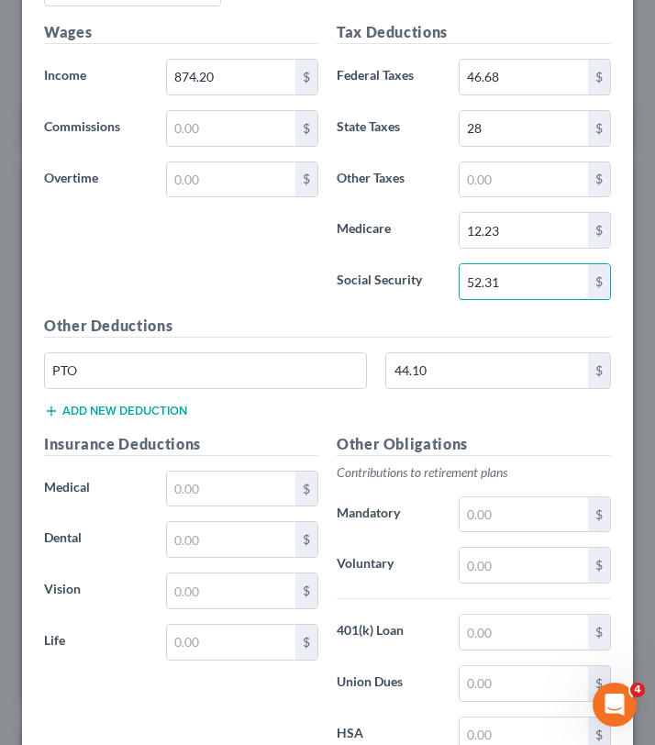
scroll to position [1101, 0]
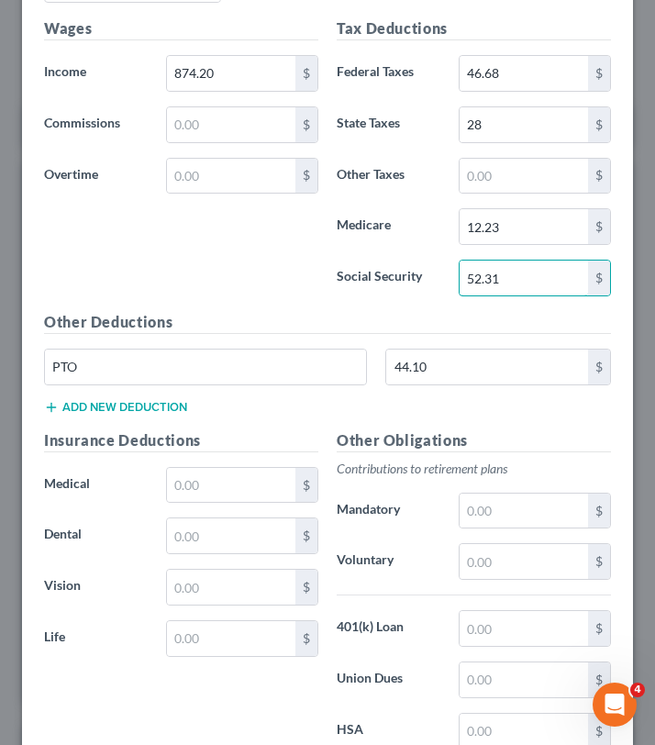
type input "52.31"
click at [209, 493] on input "text" at bounding box center [231, 485] width 128 height 35
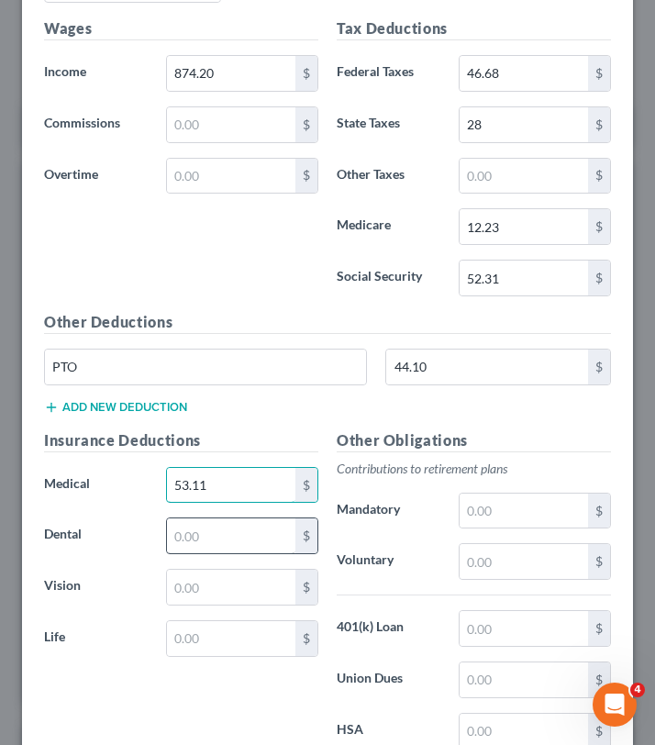
type input "53.11"
click at [216, 542] on input "text" at bounding box center [231, 535] width 128 height 35
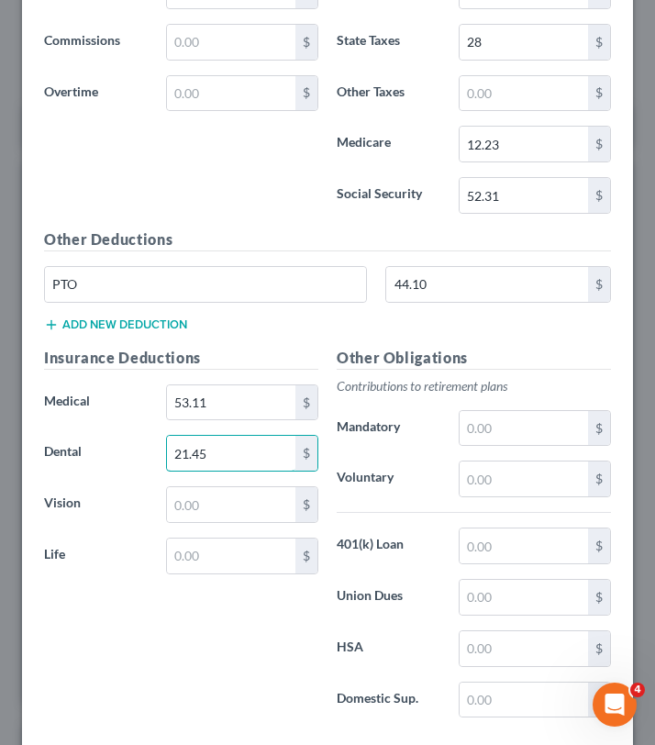
scroll to position [1185, 0]
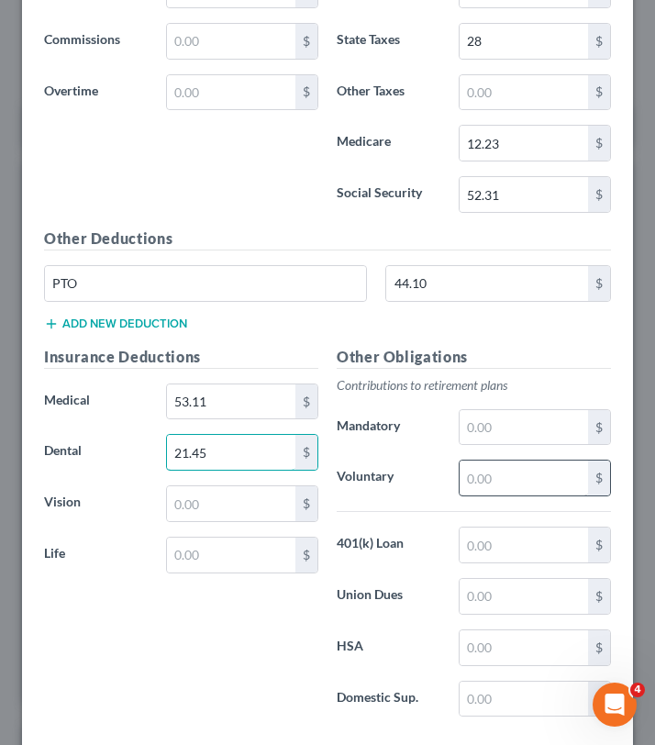
type input "21.45"
click at [493, 468] on input "text" at bounding box center [523, 477] width 128 height 35
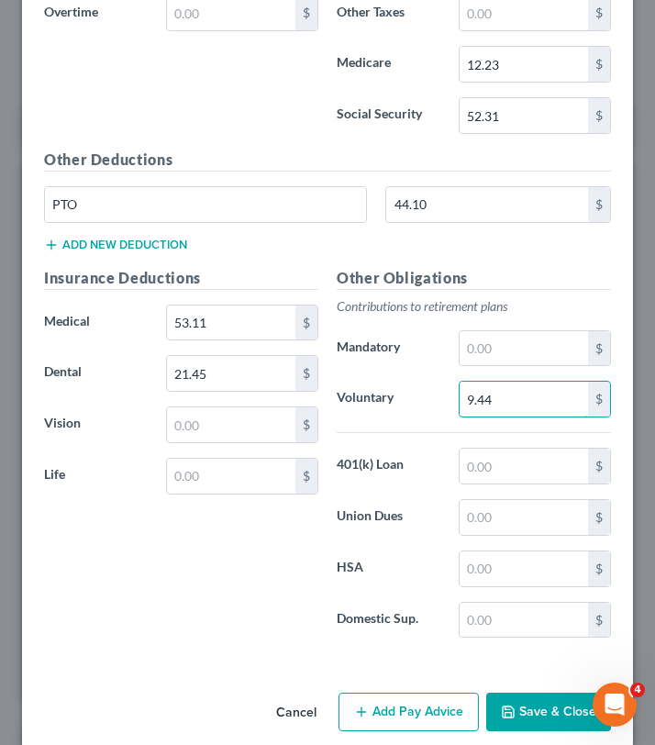
scroll to position [1267, 0]
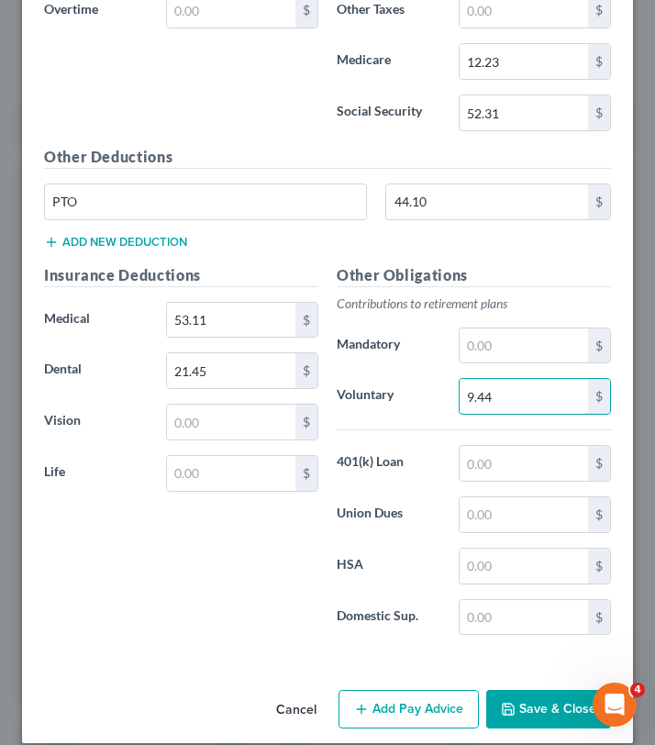
type input "9.44"
click at [86, 241] on button "Add new deduction" at bounding box center [115, 242] width 143 height 15
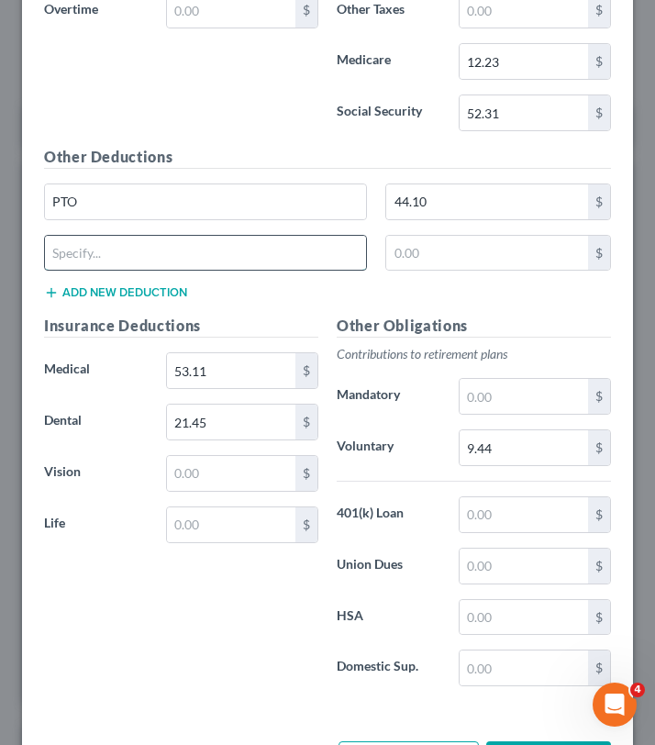
click at [118, 261] on input "text" at bounding box center [205, 253] width 321 height 35
type input "Hya"
